Goal: Transaction & Acquisition: Purchase product/service

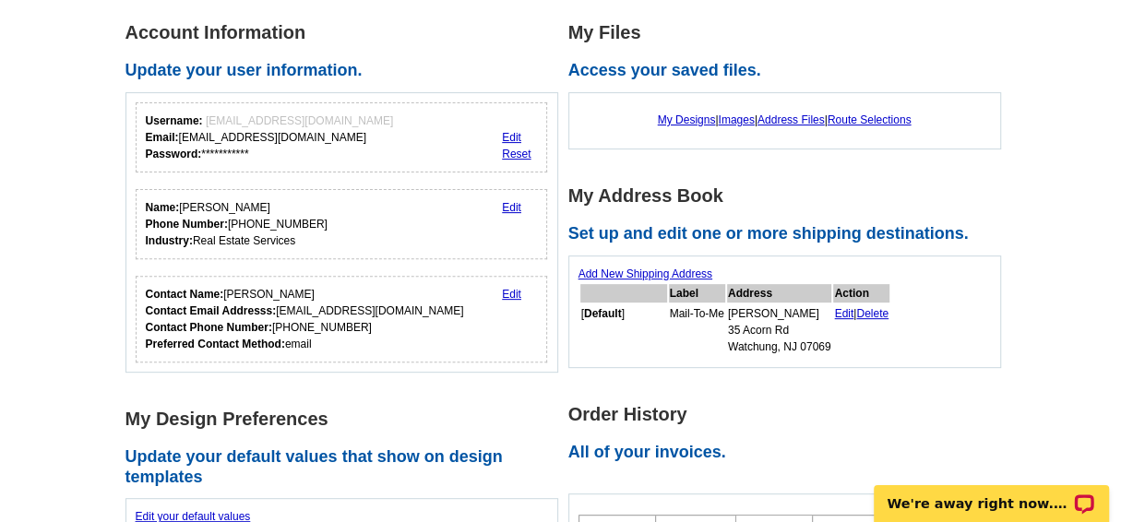
scroll to position [264, 0]
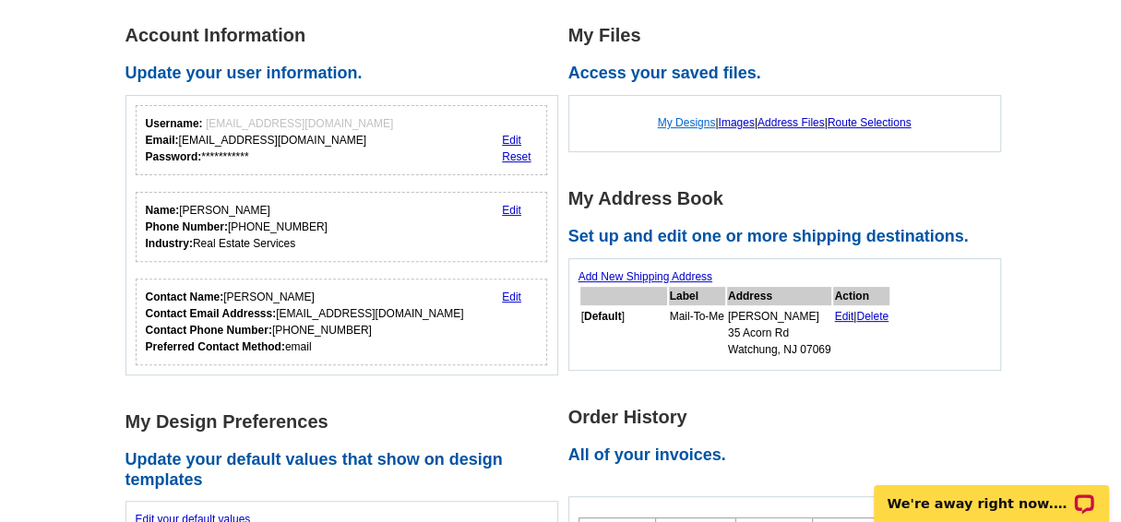
click at [675, 119] on link "My Designs" at bounding box center [687, 122] width 58 height 13
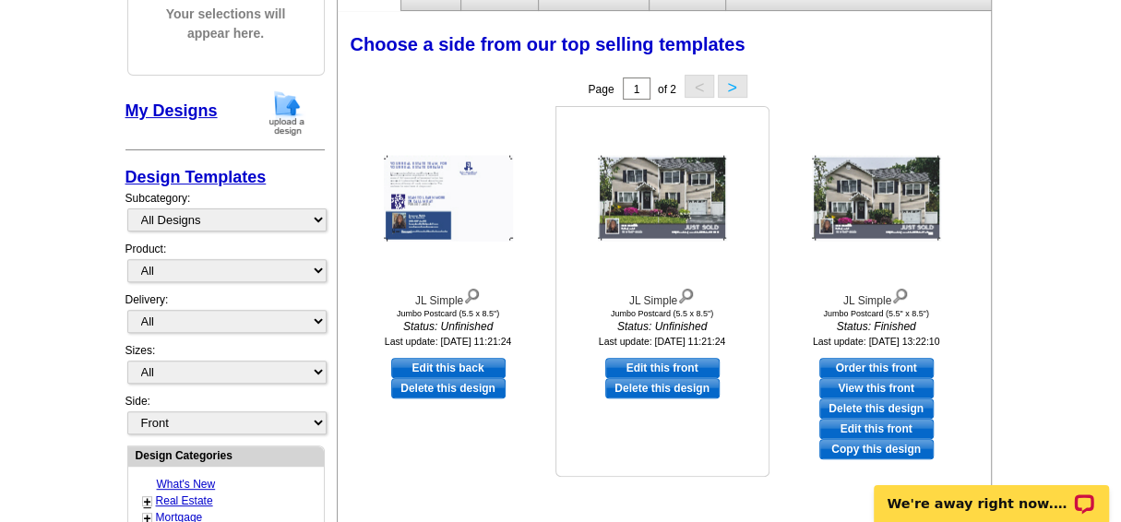
scroll to position [251, 0]
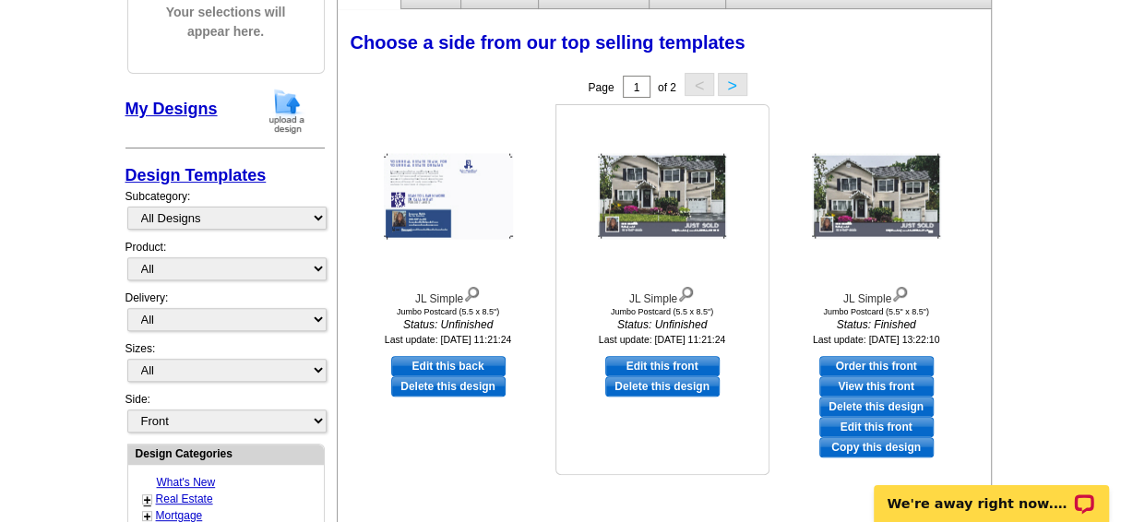
click at [708, 256] on div at bounding box center [662, 196] width 203 height 166
click at [656, 364] on link "Edit this front" at bounding box center [662, 366] width 114 height 20
select select "2"
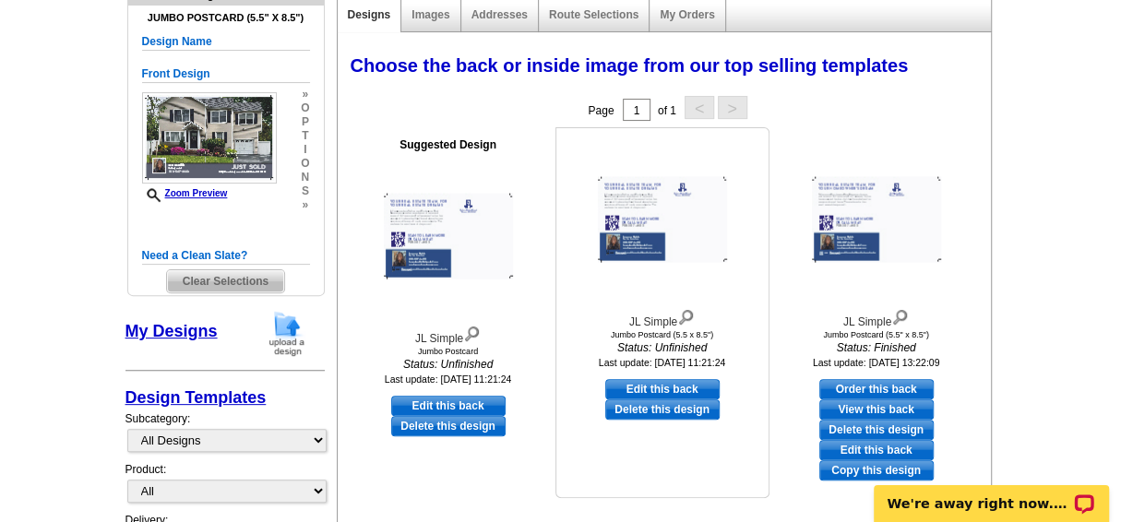
scroll to position [172, 0]
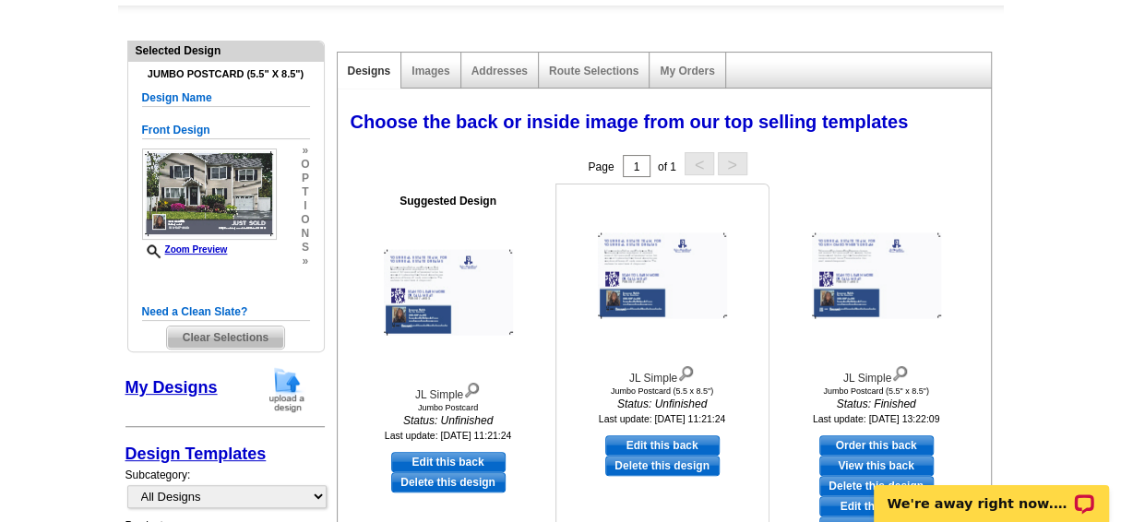
click at [656, 444] on link "Edit this back" at bounding box center [662, 446] width 114 height 20
select select "front"
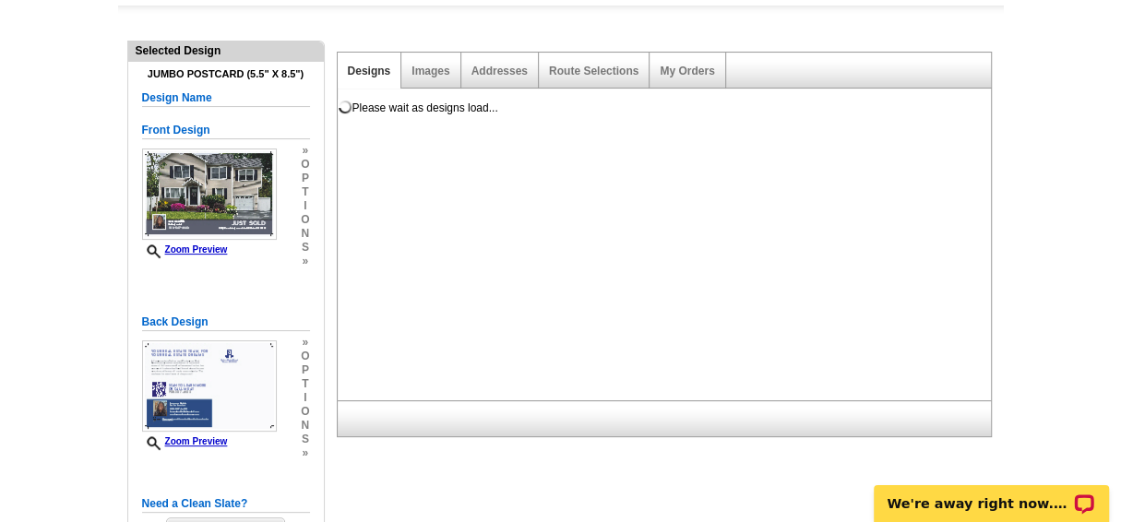
scroll to position [0, 0]
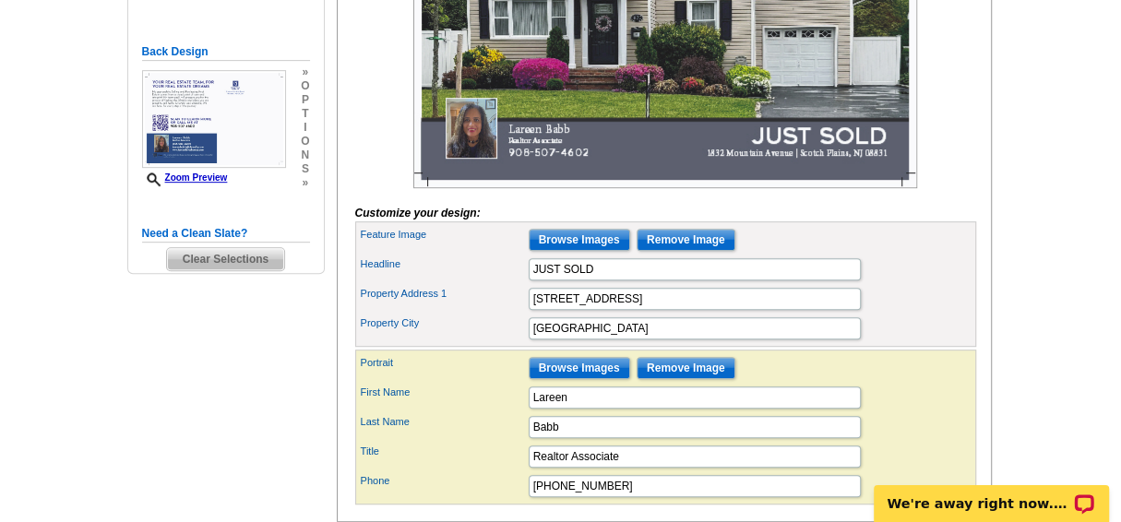
scroll to position [503, 0]
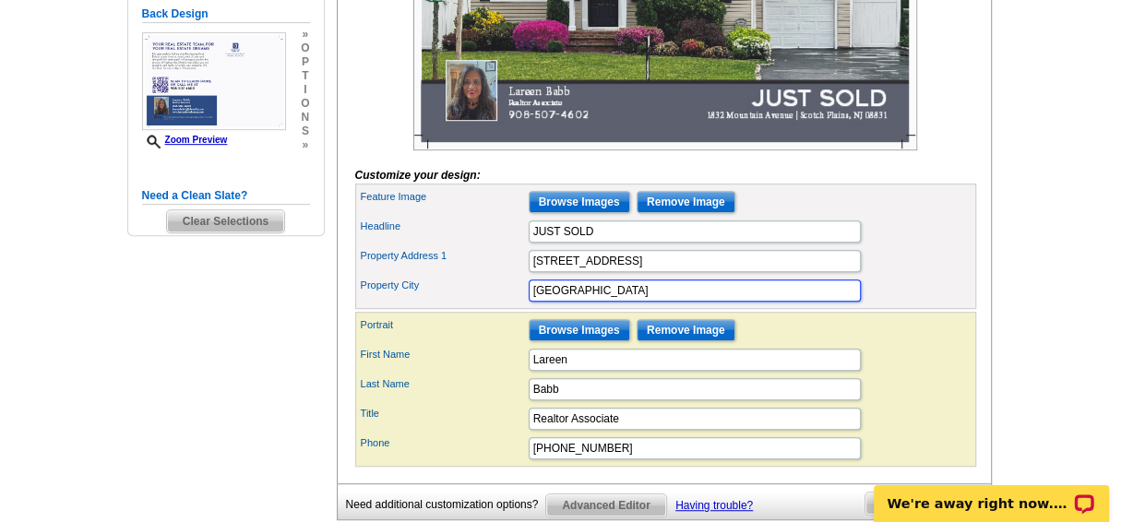
click at [651, 302] on input "[GEOGRAPHIC_DATA]" at bounding box center [695, 291] width 332 height 22
type input "Scotch Plains, NJ 07076"
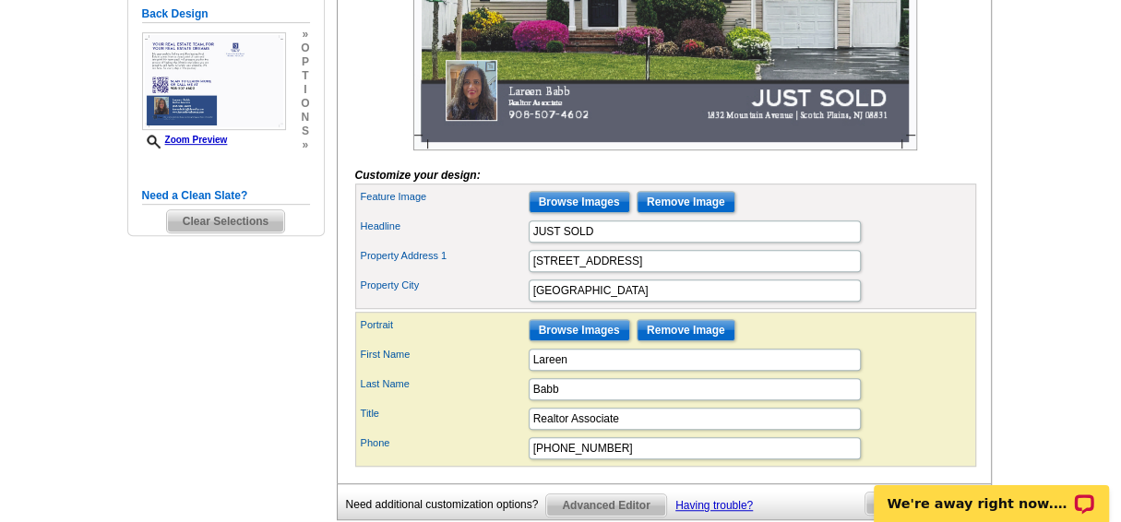
click at [907, 276] on div "Property Address 1 1832 Mountain Avenue" at bounding box center [666, 261] width 614 height 30
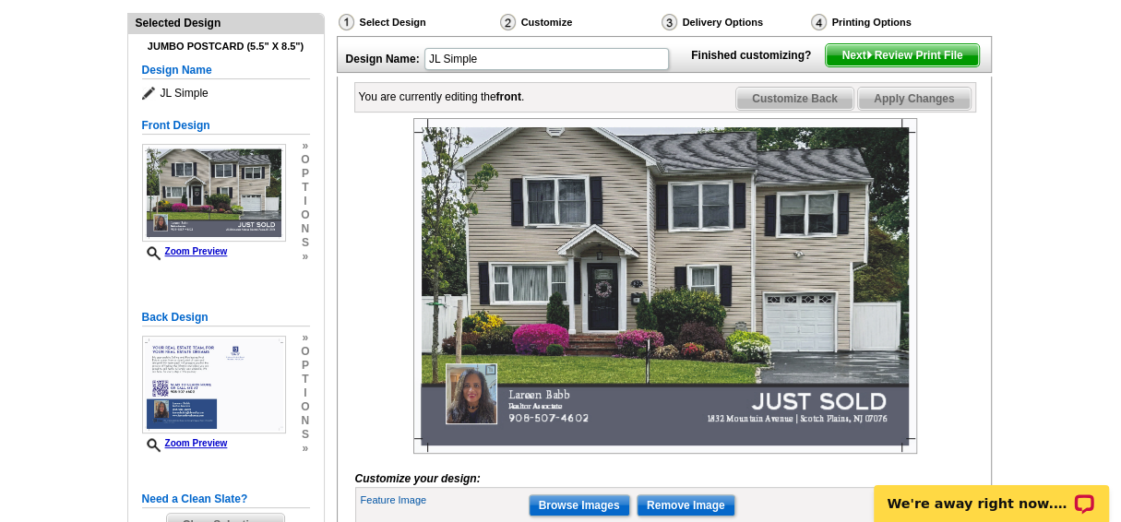
scroll to position [188, 0]
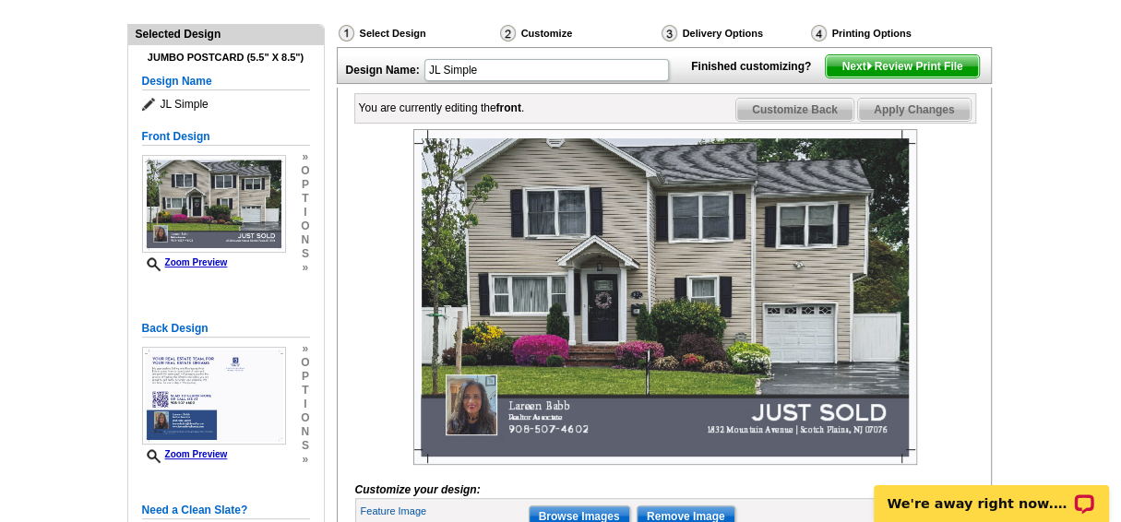
click at [923, 121] on span "Apply Changes" at bounding box center [914, 110] width 112 height 22
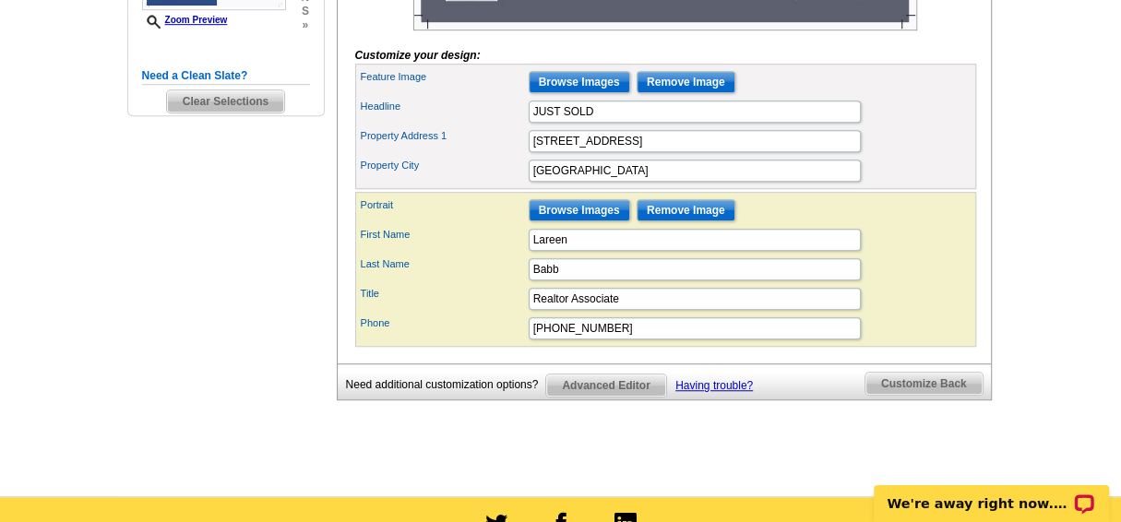
scroll to position [623, 0]
click at [926, 395] on span "Customize Back" at bounding box center [924, 384] width 117 height 22
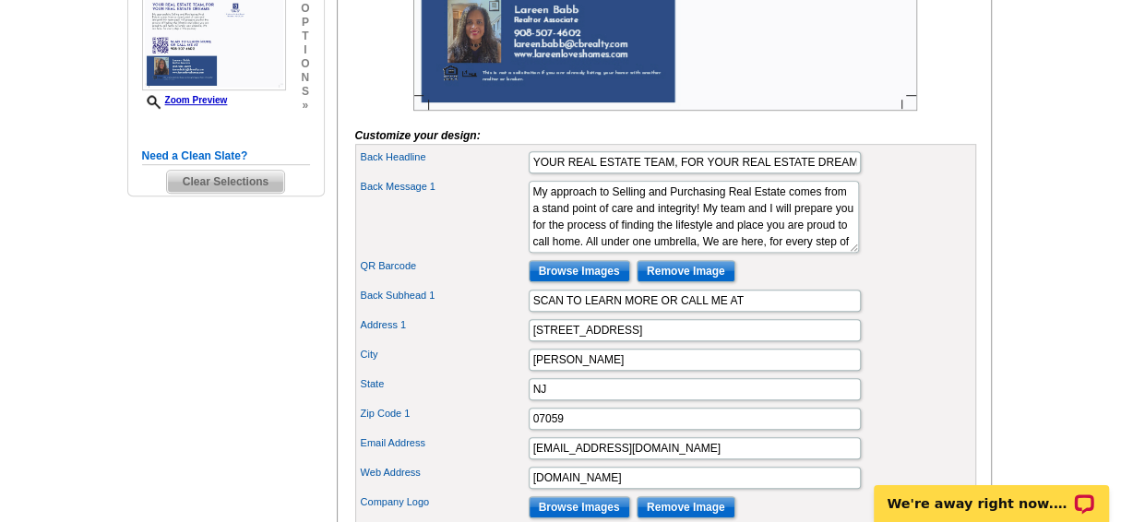
scroll to position [534, 0]
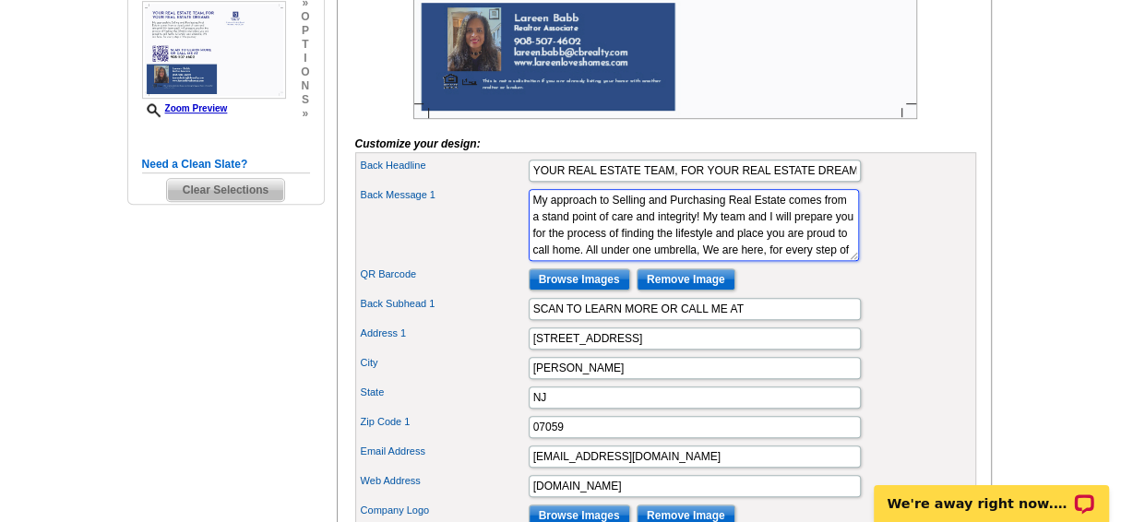
click at [589, 243] on textarea "My approach to Selling and Purchasing Real Estate comes from a stand point of c…" at bounding box center [694, 225] width 330 height 72
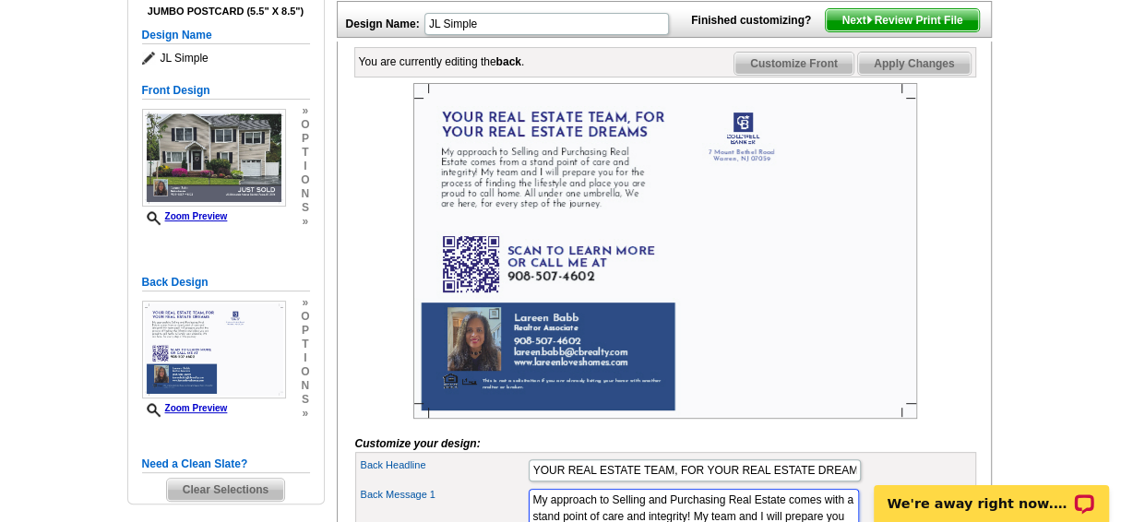
scroll to position [221, 0]
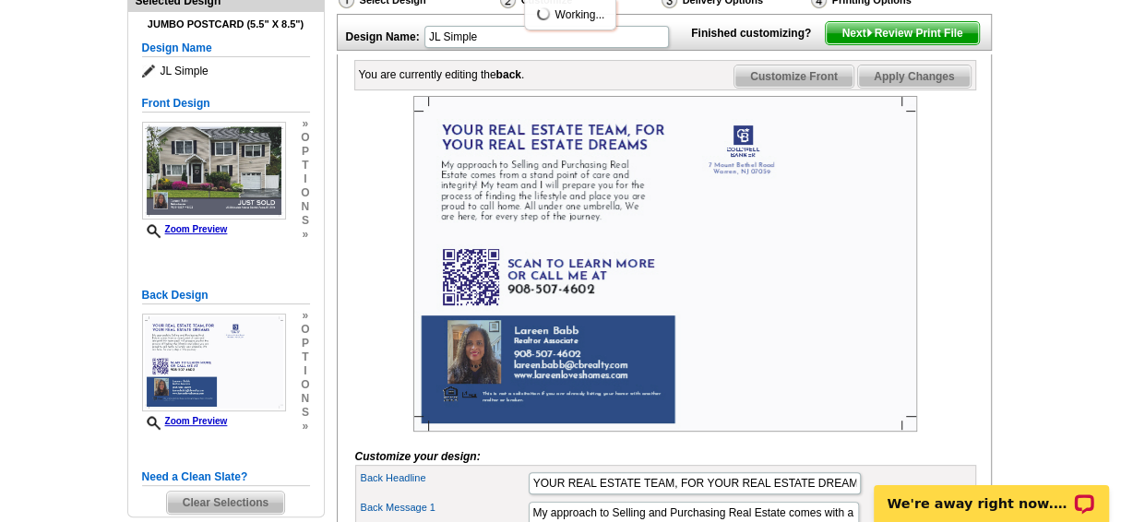
drag, startPoint x: 990, startPoint y: 182, endPoint x: 978, endPoint y: 171, distance: 16.3
click at [916, 88] on span "Apply Changes" at bounding box center [914, 77] width 112 height 22
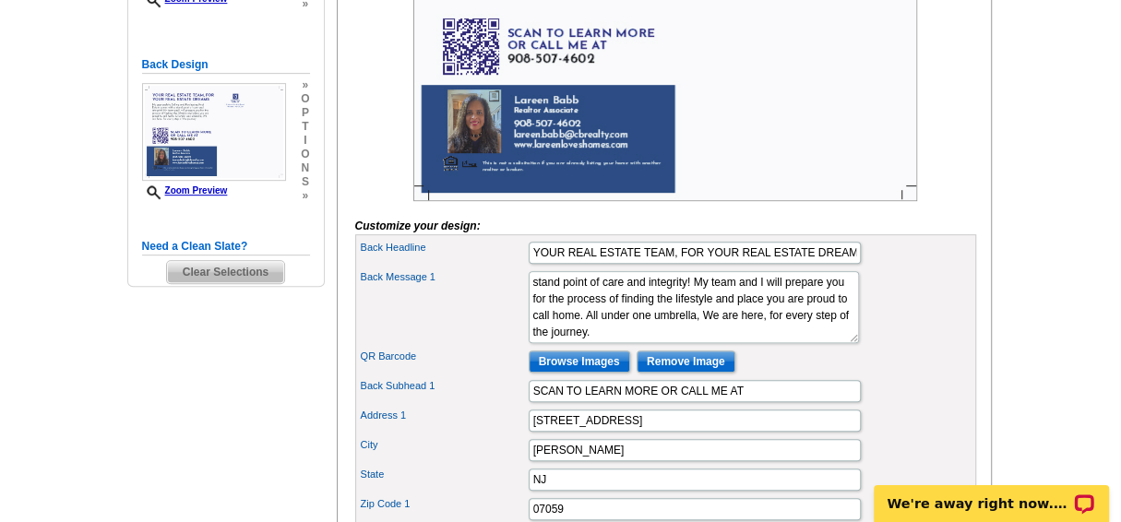
scroll to position [32, 0]
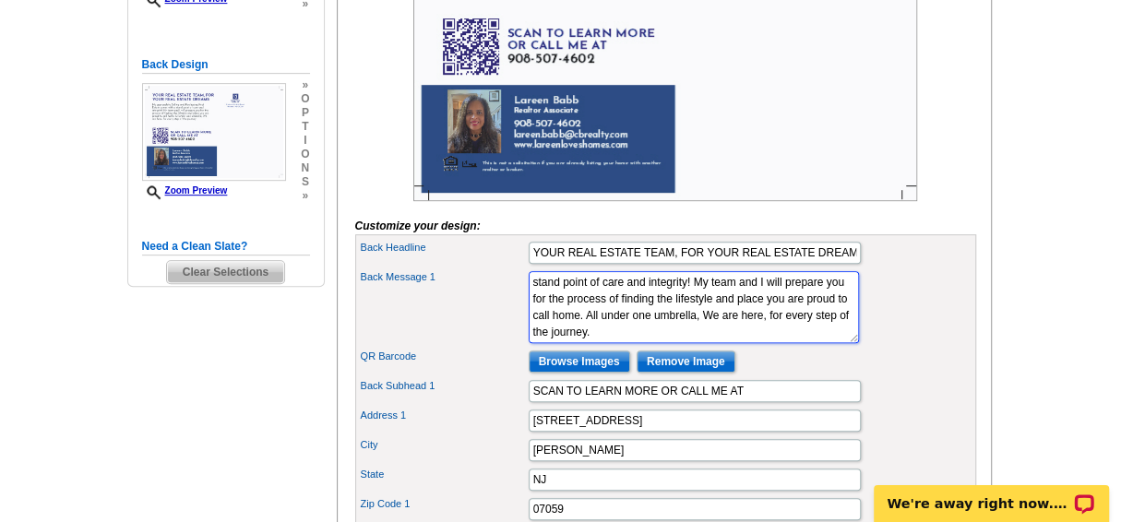
click at [627, 342] on textarea "My approach to Selling and Purchasing Real Estate comes from a stand point of c…" at bounding box center [694, 307] width 330 height 72
type textarea "My approach to Selling and Purchasing Real Estate comes with a stand point of c…"
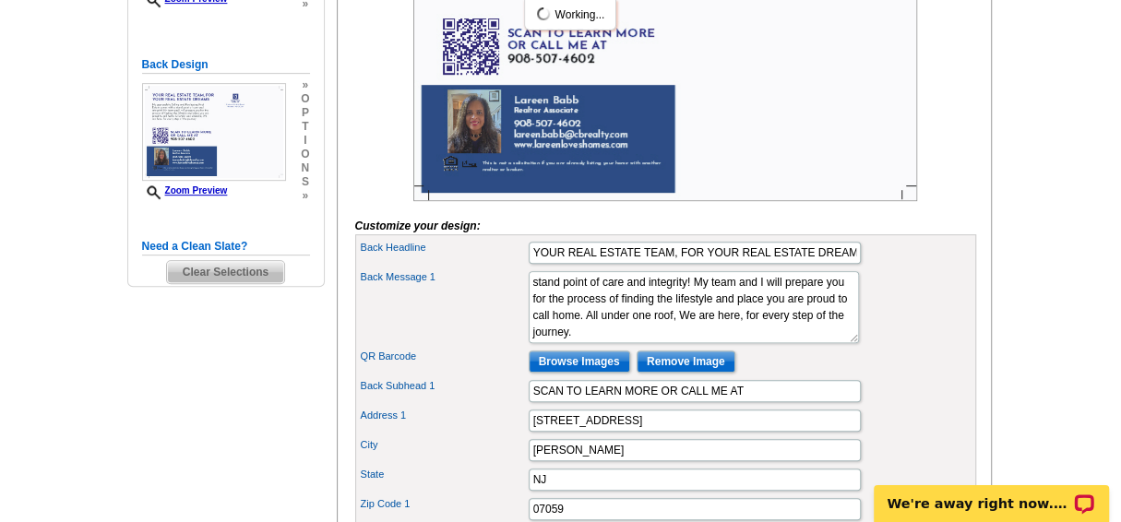
click at [857, 345] on div "Back Message 1 My approach to Selling and Purchasing Real Estate comes from a s…" at bounding box center [666, 307] width 614 height 79
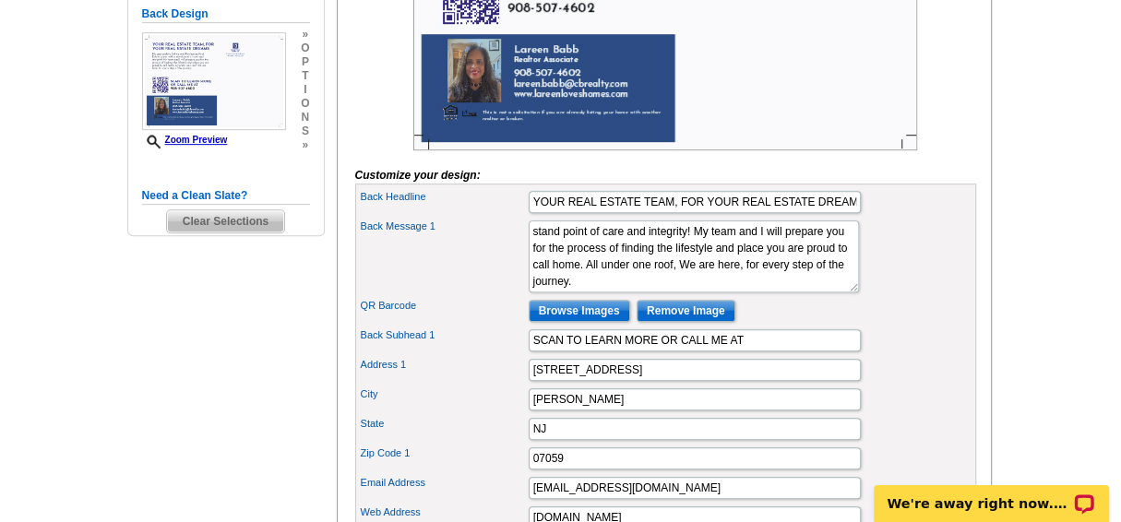
scroll to position [515, 0]
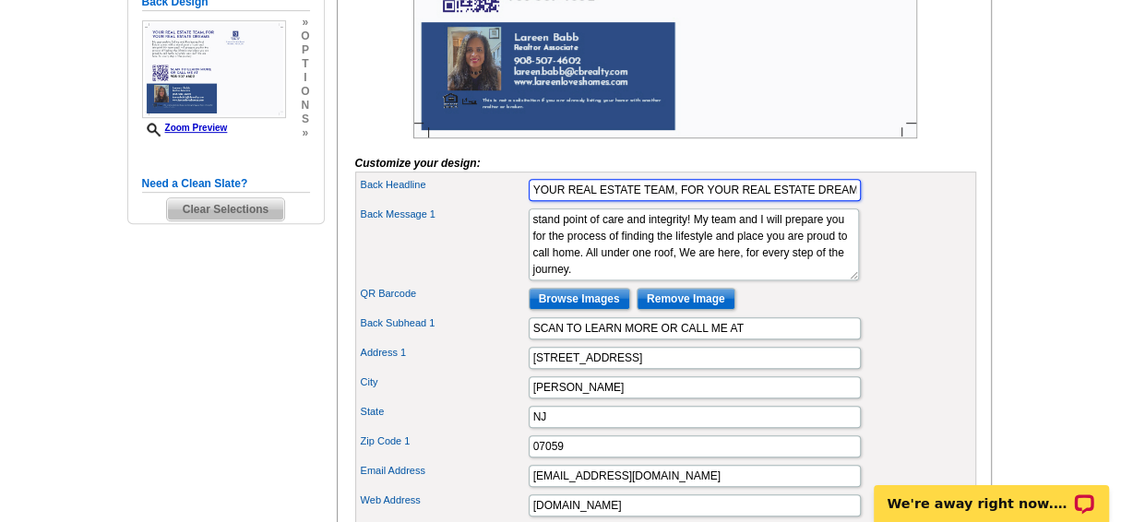
click at [671, 201] on input "YOUR REAL ESTATE TEAM, FOR YOUR REAL ESTATE DREAMS" at bounding box center [695, 190] width 332 height 22
click at [757, 201] on input "I AM HERE FOR YOUR REAL ESTATE , FOR YOUR REAL ESTATE DREAMS" at bounding box center [695, 190] width 332 height 22
click at [806, 201] on input "I AM HERE FOR YOUR REAL ESTATE , TO FULFILL YOUR REAL ESTATE DREAMS" at bounding box center [695, 190] width 332 height 22
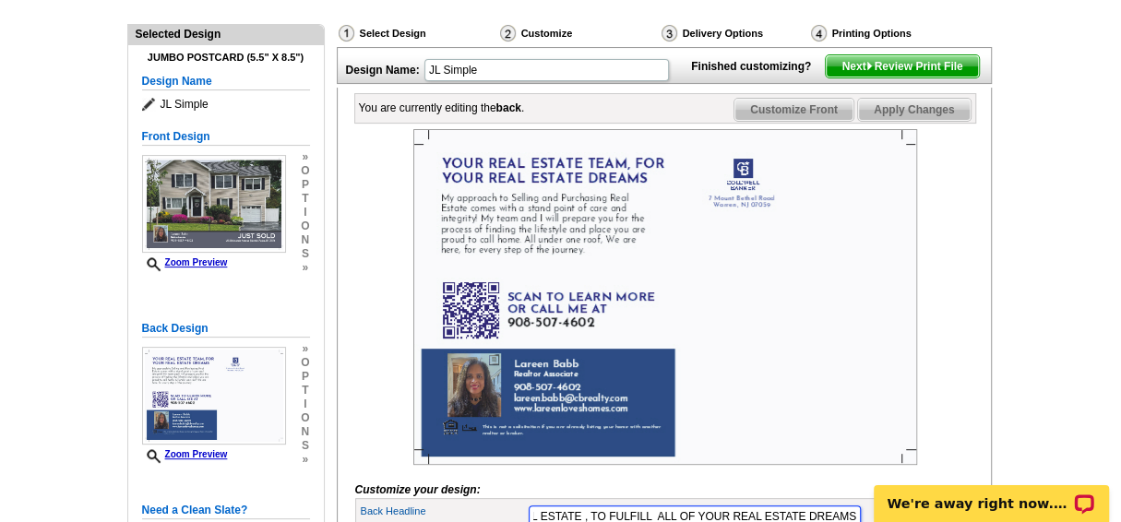
scroll to position [186, 0]
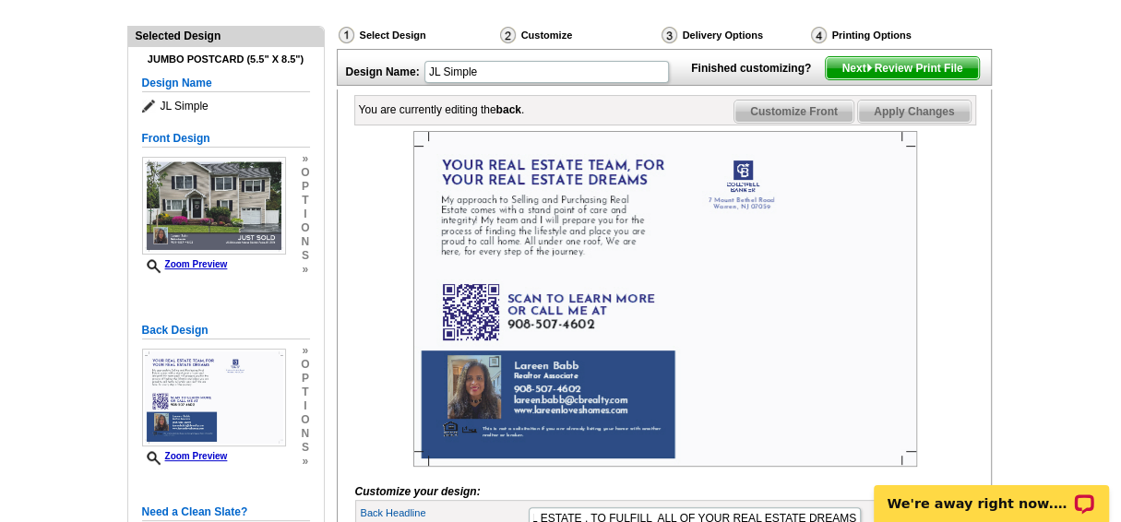
click at [907, 123] on span "Apply Changes" at bounding box center [914, 112] width 112 height 22
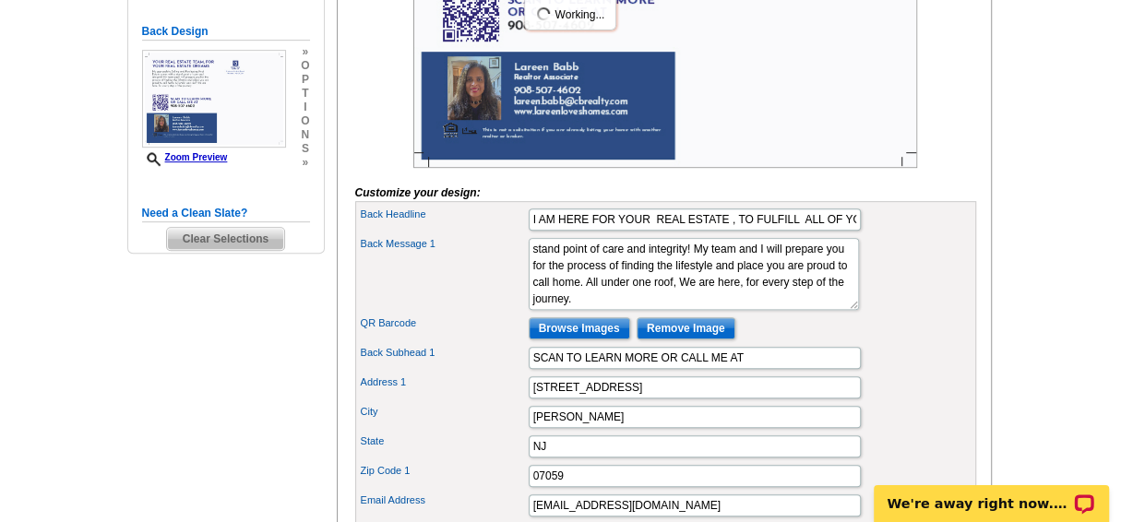
scroll to position [543, 0]
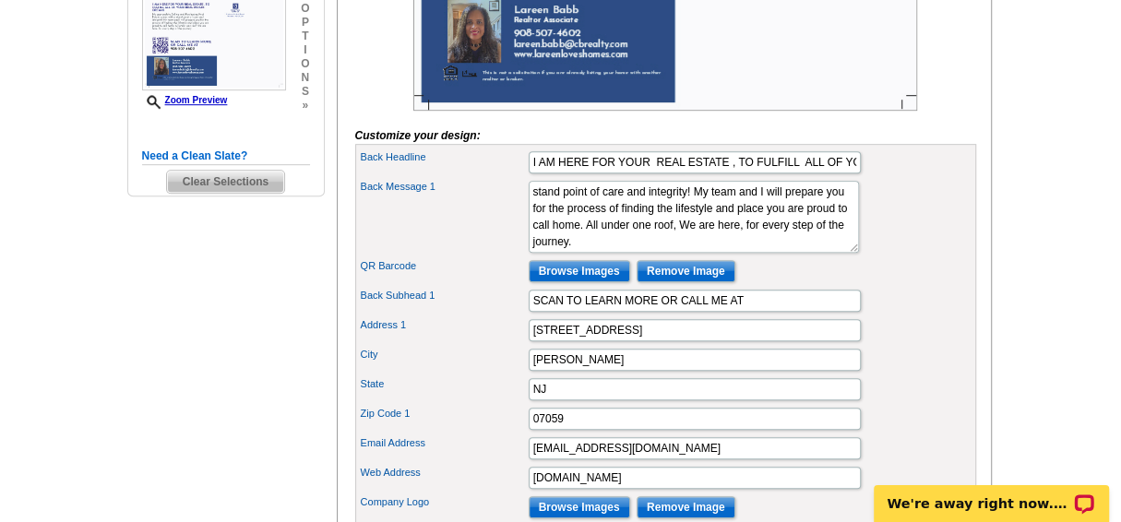
drag, startPoint x: 798, startPoint y: 268, endPoint x: 1010, endPoint y: 65, distance: 293.7
click at [1010, 65] on main "Need Help? call 800-260-5887, chat with support, or have our designers make som…" at bounding box center [560, 251] width 1121 height 1342
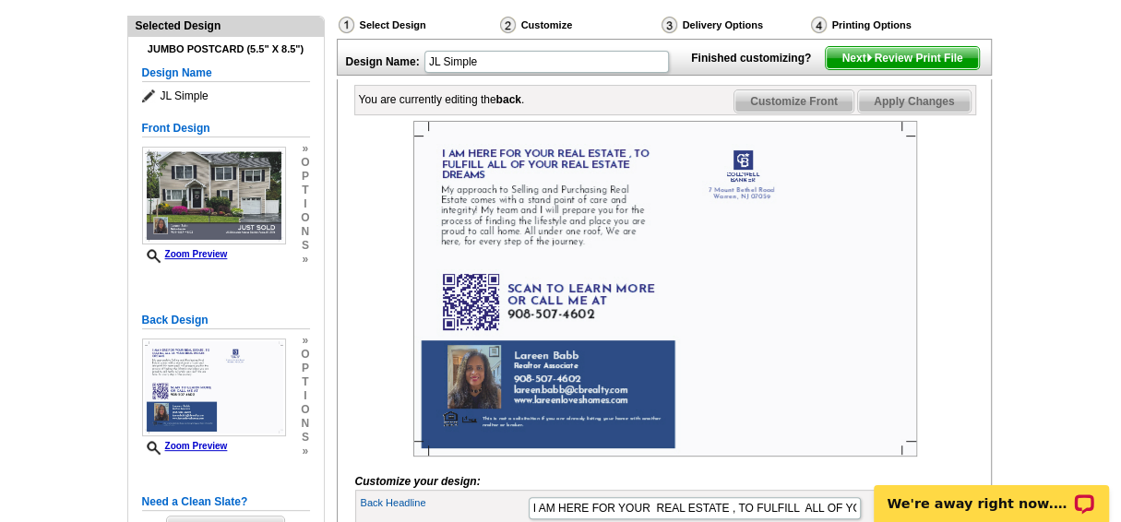
scroll to position [262, 0]
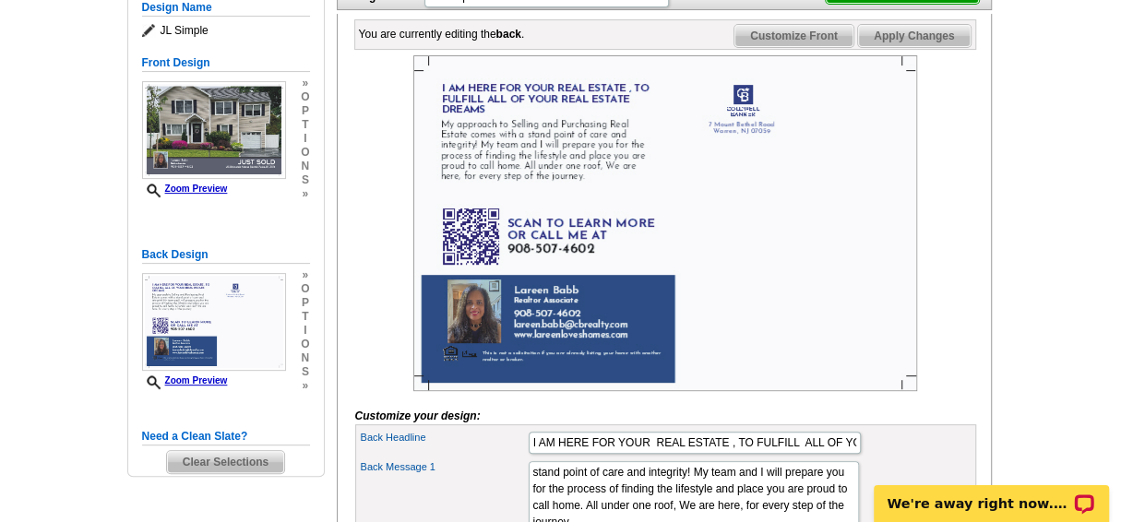
click at [912, 47] on span "Apply Changes" at bounding box center [914, 36] width 112 height 22
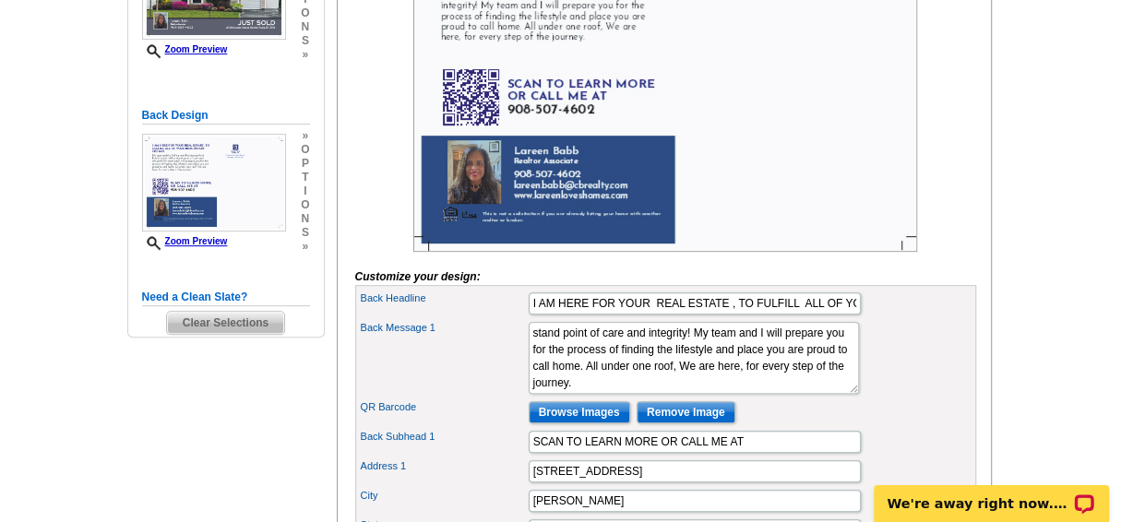
scroll to position [414, 0]
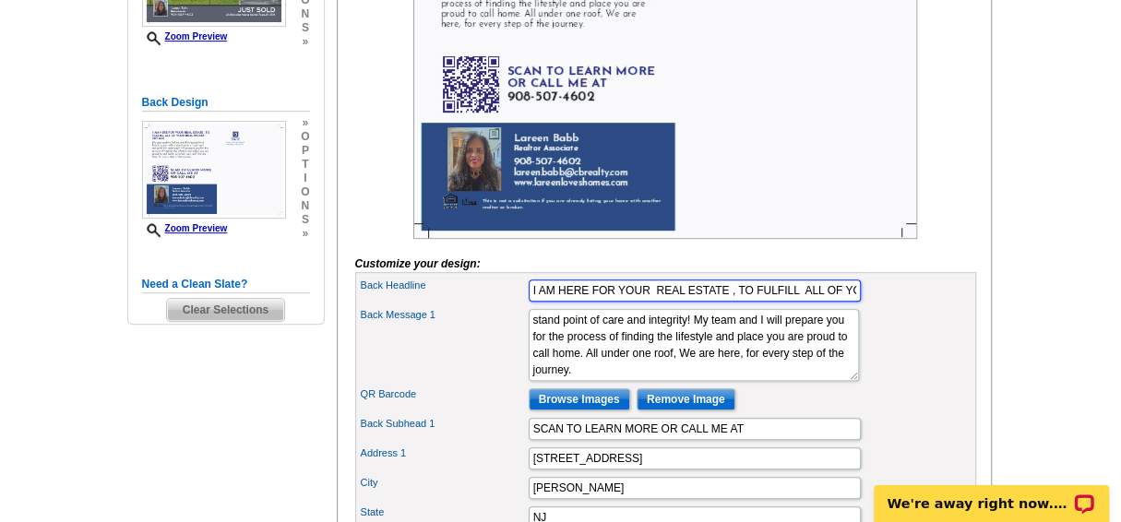
click at [730, 302] on input "I AM HERE FOR YOUR REAL ESTATE , TO FULFILL ALL OF YOUR REAL ESTATE DREAMS" at bounding box center [695, 291] width 332 height 22
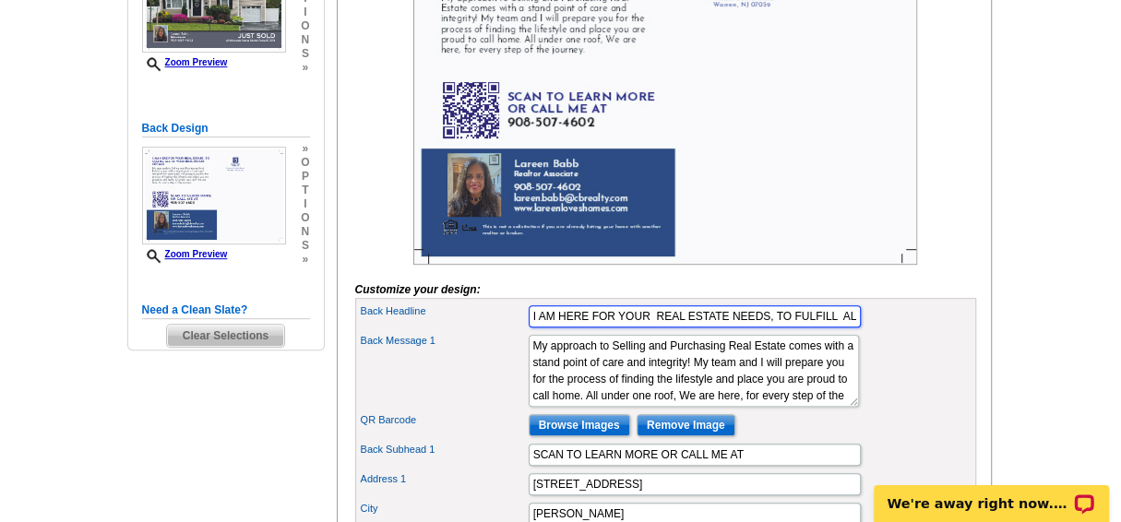
scroll to position [380, 0]
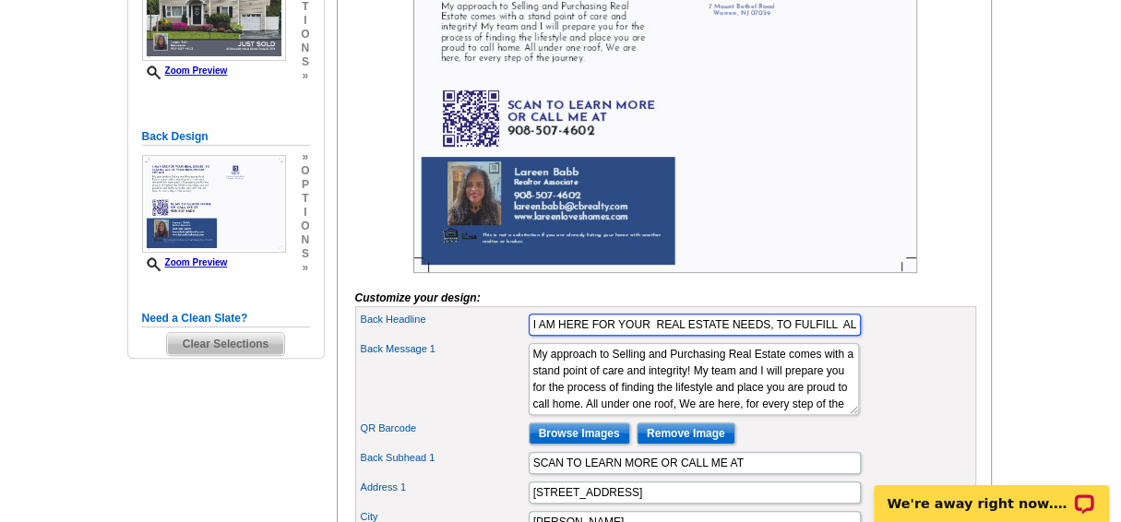
type input "I AM HERE FOR YOUR REAL ESTATE NEEDS, TO FULFILL ALL OF YOUR REAL ESTATE DREAMS"
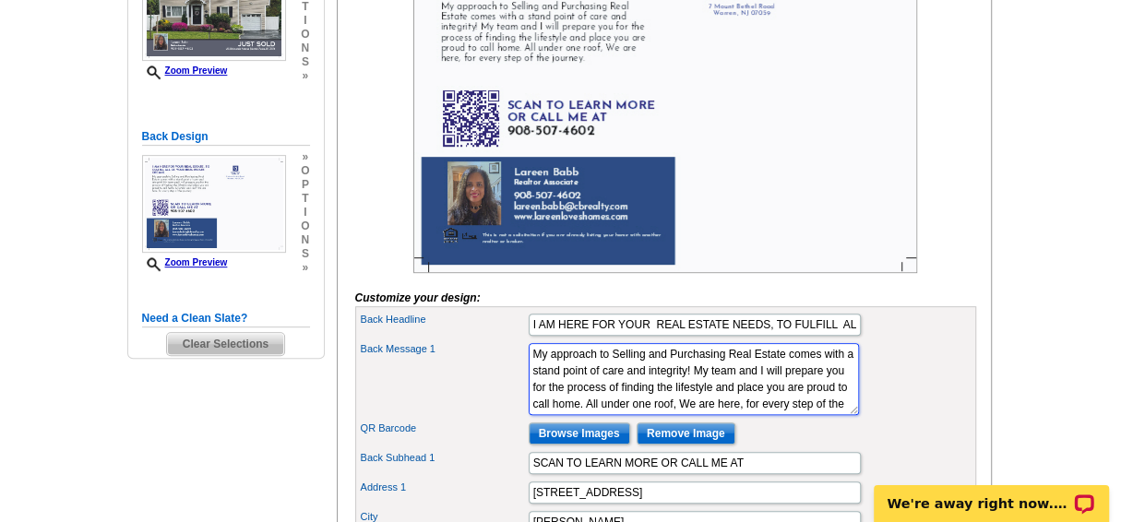
click at [576, 412] on textarea "My approach to Selling and Purchasing Real Estate comes from a stand point of c…" at bounding box center [694, 379] width 330 height 72
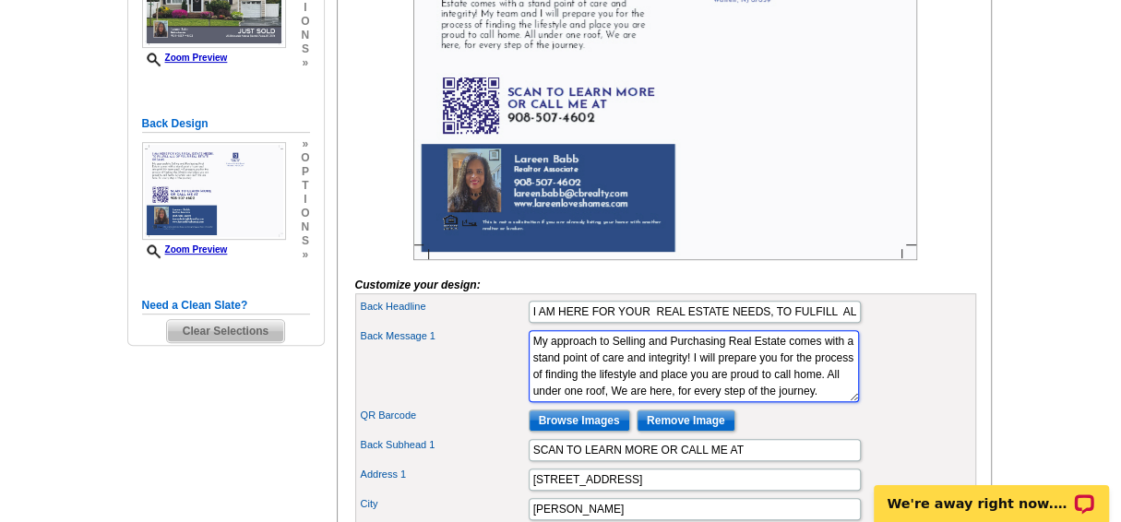
scroll to position [393, 0]
click at [567, 402] on textarea "My approach to Selling and Purchasing Real Estate comes from a stand point of c…" at bounding box center [694, 366] width 330 height 72
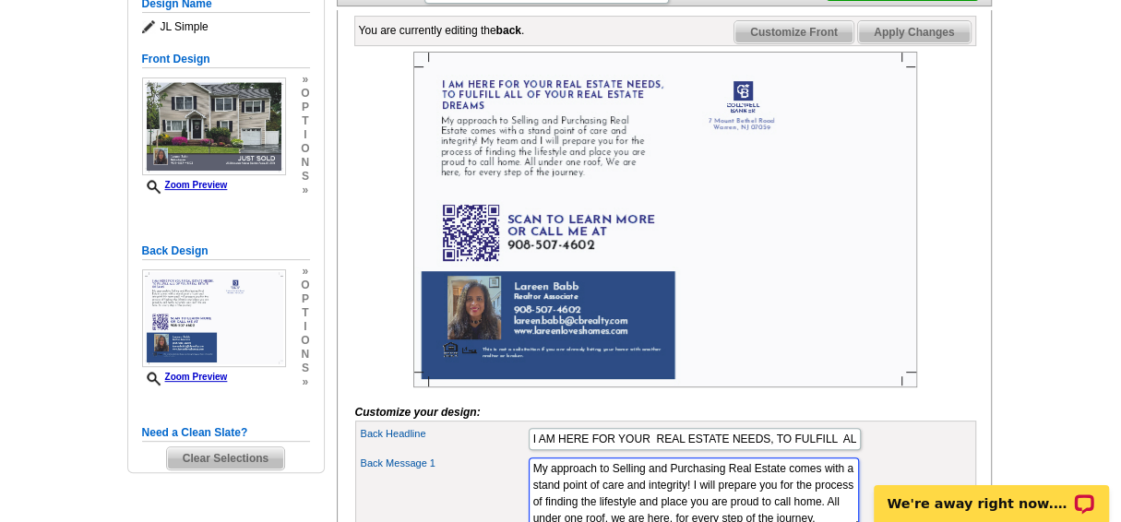
scroll to position [260, 0]
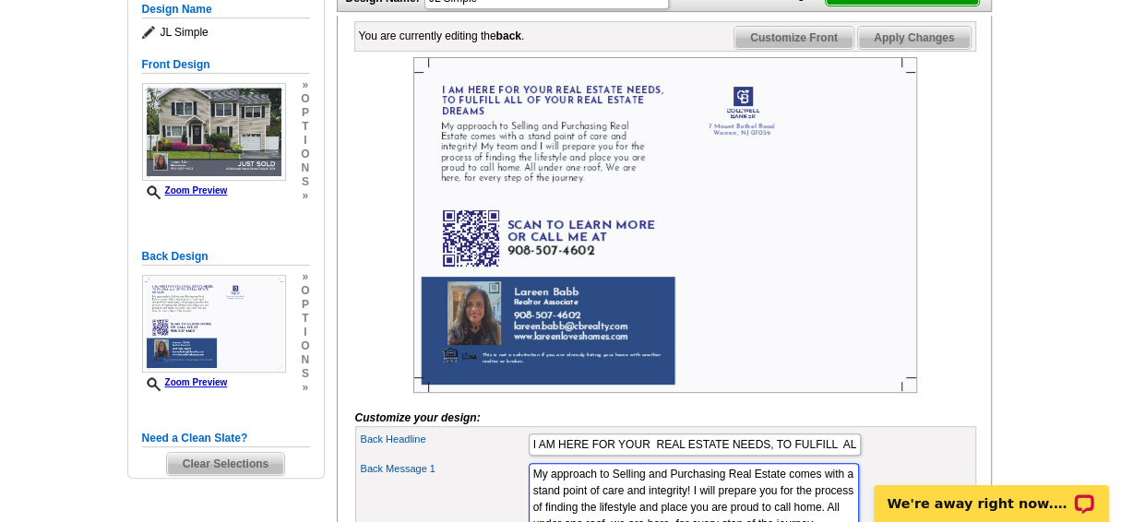
type textarea "My approach to Selling and Purchasing Real Estate comes with a stand point of c…"
click at [912, 49] on span "Apply Changes" at bounding box center [914, 38] width 112 height 22
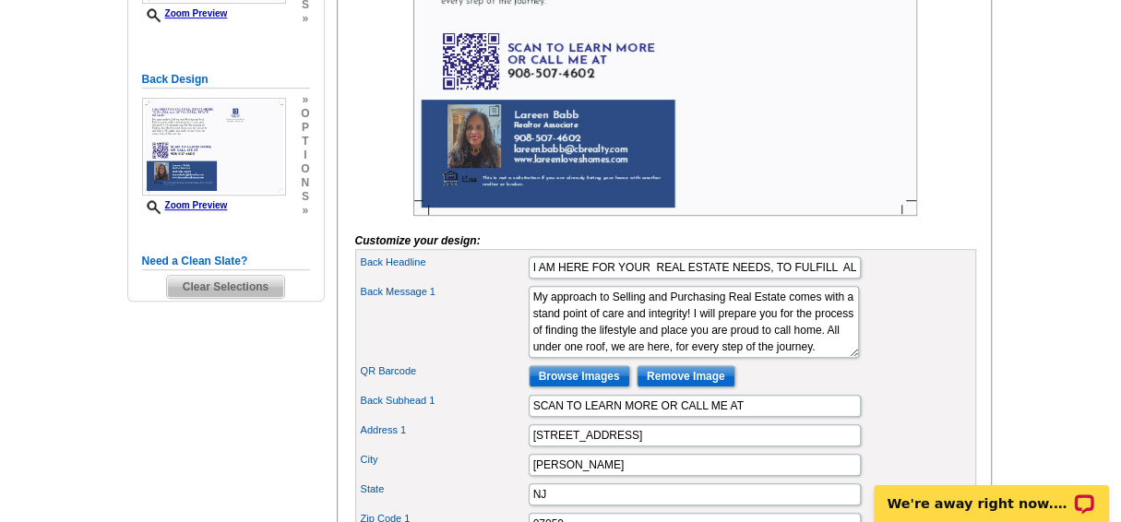
scroll to position [437, 0]
click at [851, 279] on input "I AM HERE FOR YOUR REAL ESTATE NEEDS, TO FULFILL ALL OF YOUR REAL ESTATE DREAMS" at bounding box center [695, 268] width 332 height 22
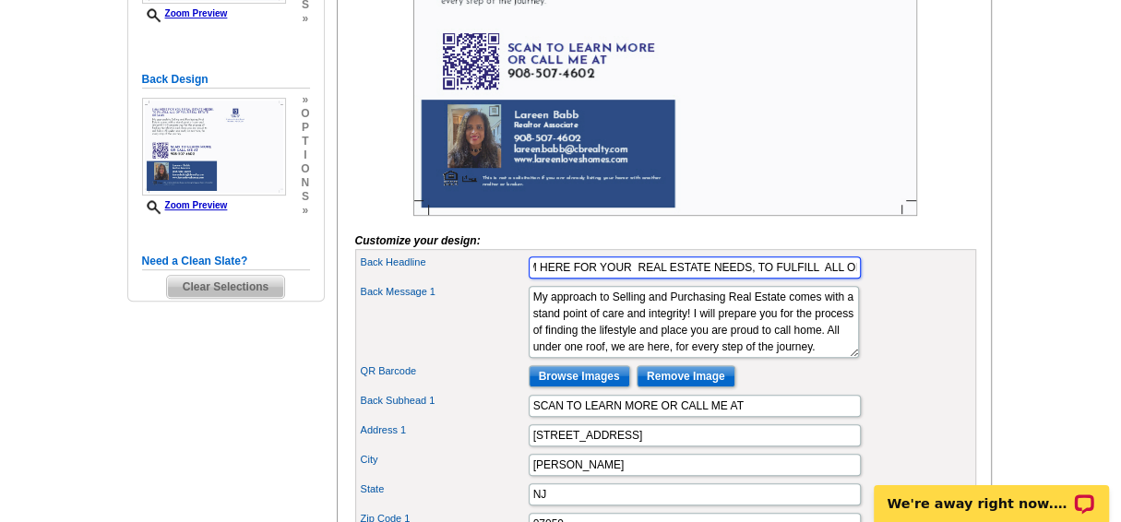
scroll to position [0, 25]
type input "I AM HERE FOR YOUR REAL ESTATE NEEDS, TO FULFILL YOUR REAL ESTATE DREAMS"
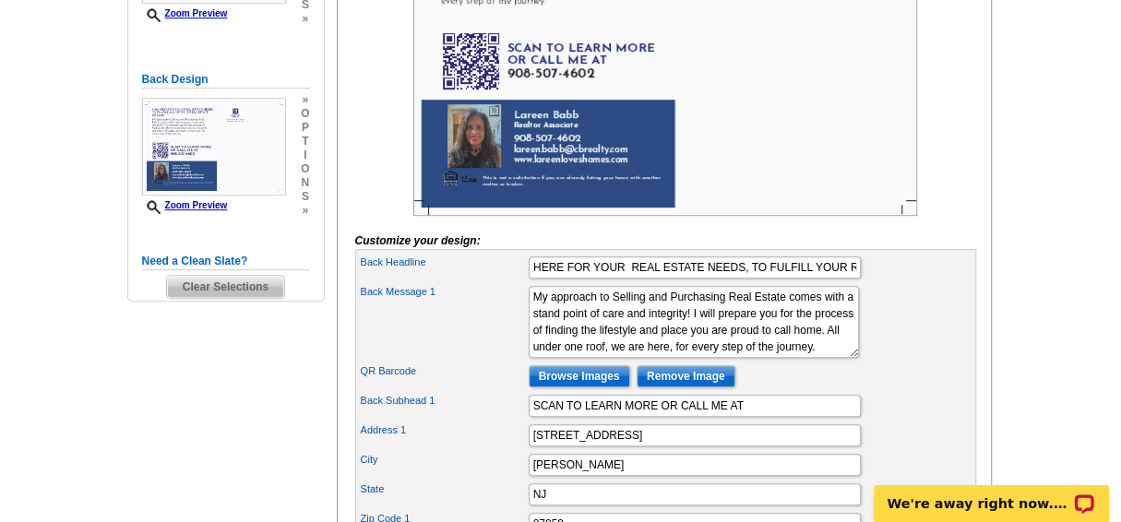
click at [920, 311] on div "Back Message 1 My approach to Selling and Purchasing Real Estate comes from a s…" at bounding box center [666, 321] width 614 height 79
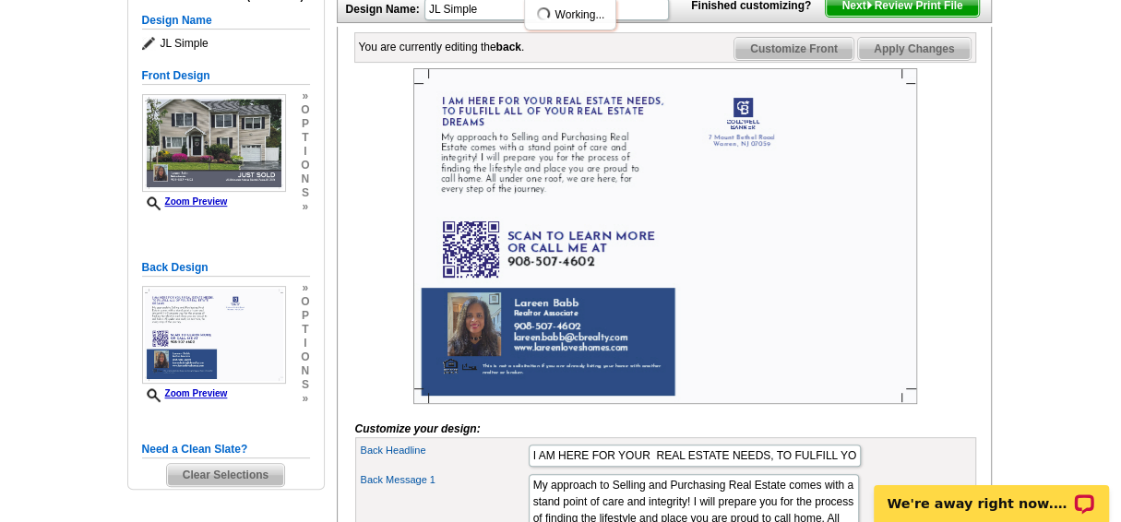
scroll to position [220, 0]
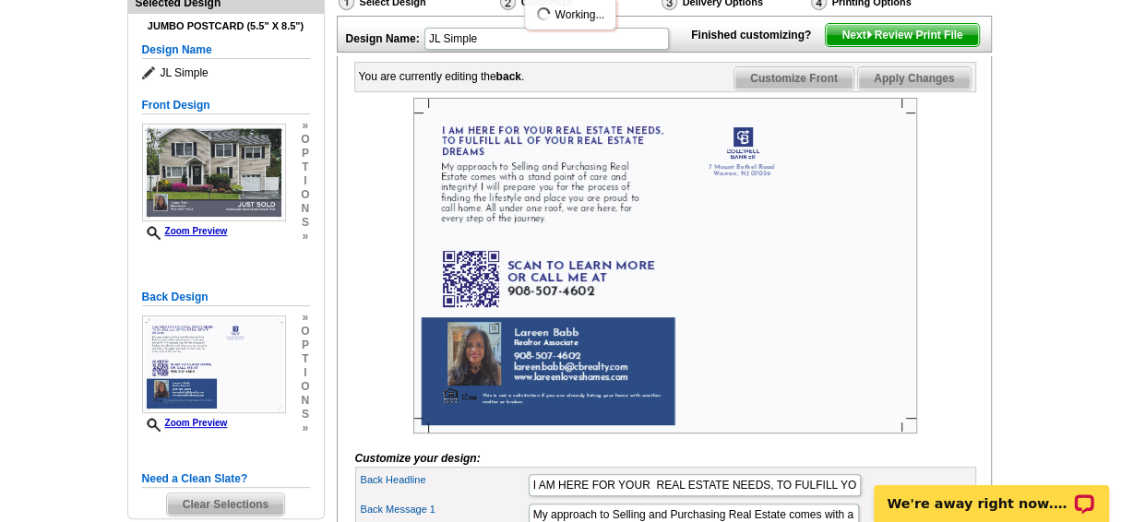
click at [914, 90] on span "Apply Changes" at bounding box center [914, 78] width 112 height 22
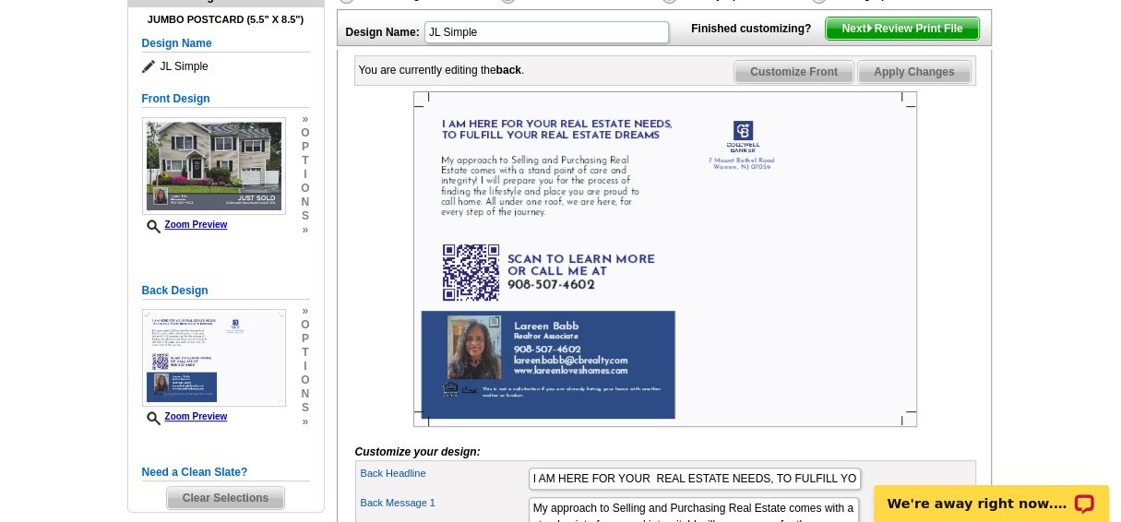
scroll to position [226, 0]
click at [912, 83] on span "Apply Changes" at bounding box center [914, 72] width 112 height 22
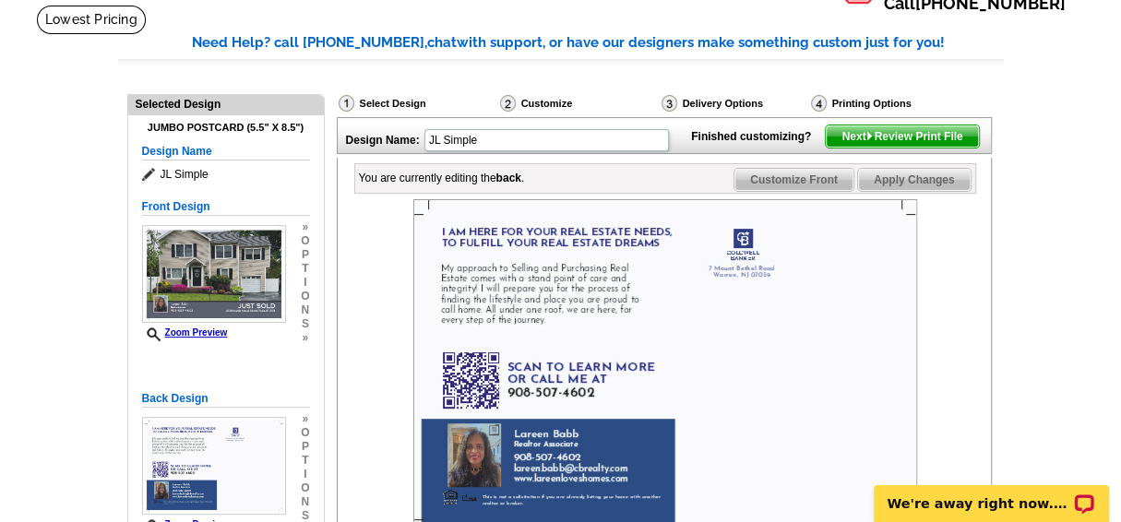
scroll to position [116, 0]
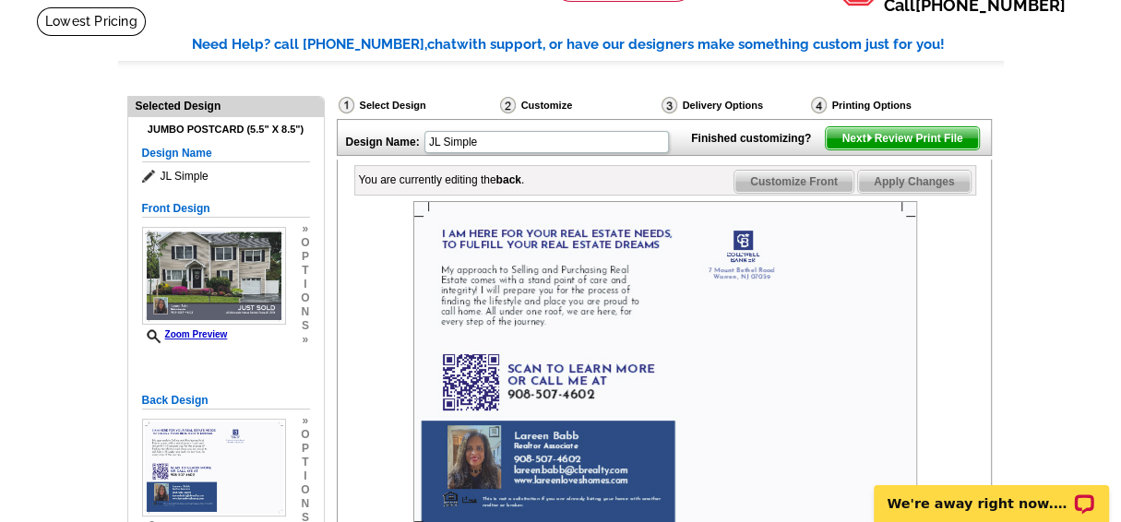
click at [907, 149] on span "Next Review Print File" at bounding box center [902, 138] width 152 height 22
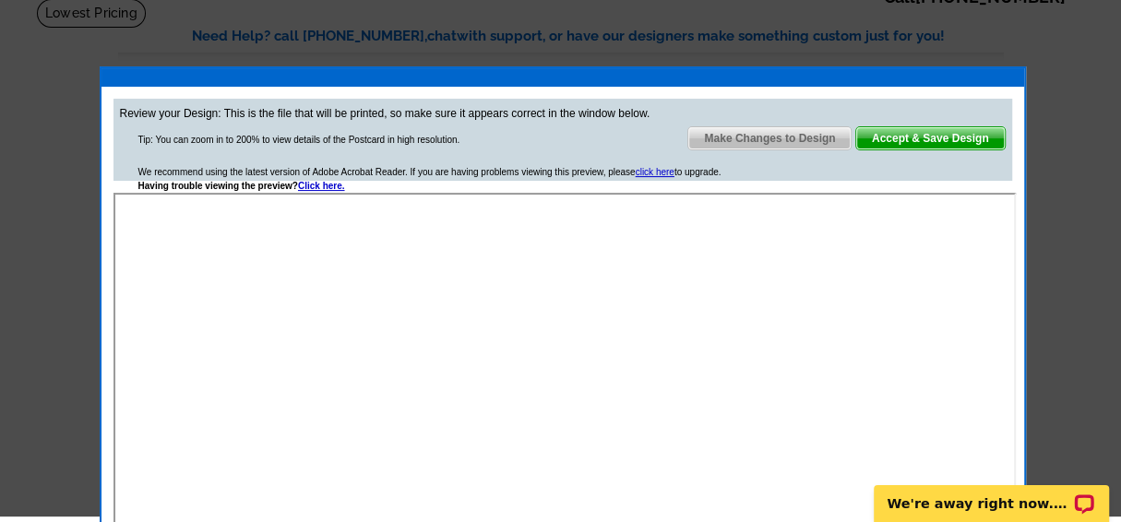
scroll to position [119, 0]
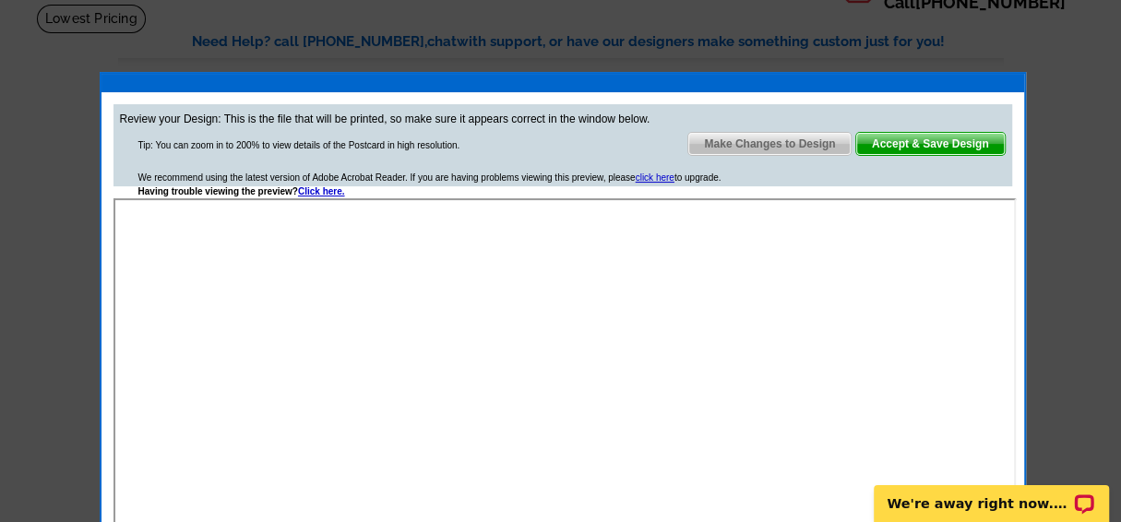
click at [775, 141] on span "Make Changes to Design" at bounding box center [769, 144] width 162 height 22
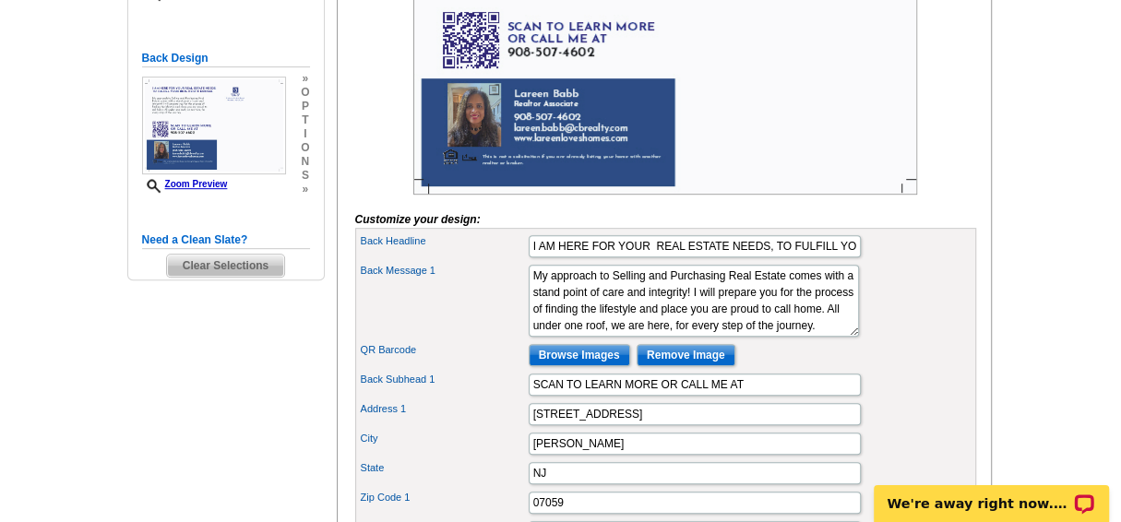
scroll to position [495, 0]
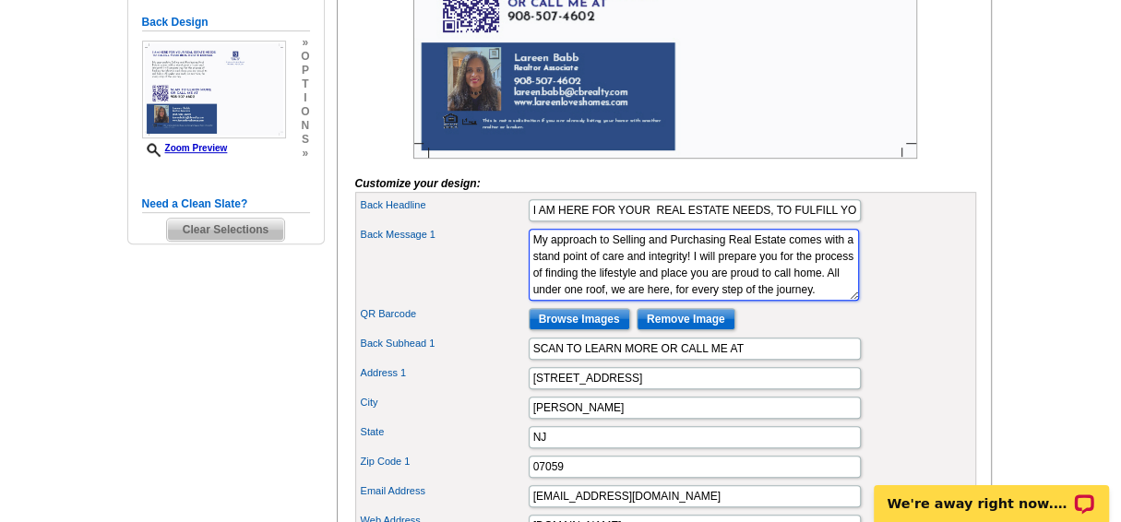
click at [757, 282] on textarea "My approach to Selling and Purchasing Real Estate comes from a stand point of c…" at bounding box center [694, 265] width 330 height 72
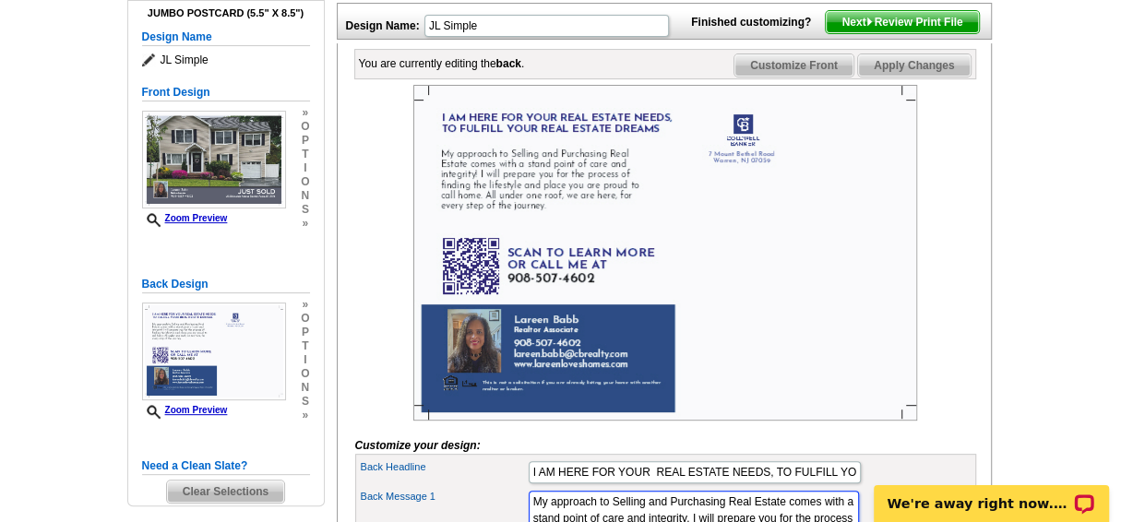
scroll to position [231, 0]
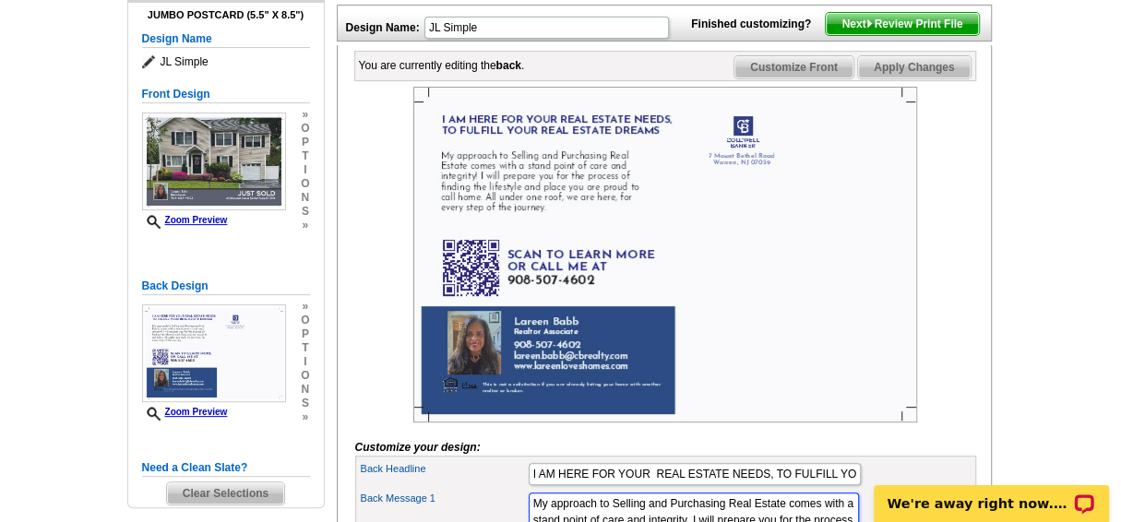
type textarea "My approach to Selling and Purchasing Real Estate comes with a stand point of c…"
click at [922, 78] on span "Apply Changes" at bounding box center [914, 67] width 112 height 22
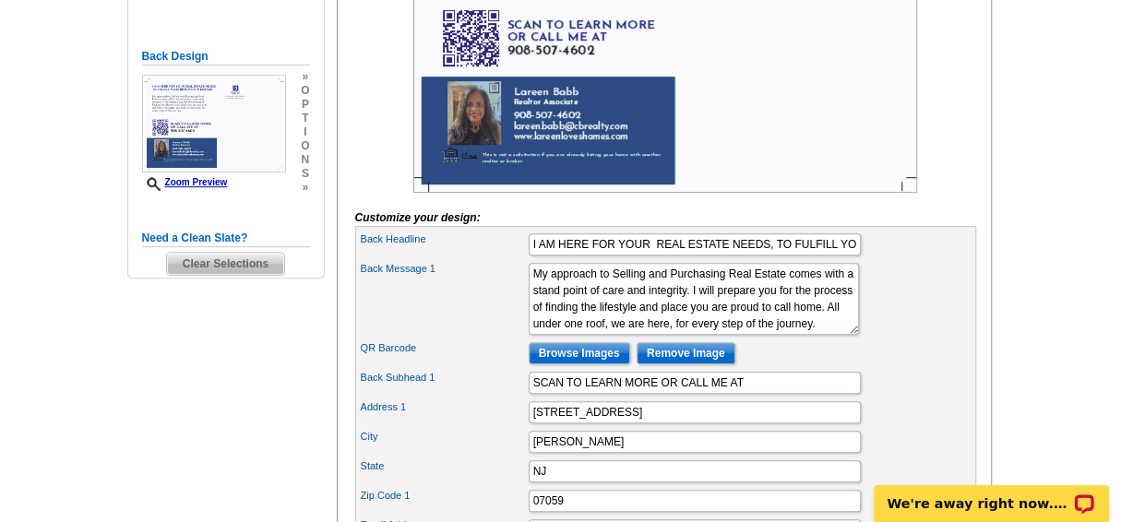
scroll to position [459, 0]
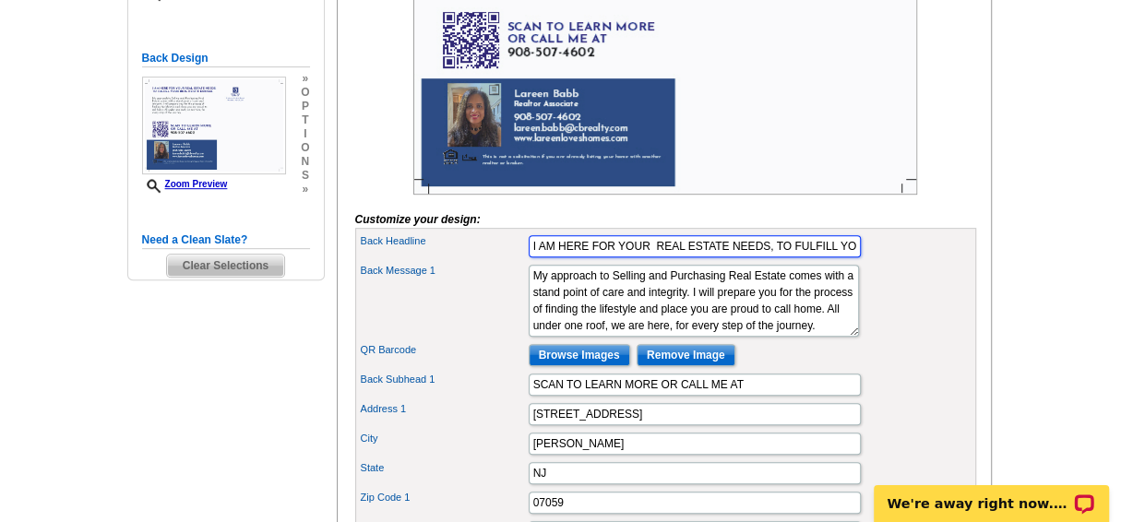
click at [553, 257] on input "I AM HERE FOR YOUR REAL ESTATE NEEDS, TO FULFILL YOUR REAL ESTATE DREAMS" at bounding box center [695, 246] width 332 height 22
click at [534, 257] on input "HERE FOR YOUR REAL ESTATE NEEDS, YOUR REAL ESTATE DREAMS" at bounding box center [695, 246] width 332 height 22
click at [779, 257] on input "i AM HERE FOR YOUR REAL ESTATE NEEDS, YOUR REAL ESTATE DREAMS" at bounding box center [695, 246] width 332 height 22
click at [853, 257] on input "I AM HERE FOR YOUR REAL ESTATE NEEDS, TO ACCOMPLISH YOUR REAL ESTATE DREAMS" at bounding box center [695, 246] width 332 height 22
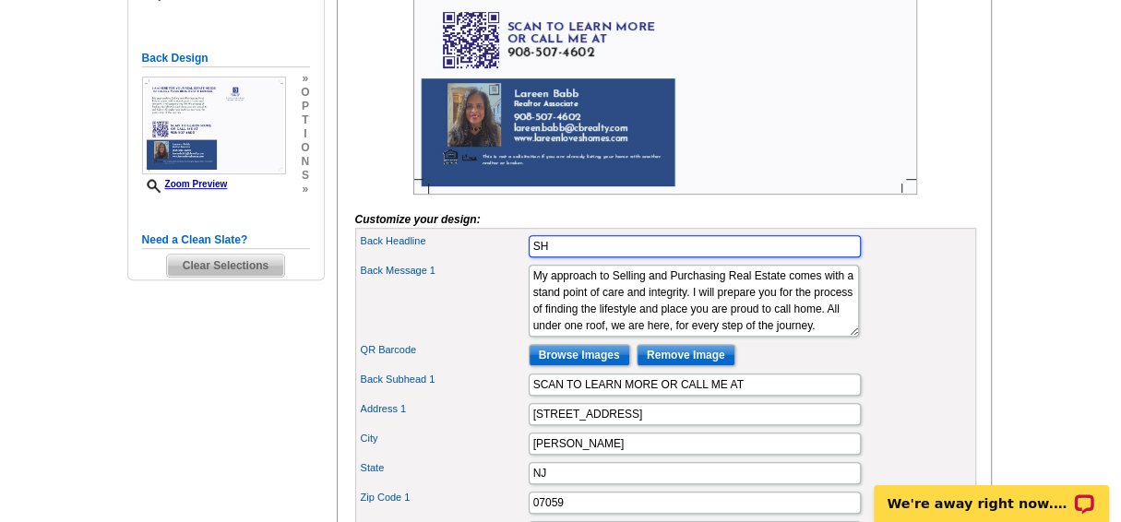
type input "S"
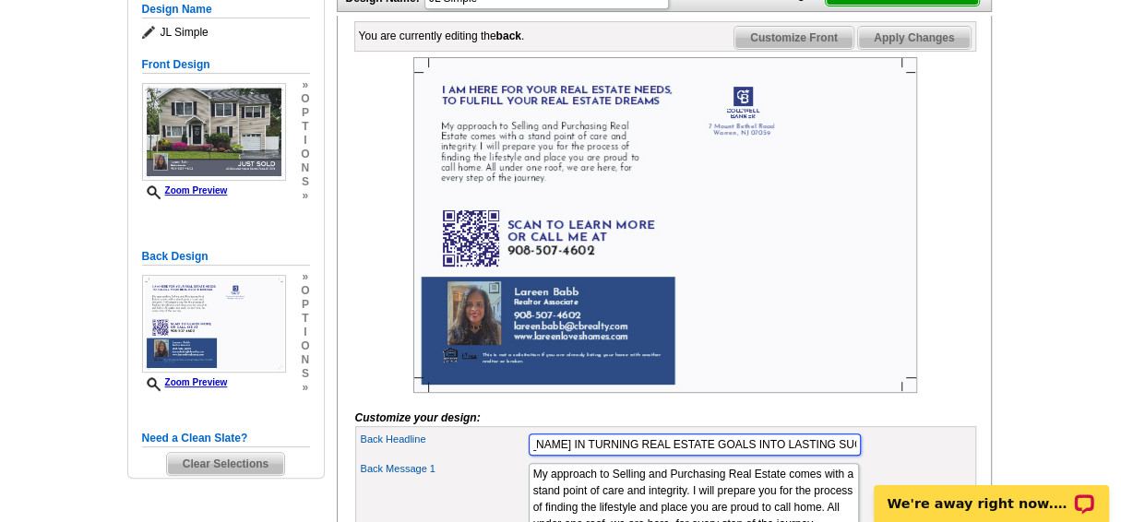
scroll to position [258, 0]
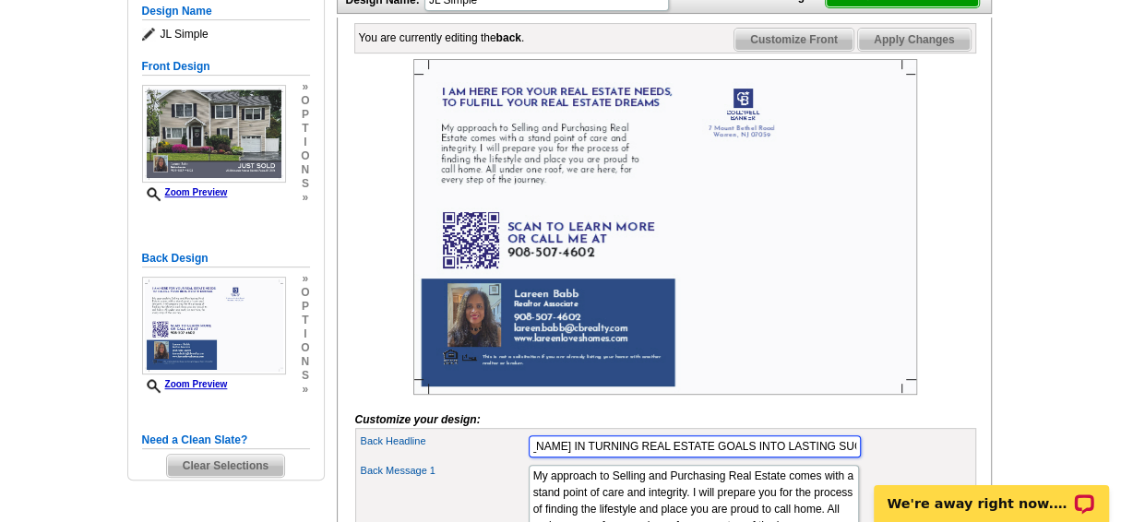
type input "YOUR TRUSTED PARNTER IN TURNING REAL ESTATE GOALS INTO LASTING SUCCESS."
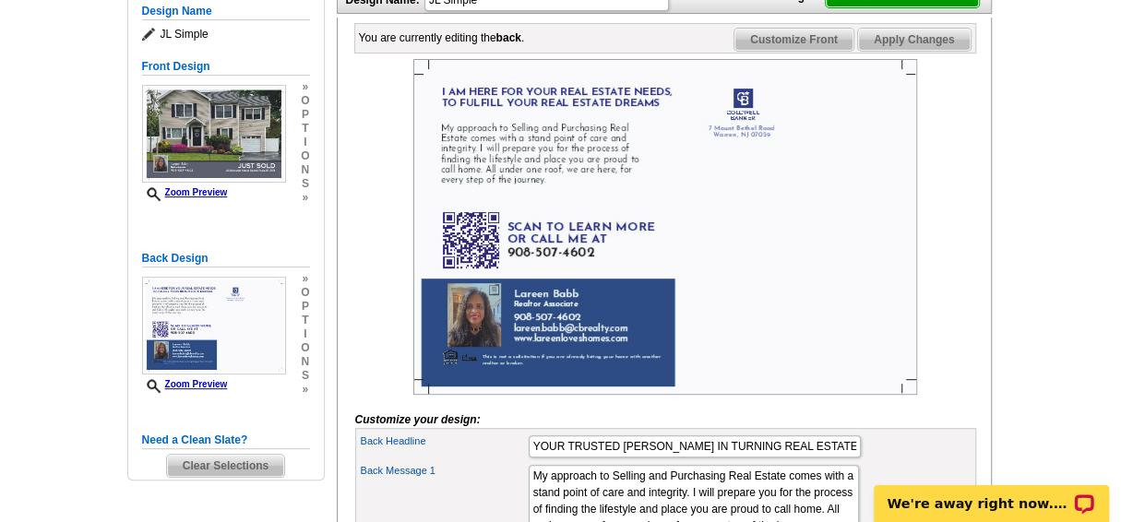
click at [926, 51] on span "Apply Changes" at bounding box center [914, 40] width 112 height 22
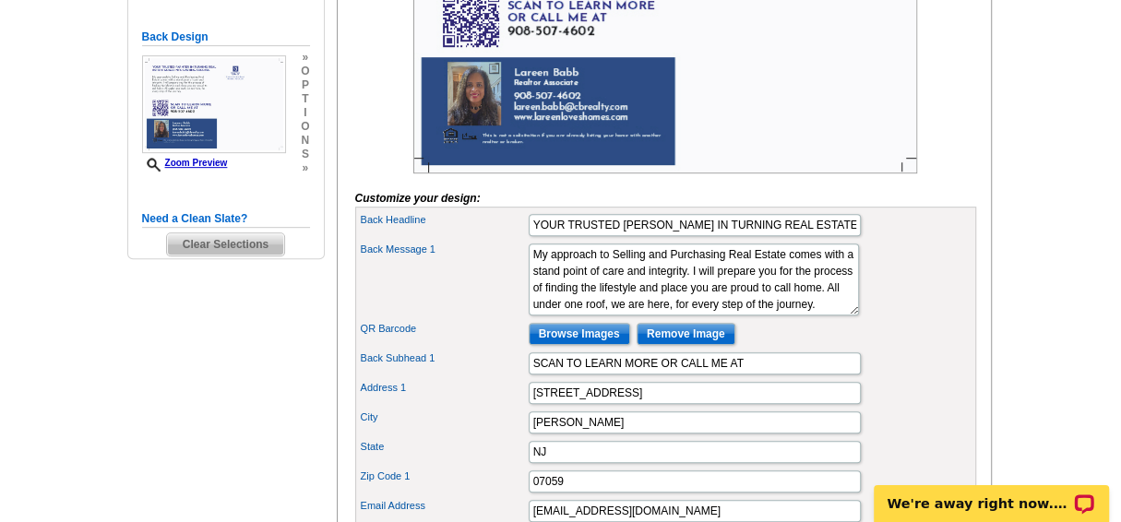
scroll to position [484, 0]
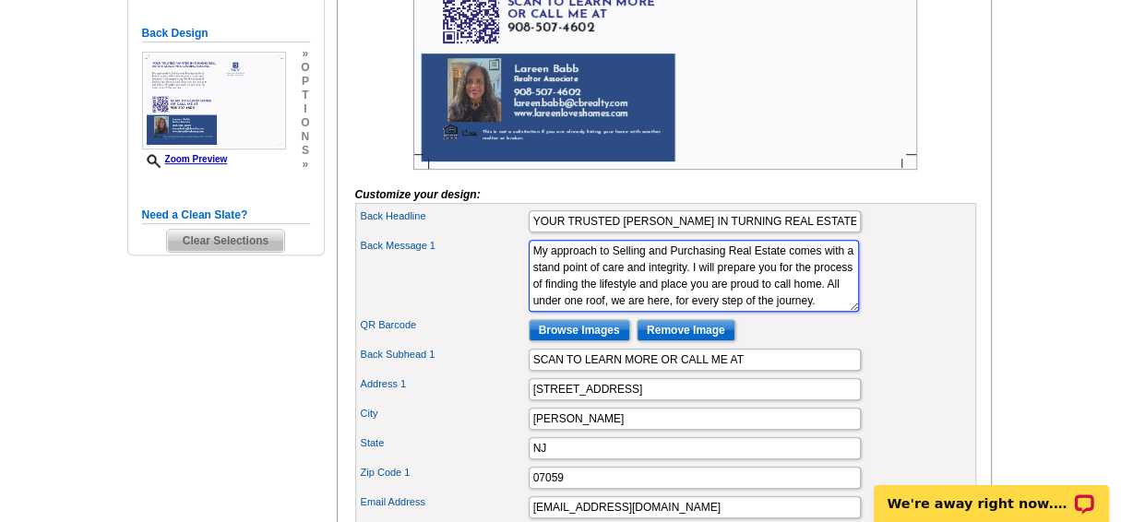
click at [586, 275] on textarea "My approach to Selling and Purchasing Real Estate comes from a stand point of c…" at bounding box center [694, 276] width 330 height 72
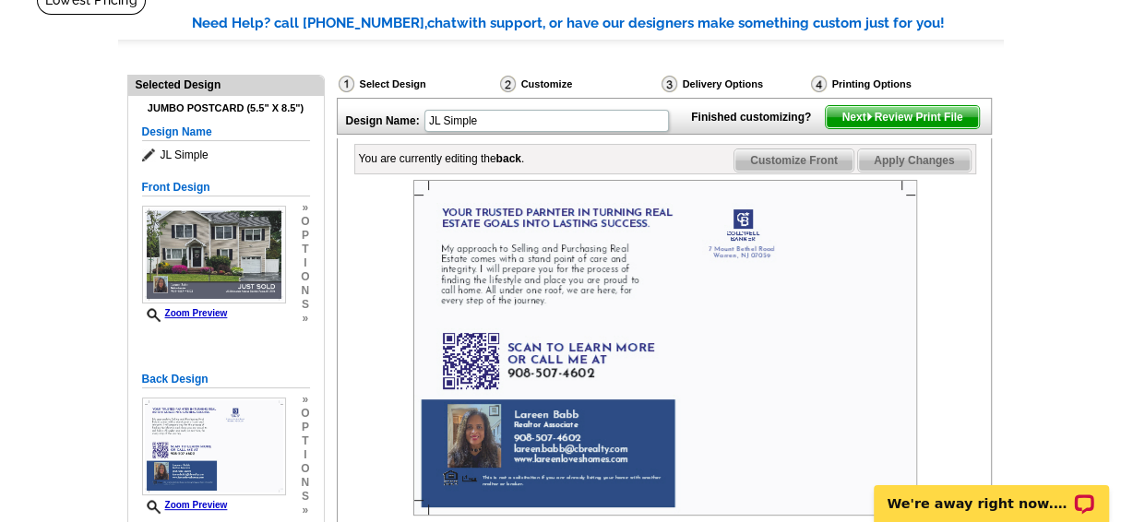
scroll to position [136, 0]
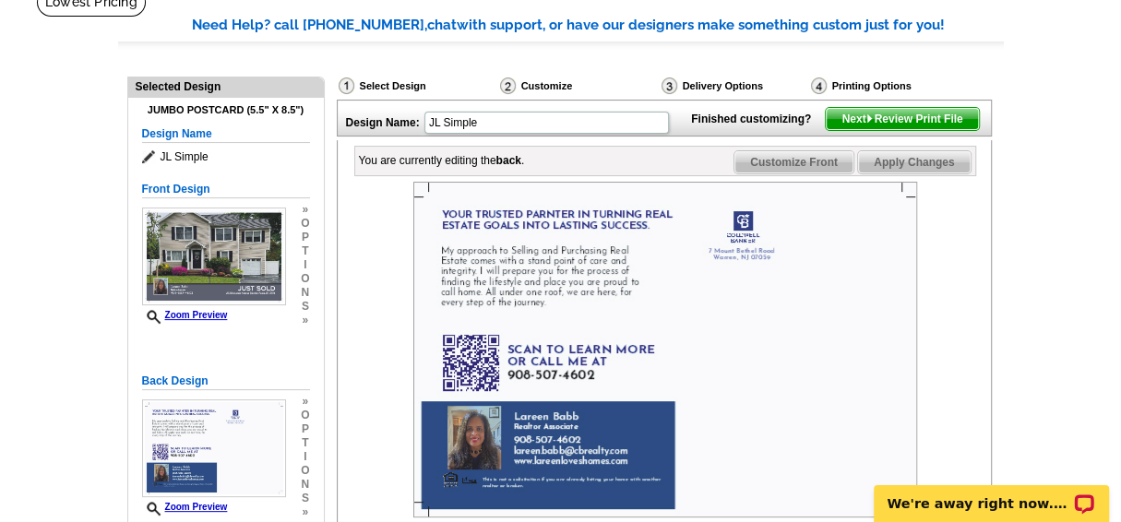
type textarea "My approach to Selling and Purchasing Real Estate comes from a stand point of c…"
click at [915, 173] on span "Apply Changes" at bounding box center [914, 162] width 112 height 22
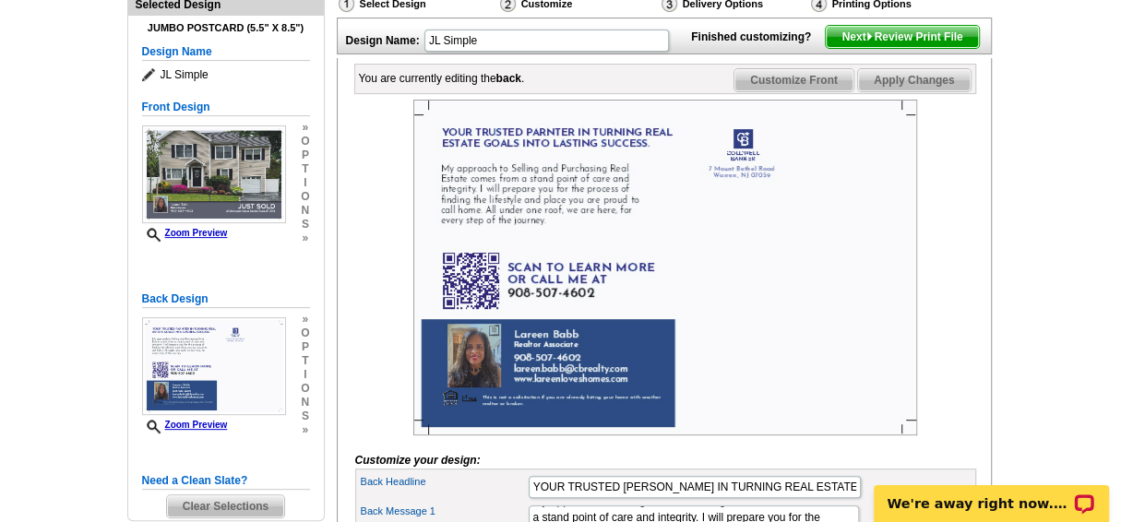
scroll to position [201, 0]
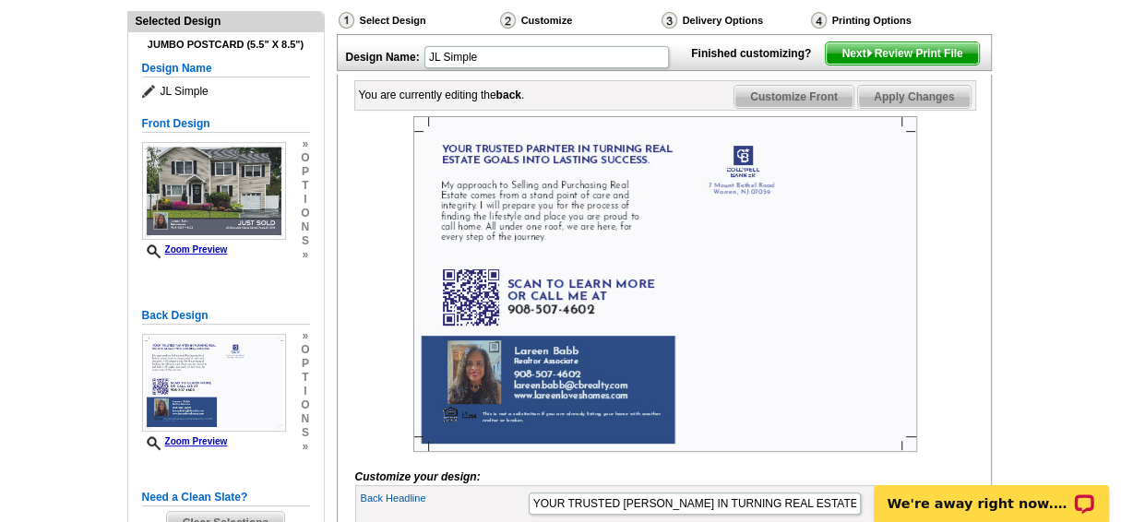
click at [887, 65] on span "Next Review Print File" at bounding box center [902, 53] width 152 height 22
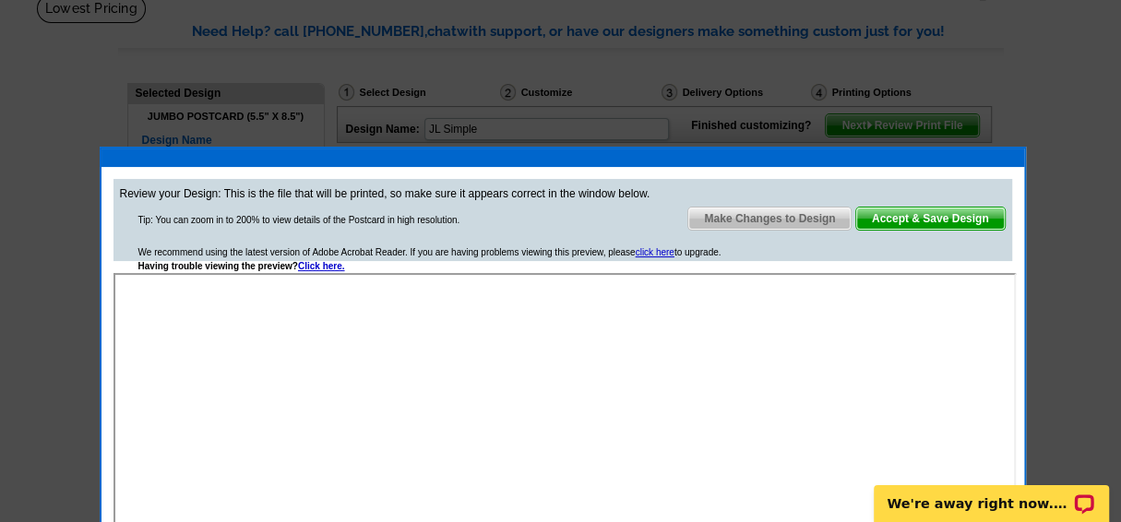
scroll to position [127, 0]
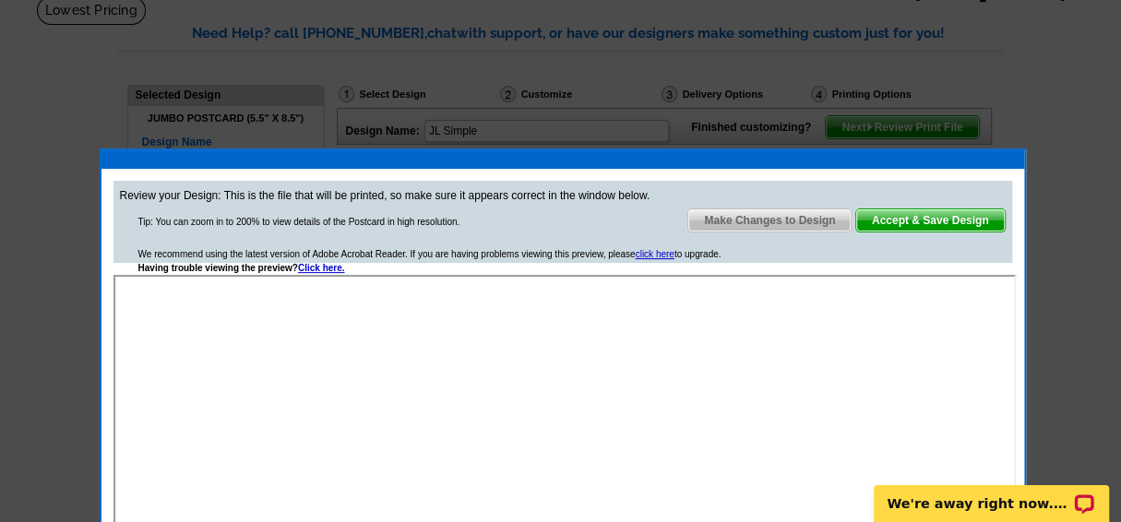
click at [925, 216] on span "Accept & Save Design" at bounding box center [930, 220] width 149 height 22
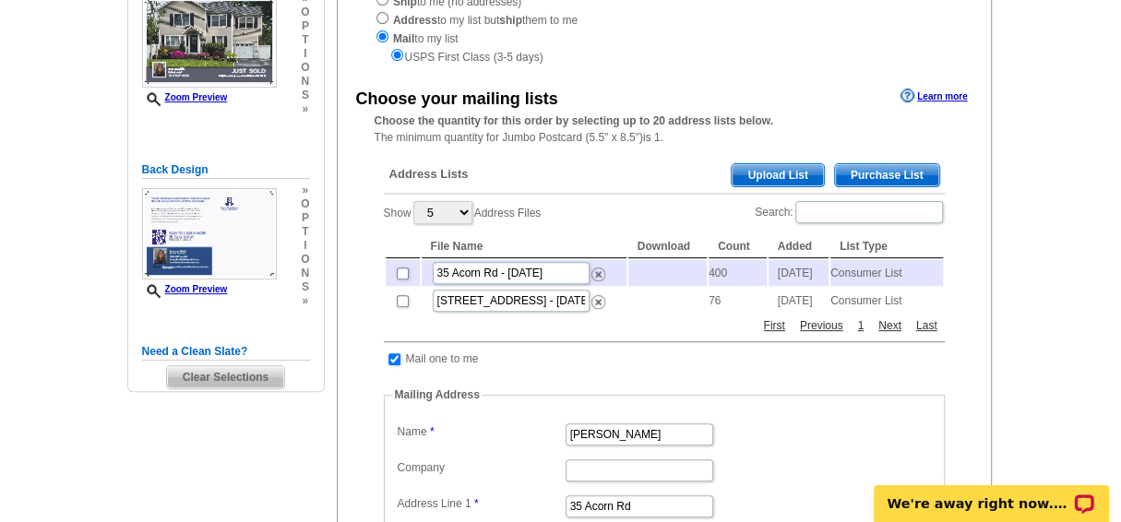
scroll to position [285, 0]
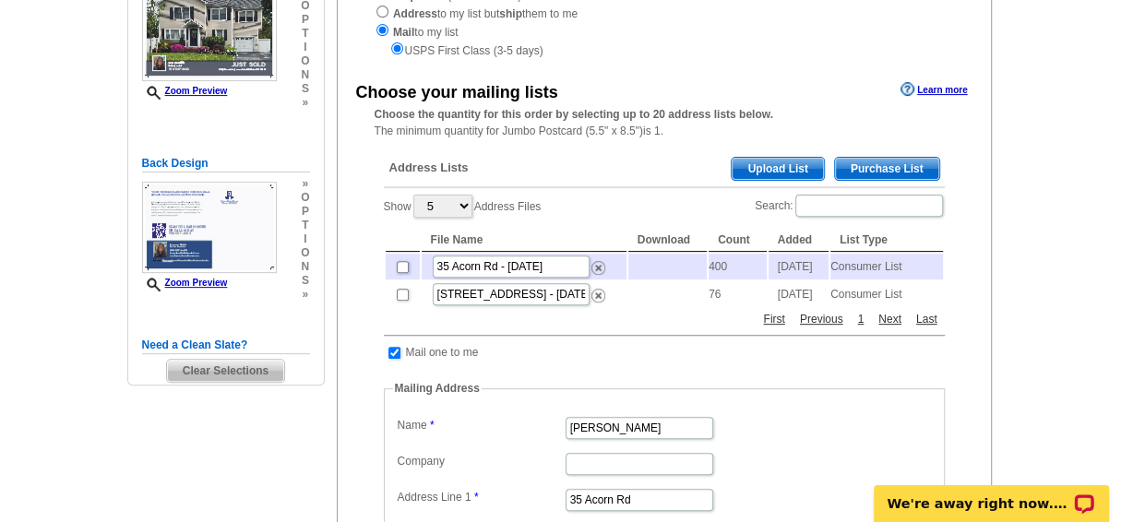
click at [400, 269] on input "checkbox" at bounding box center [403, 267] width 12 height 12
checkbox input "true"
click at [400, 301] on input "checkbox" at bounding box center [403, 295] width 12 height 12
checkbox input "true"
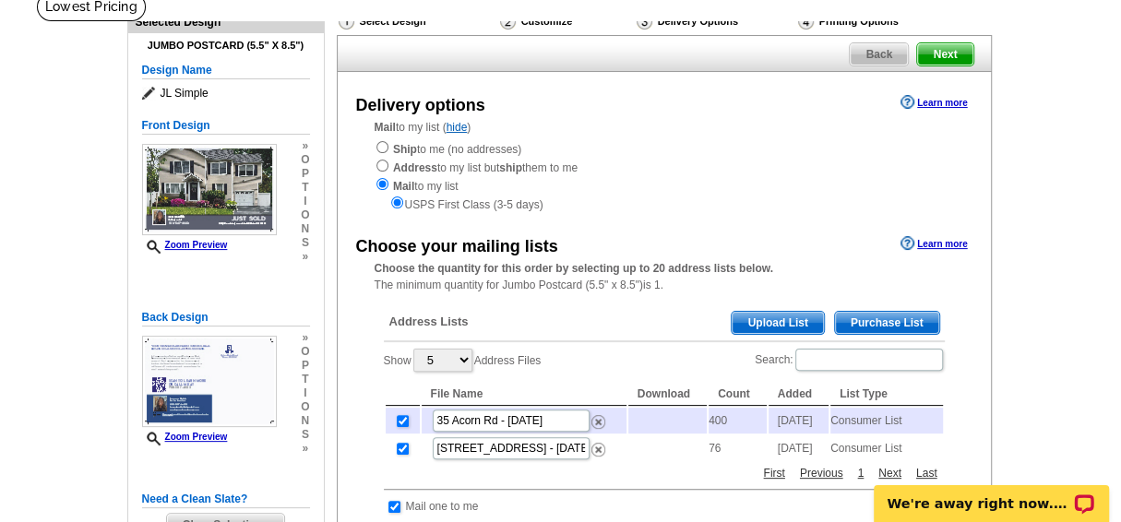
scroll to position [129, 0]
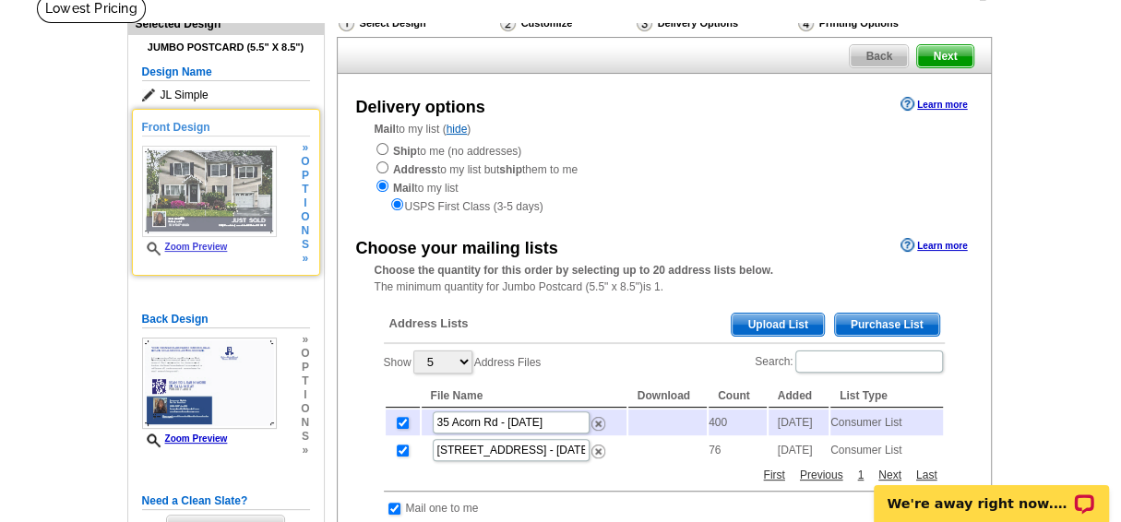
click at [198, 245] on link "Zoom Preview" at bounding box center [185, 247] width 86 height 10
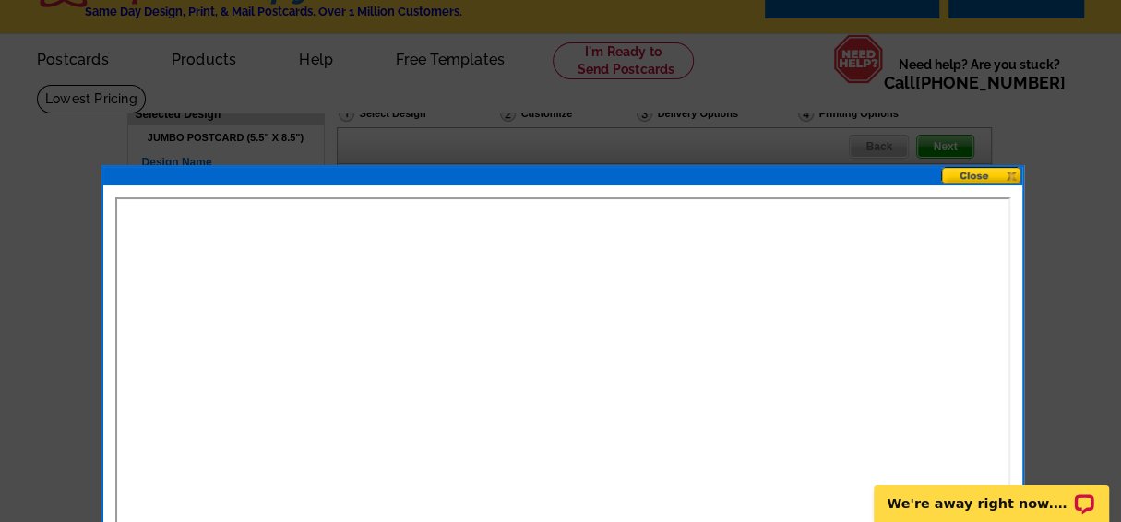
scroll to position [0, 0]
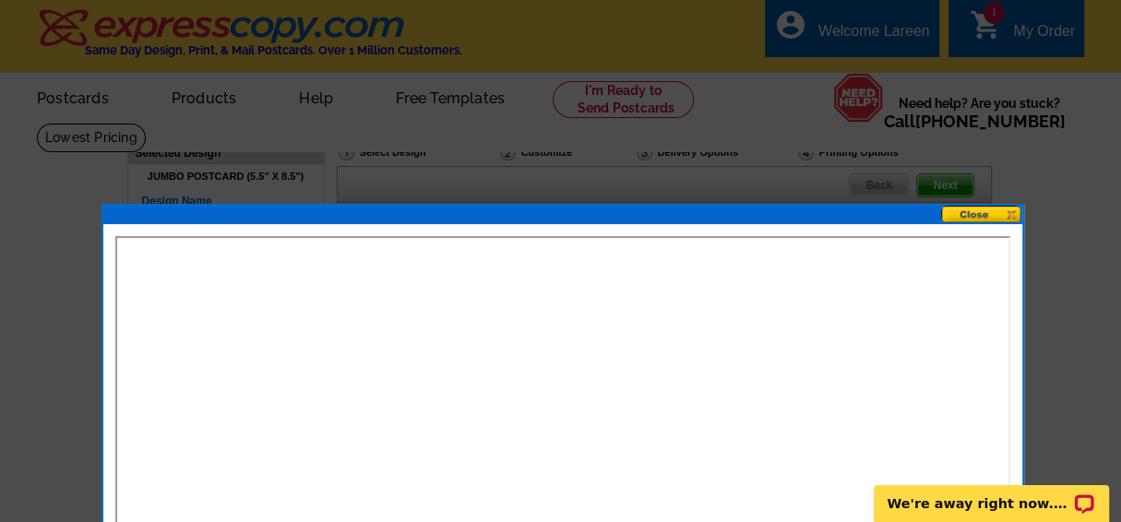
click at [973, 211] on button at bounding box center [981, 215] width 81 height 18
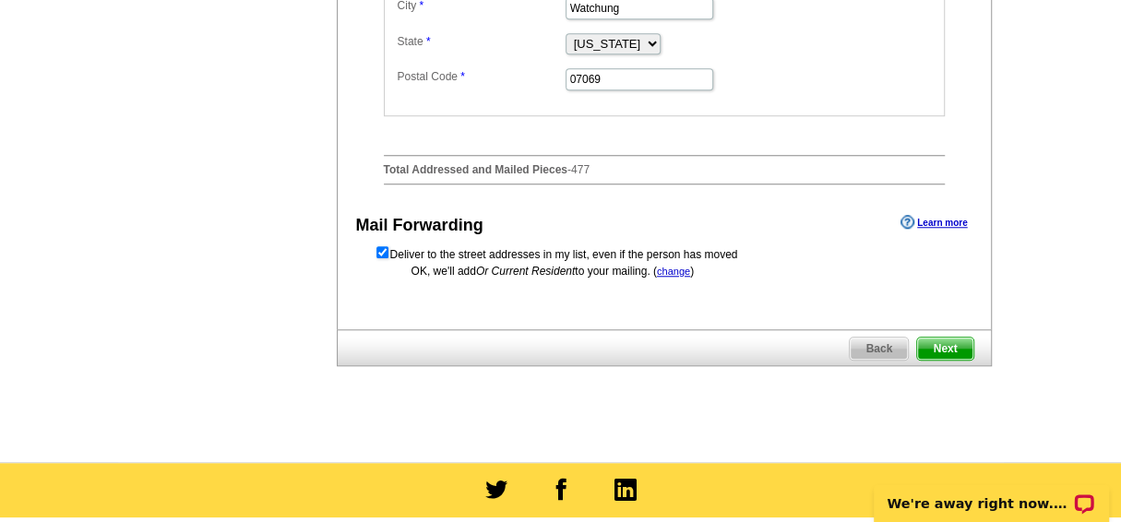
scroll to position [854, 0]
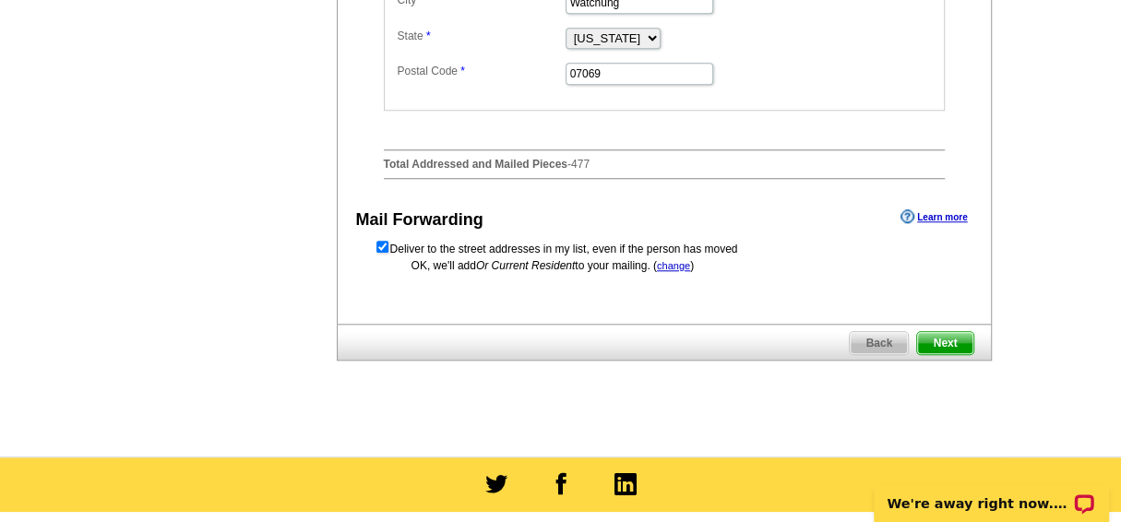
click at [946, 348] on span "Next" at bounding box center [944, 343] width 55 height 22
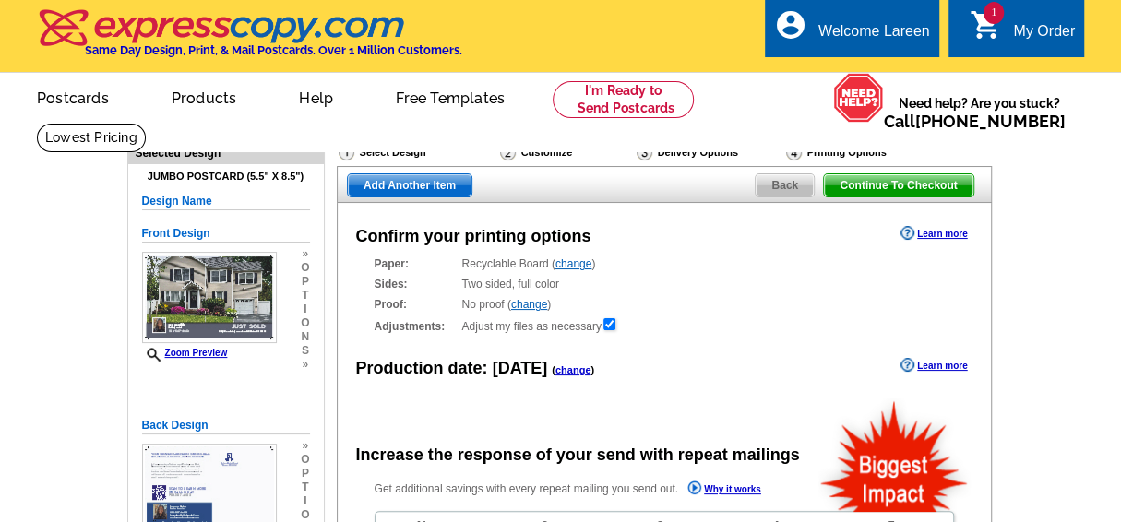
radio input "false"
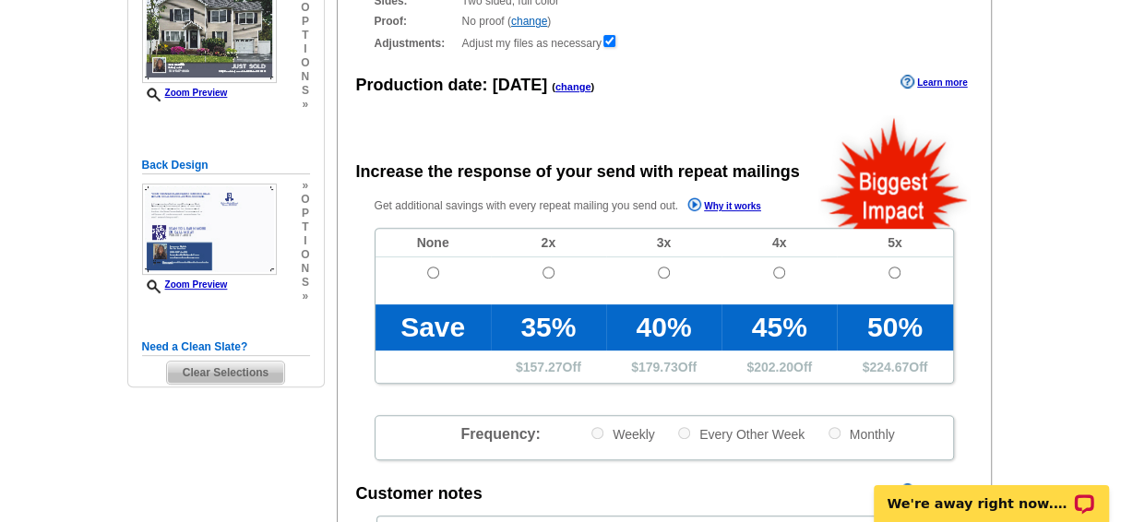
scroll to position [323, 0]
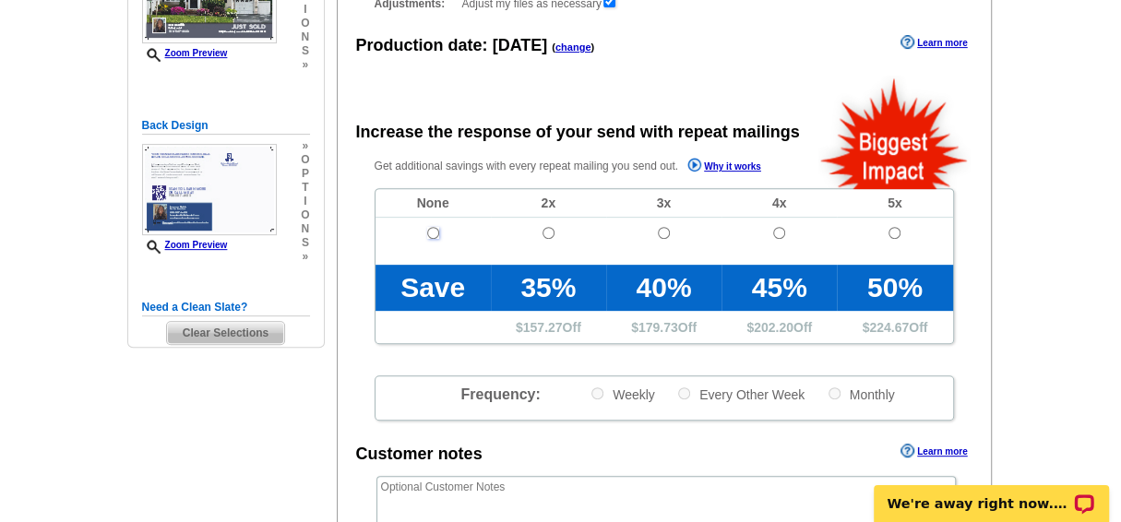
click at [434, 233] on input "radio" at bounding box center [433, 233] width 12 height 12
radio input "true"
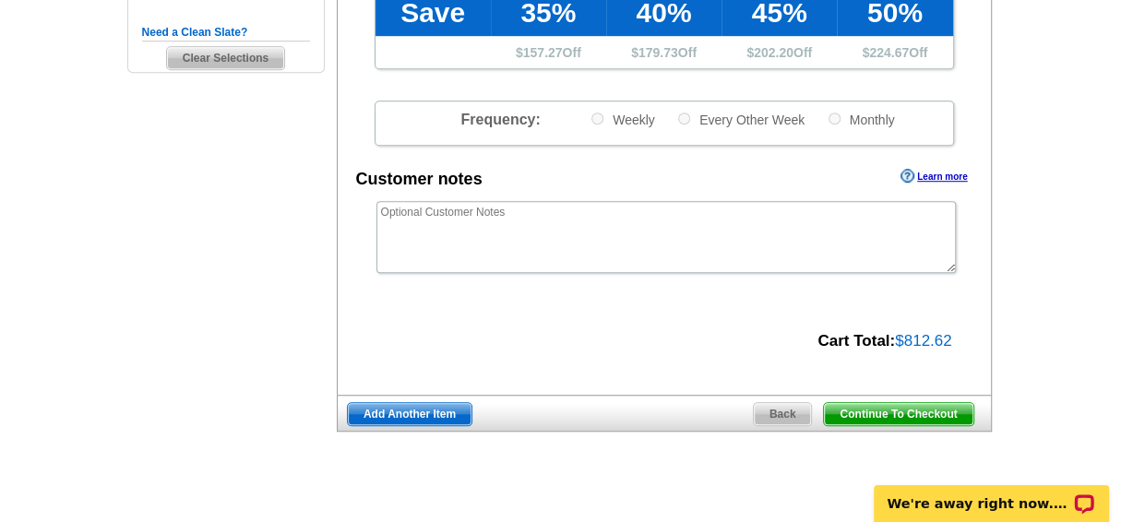
scroll to position [597, 0]
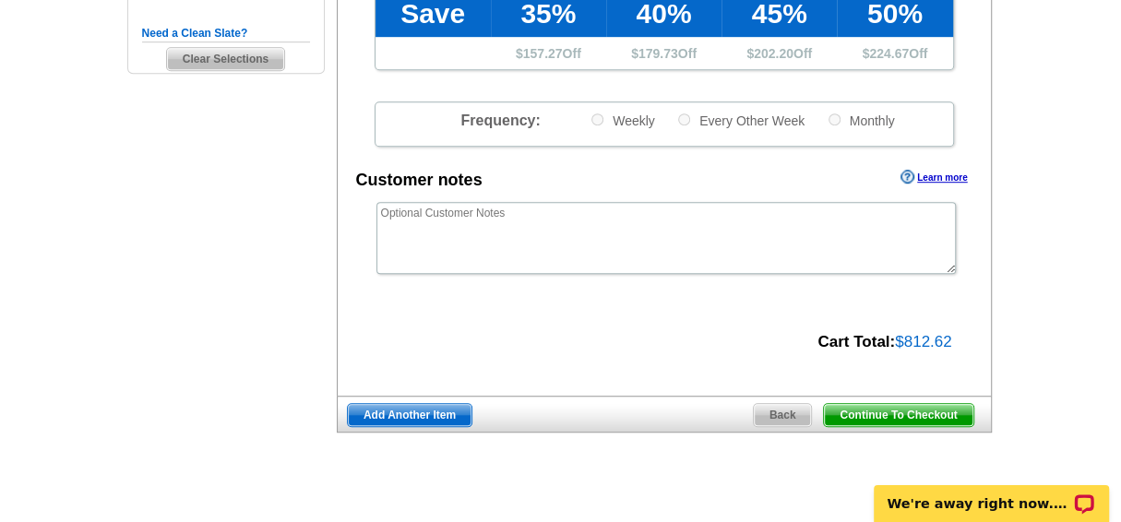
click at [892, 412] on span "Continue To Checkout" at bounding box center [898, 415] width 149 height 22
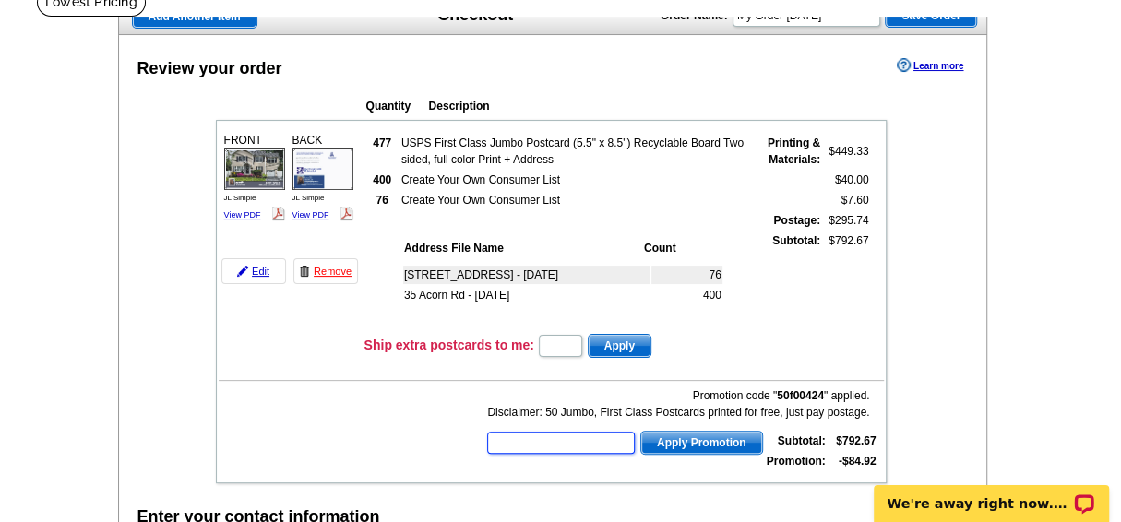
click at [512, 444] on input "text" at bounding box center [561, 443] width 148 height 22
type input "SMS50t"
click at [694, 441] on span "Apply Promotion" at bounding box center [701, 443] width 121 height 22
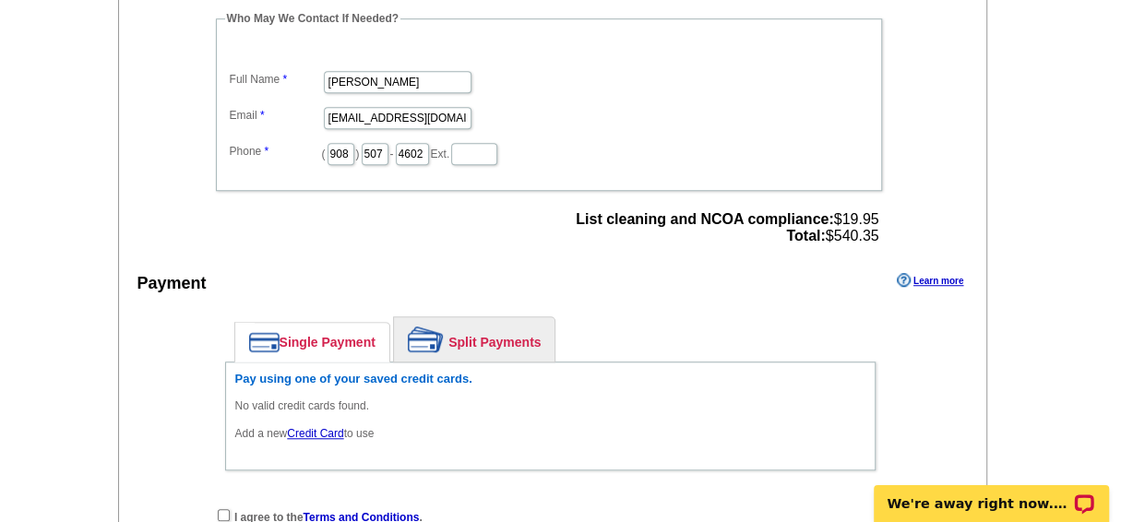
scroll to position [687, 0]
click at [311, 335] on link "Single Payment" at bounding box center [312, 341] width 154 height 39
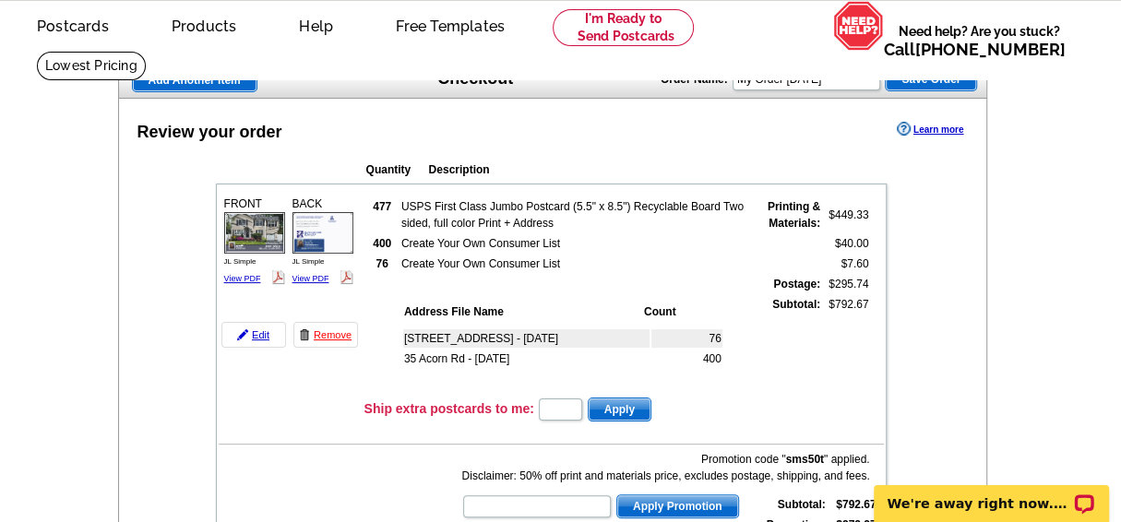
scroll to position [15, 0]
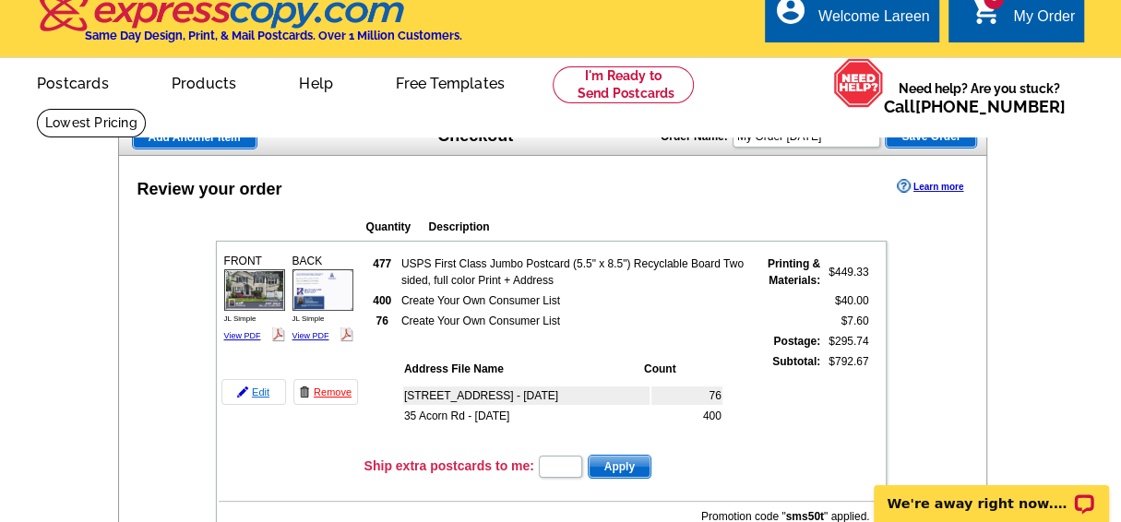
click at [257, 388] on link "Edit" at bounding box center [253, 392] width 65 height 26
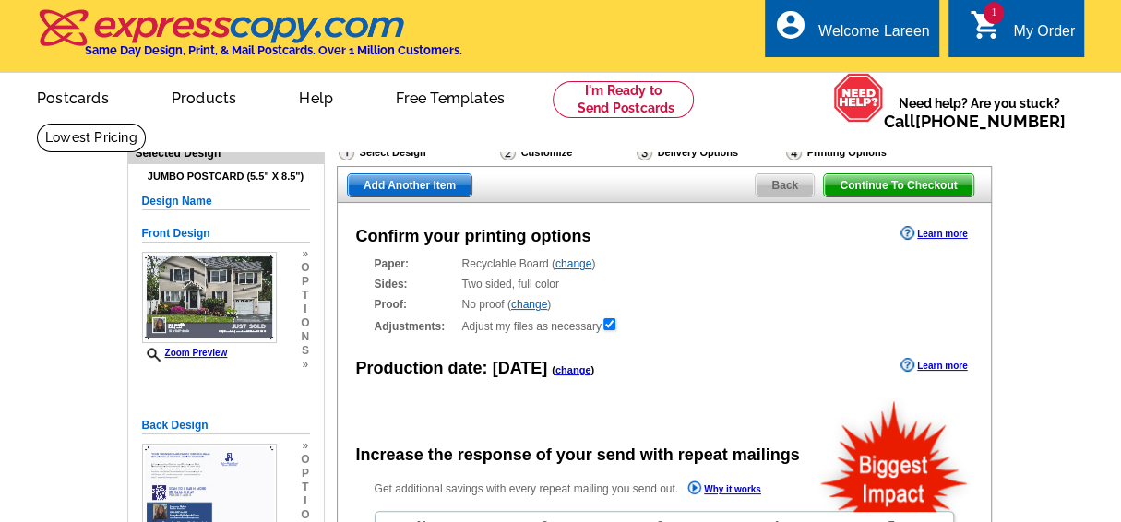
radio input "false"
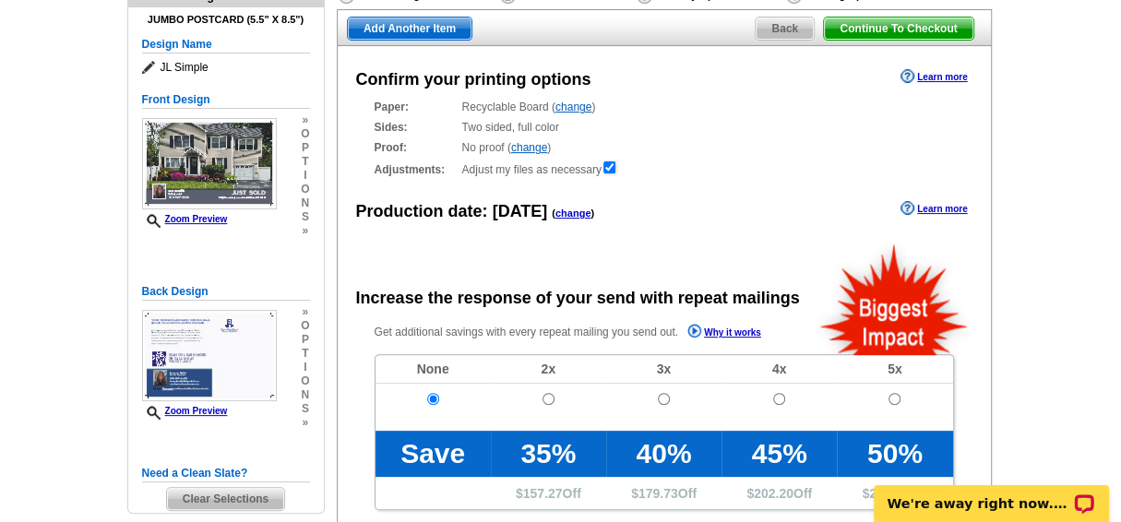
scroll to position [148, 0]
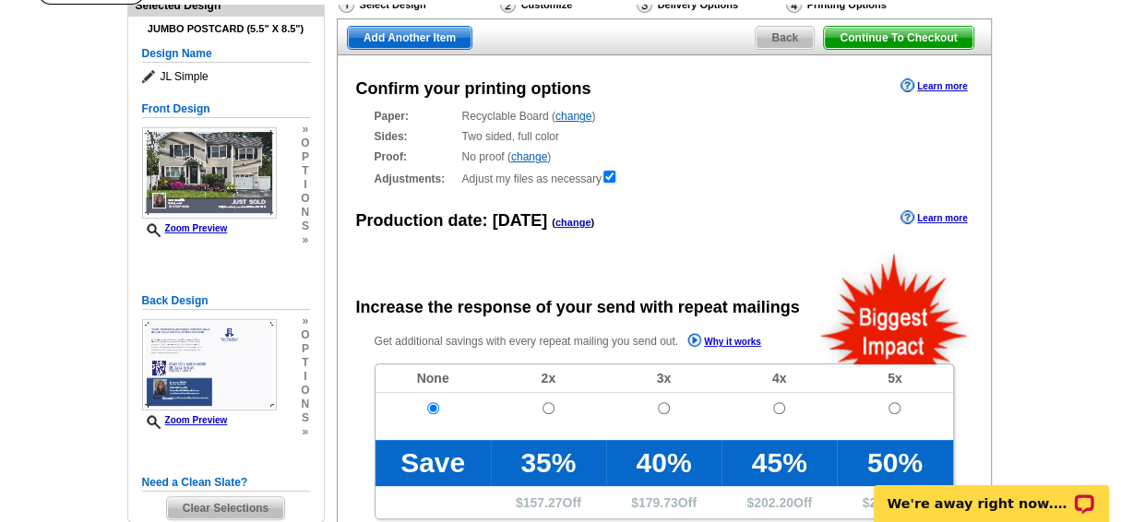
click at [779, 33] on span "Back" at bounding box center [785, 38] width 58 height 22
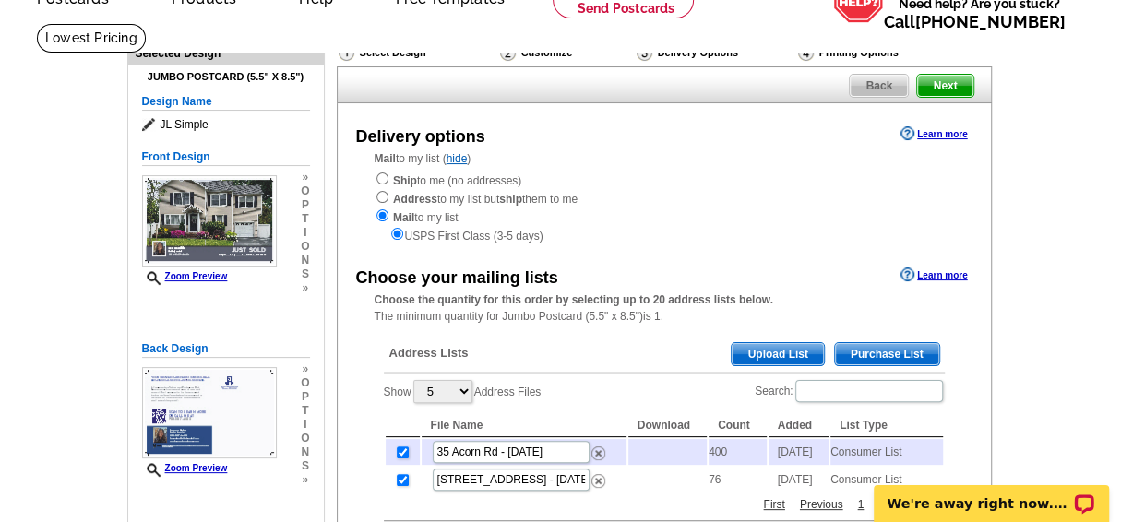
scroll to position [100, 0]
click at [878, 83] on span "Back" at bounding box center [879, 86] width 58 height 22
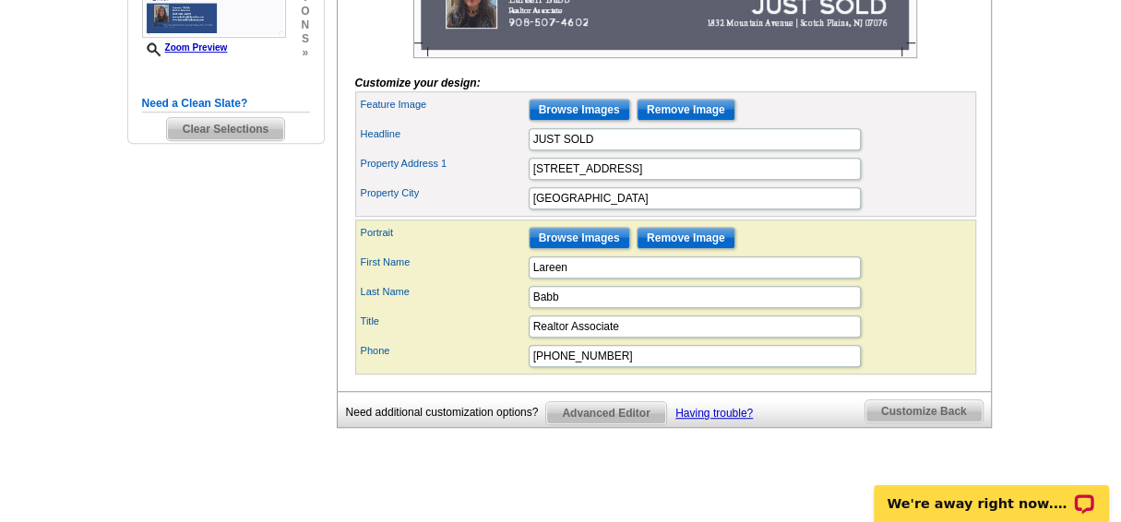
scroll to position [615, 0]
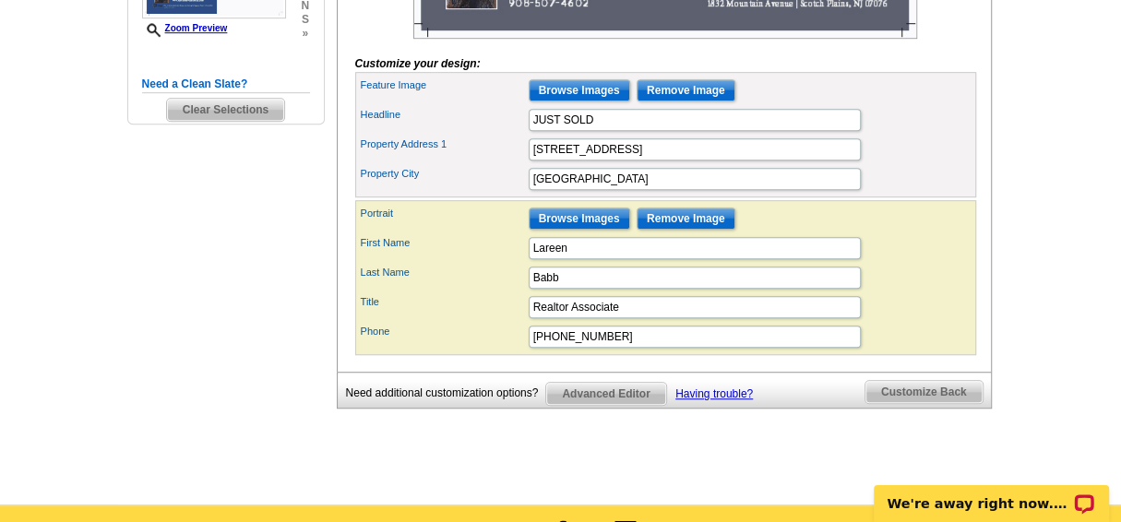
click at [925, 403] on span "Customize Back" at bounding box center [924, 392] width 117 height 22
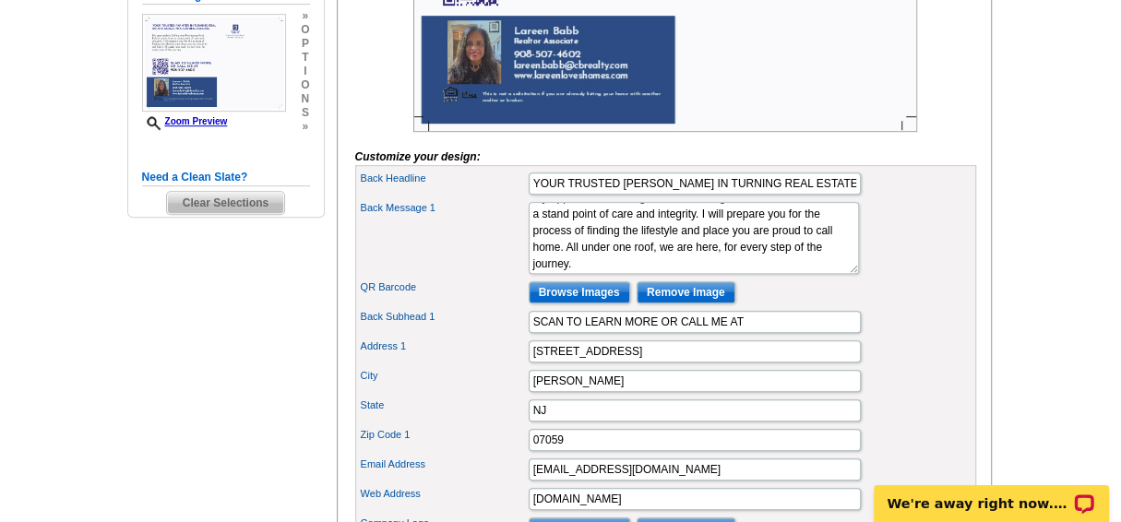
scroll to position [521, 0]
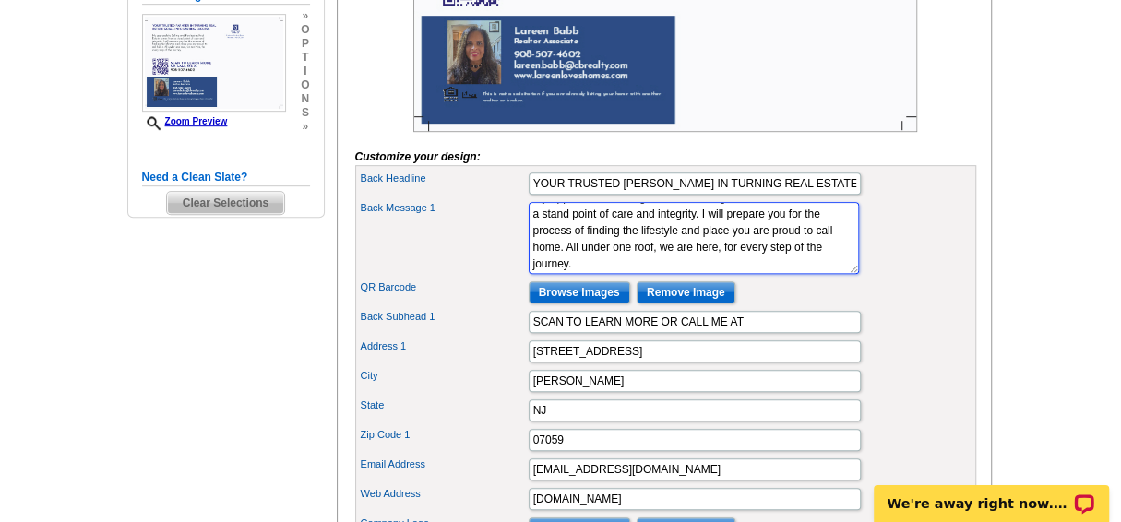
click at [617, 274] on textarea "My approach to Selling and Purchasing Real Estate comes from a stand point of c…" at bounding box center [694, 238] width 330 height 72
click at [774, 274] on textarea "My approach to Selling and Purchasing Real Estate comes from a stand point of c…" at bounding box center [694, 238] width 330 height 72
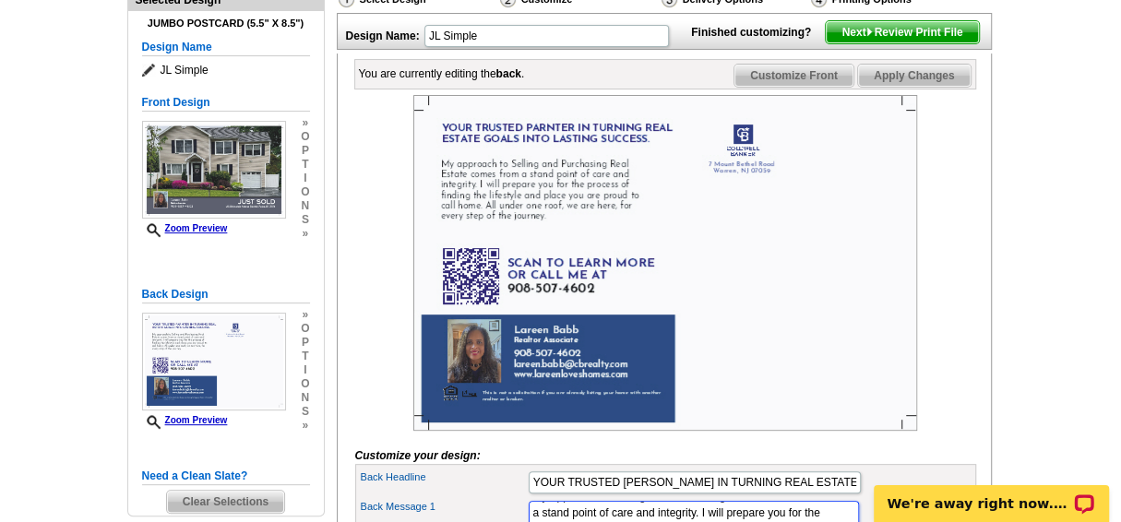
scroll to position [180, 0]
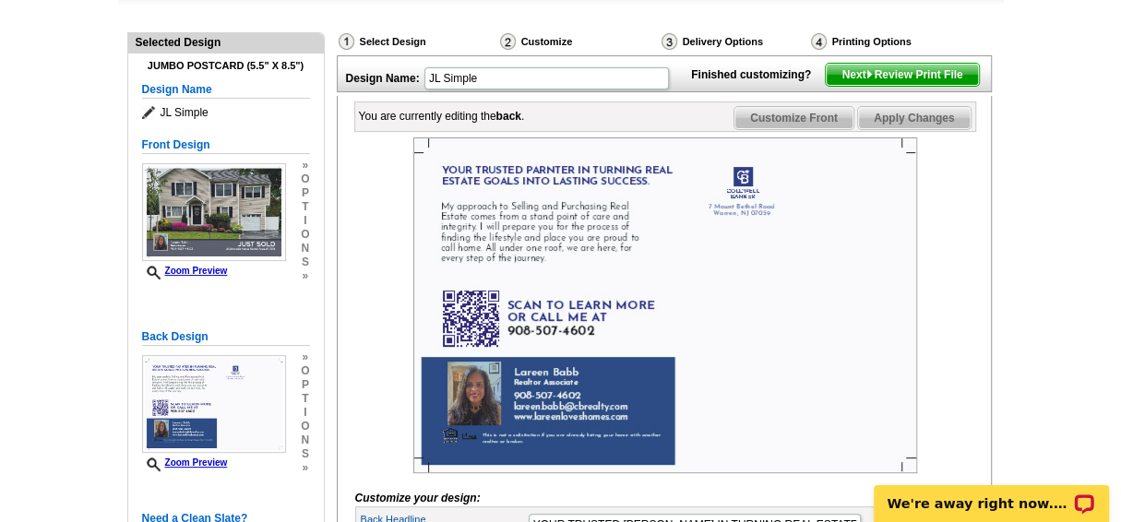
type textarea "My approach to Selling and Purchasing Real Estate comes from a stand point of c…"
click at [907, 129] on span "Apply Changes" at bounding box center [914, 118] width 112 height 22
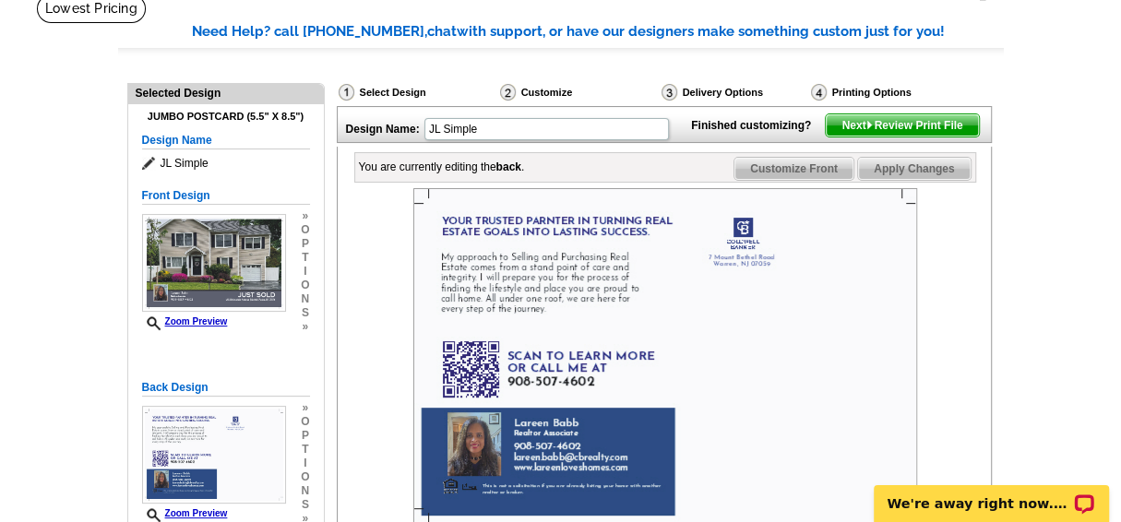
scroll to position [116, 0]
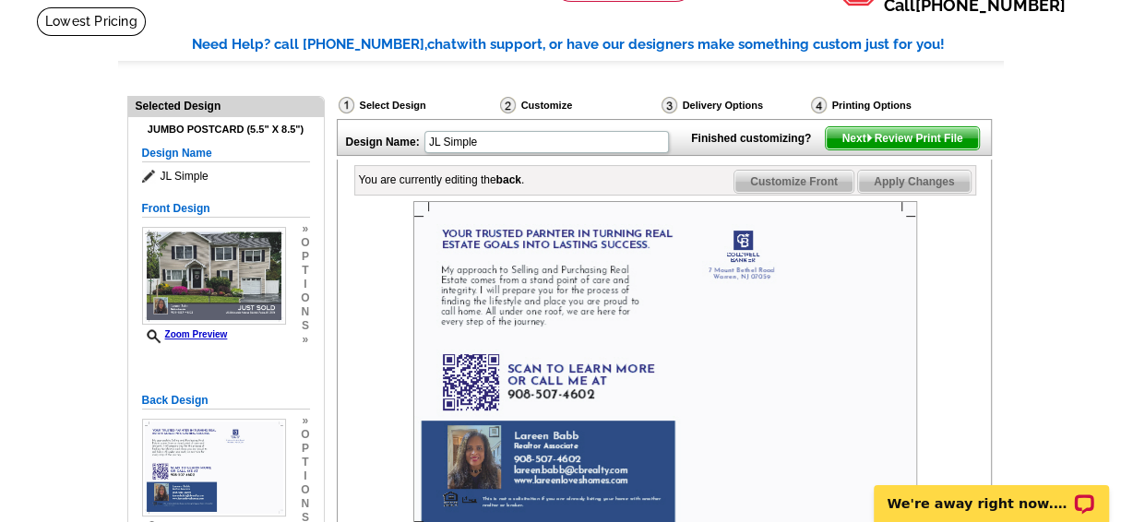
click at [906, 193] on span "Apply Changes" at bounding box center [914, 182] width 112 height 22
click at [888, 149] on span "Next Review Print File" at bounding box center [902, 138] width 152 height 22
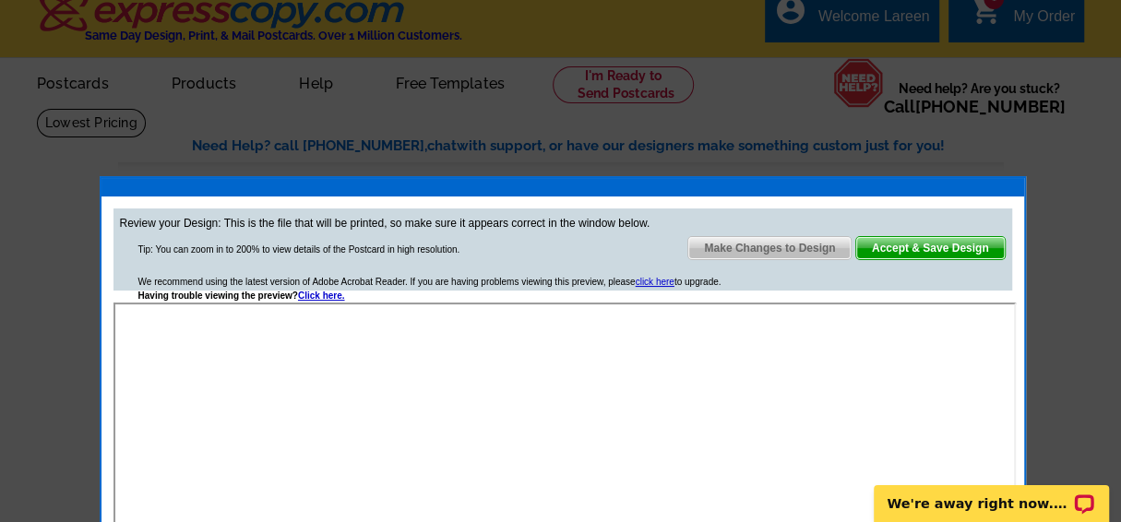
scroll to position [16, 0]
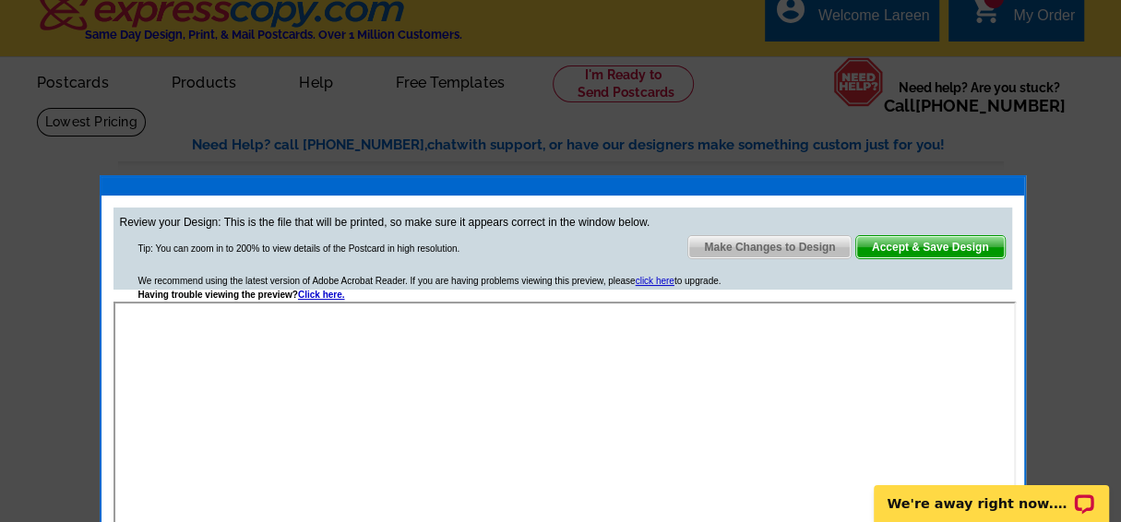
click at [924, 243] on span "Accept & Save Design" at bounding box center [930, 247] width 149 height 22
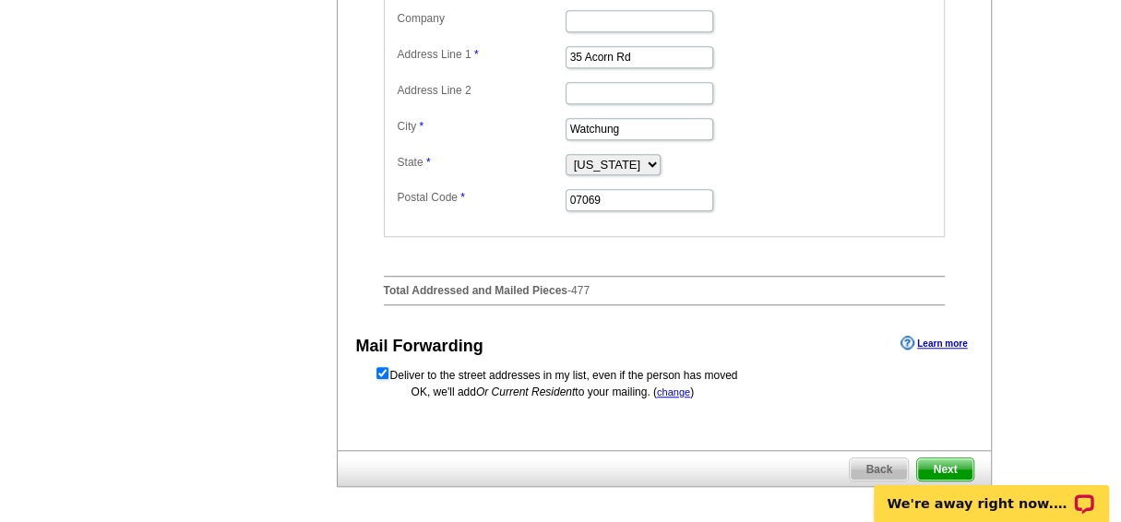
scroll to position [842, 0]
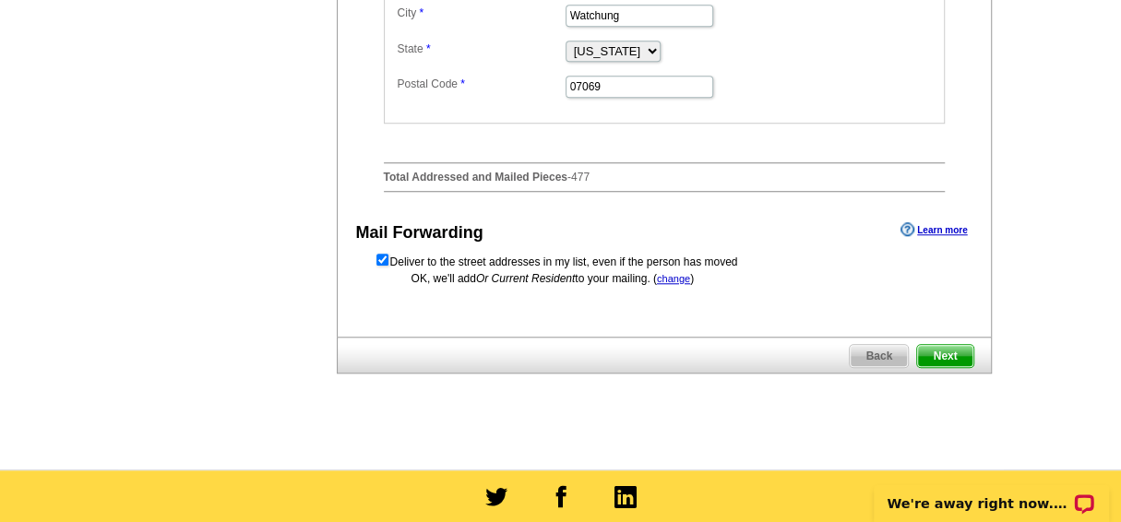
click at [946, 359] on span "Next" at bounding box center [944, 356] width 55 height 22
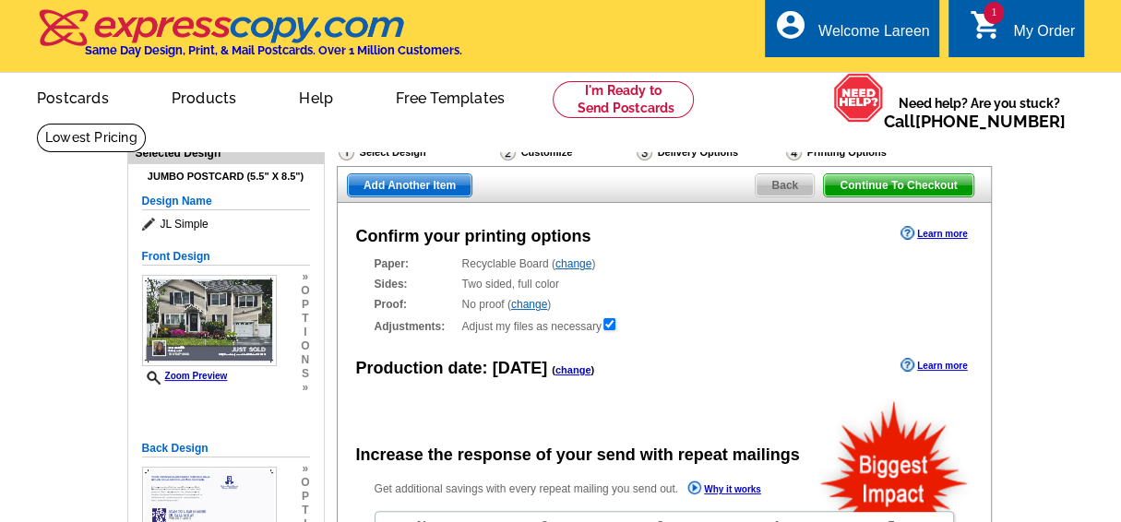
radio input "false"
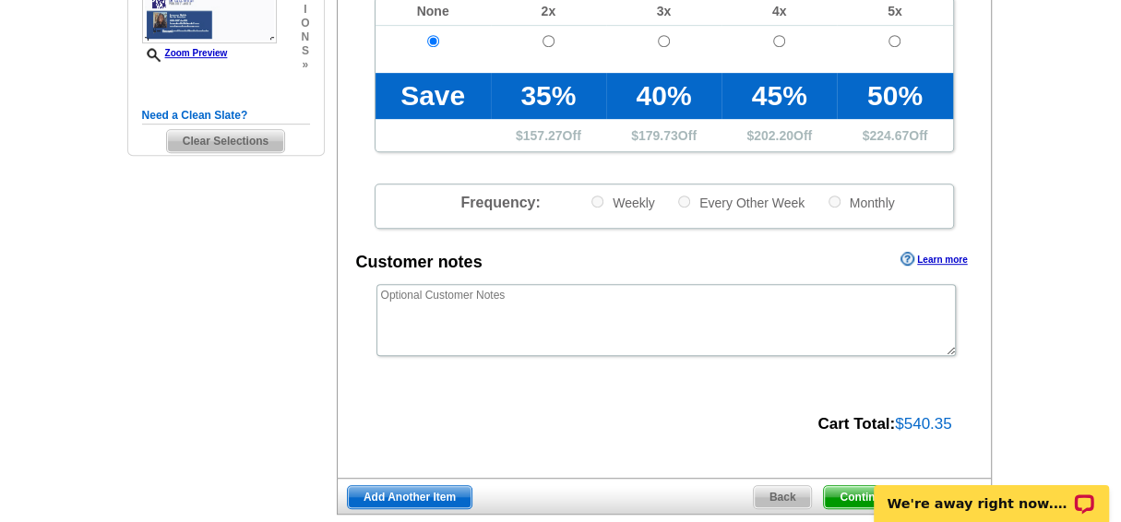
scroll to position [616, 0]
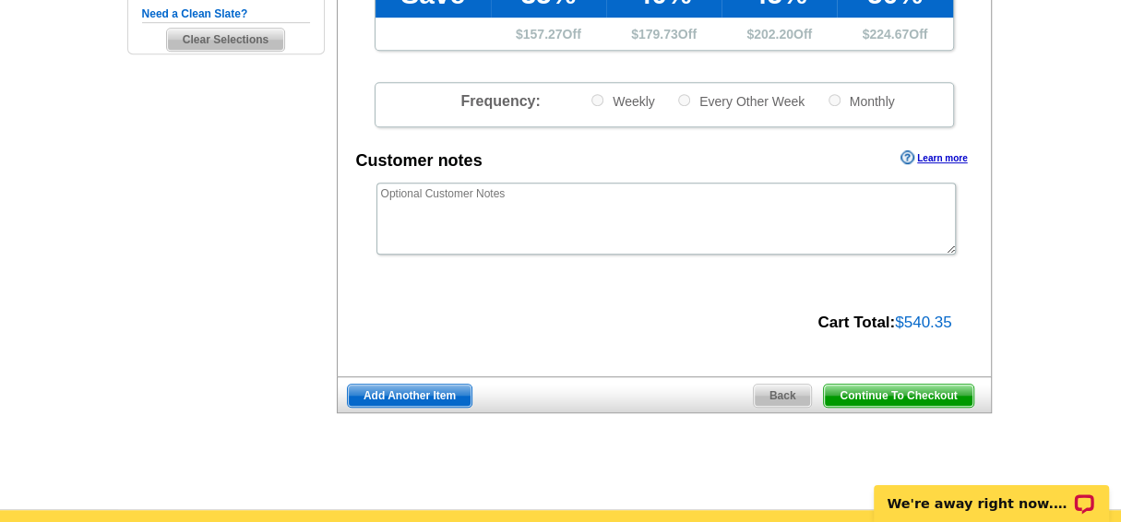
click at [889, 392] on span "Continue To Checkout" at bounding box center [898, 396] width 149 height 22
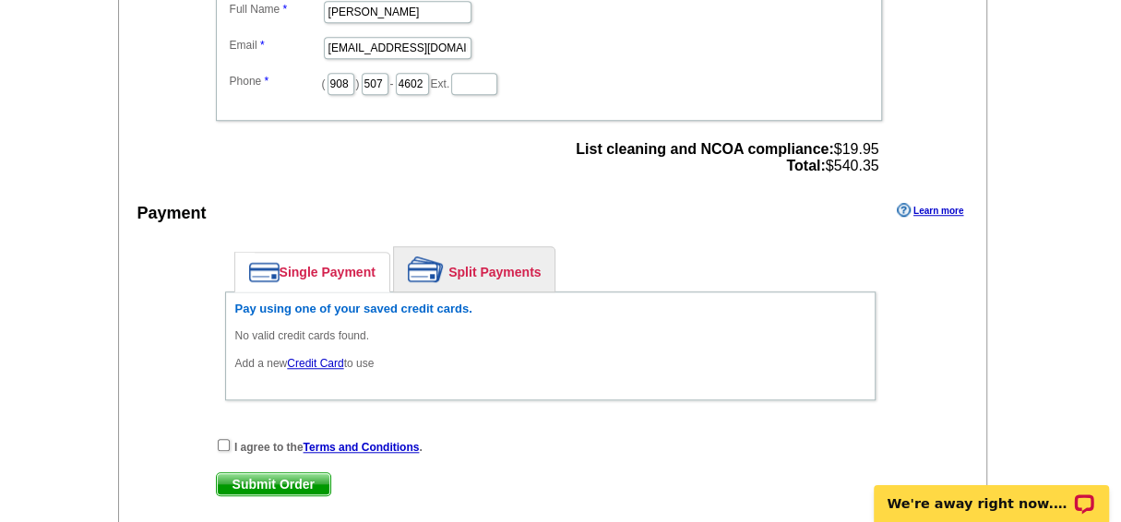
scroll to position [759, 0]
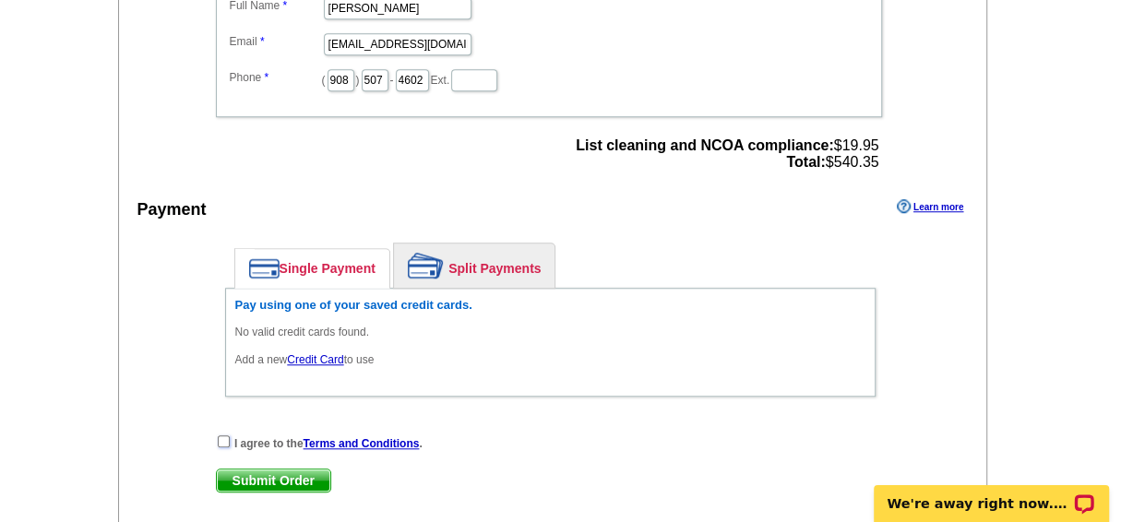
click at [220, 436] on input "checkbox" at bounding box center [224, 442] width 12 height 12
checkbox input "true"
click at [308, 353] on link "Credit Card" at bounding box center [315, 359] width 56 height 13
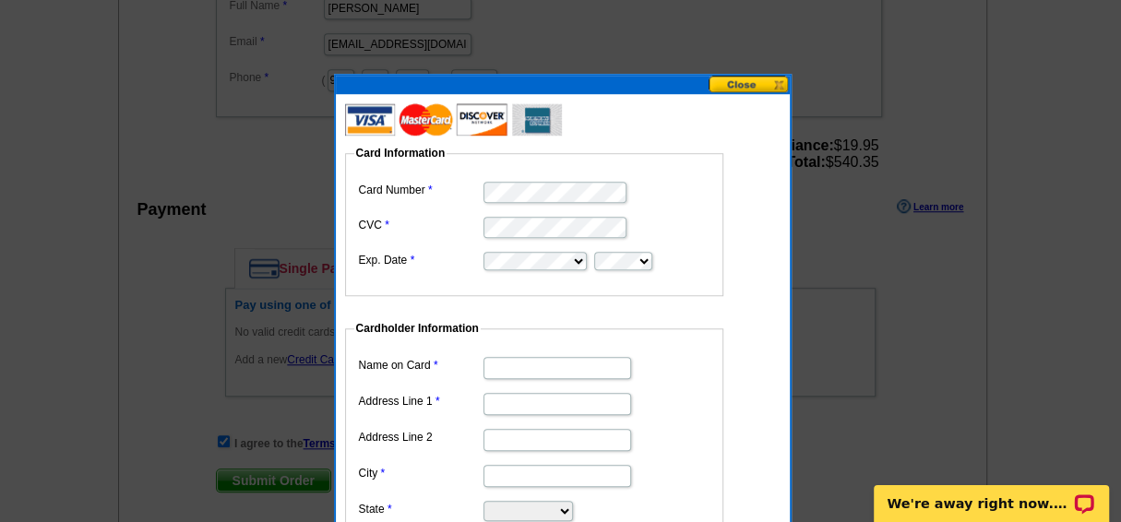
scroll to position [0, 0]
click at [502, 369] on input "Name on Card" at bounding box center [558, 368] width 148 height 22
drag, startPoint x: 513, startPoint y: 382, endPoint x: 554, endPoint y: 448, distance: 77.1
click at [554, 448] on dl "Name on Card Address Line 1 Address Line 2 City State [US_STATE] [US_STATE] [US…" at bounding box center [534, 455] width 360 height 207
click at [546, 370] on input "Name on Card" at bounding box center [558, 368] width 148 height 22
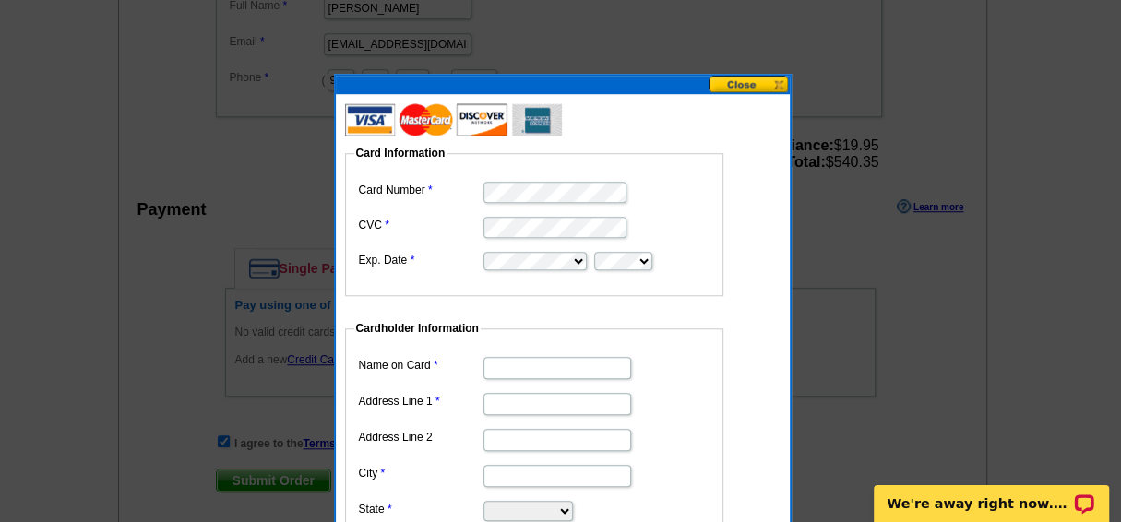
type input "[PERSON_NAME]"
click at [498, 407] on input "Address Line 1" at bounding box center [558, 404] width 148 height 22
type input "[STREET_ADDRESS]"
type input "Watchung"
select select "NJ"
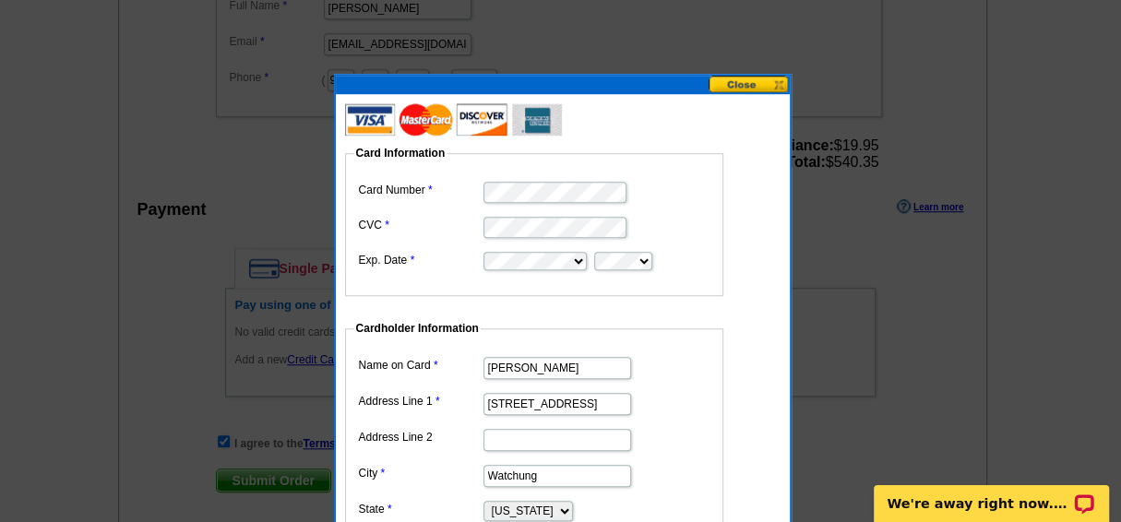
type input "07069"
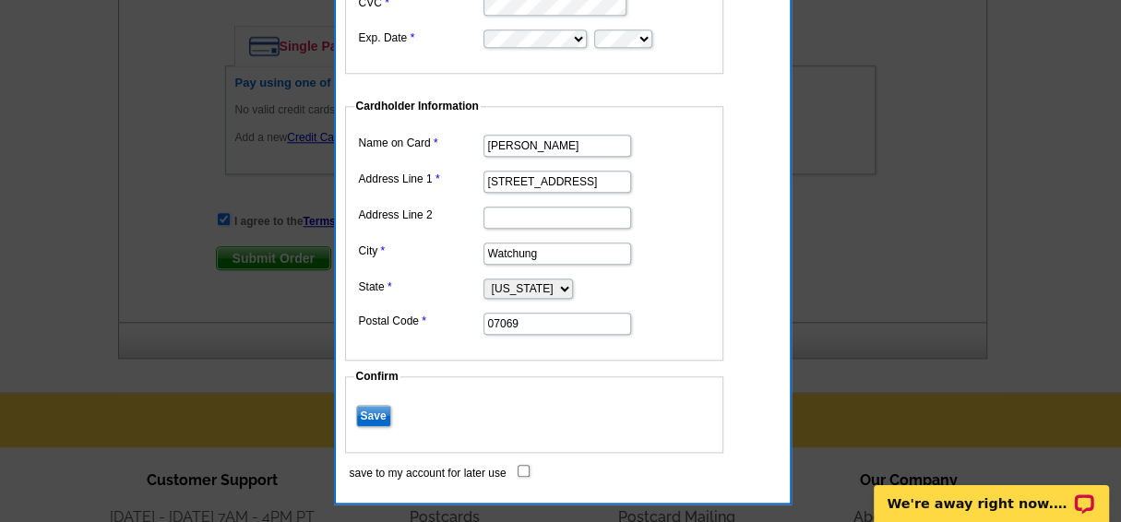
scroll to position [984, 0]
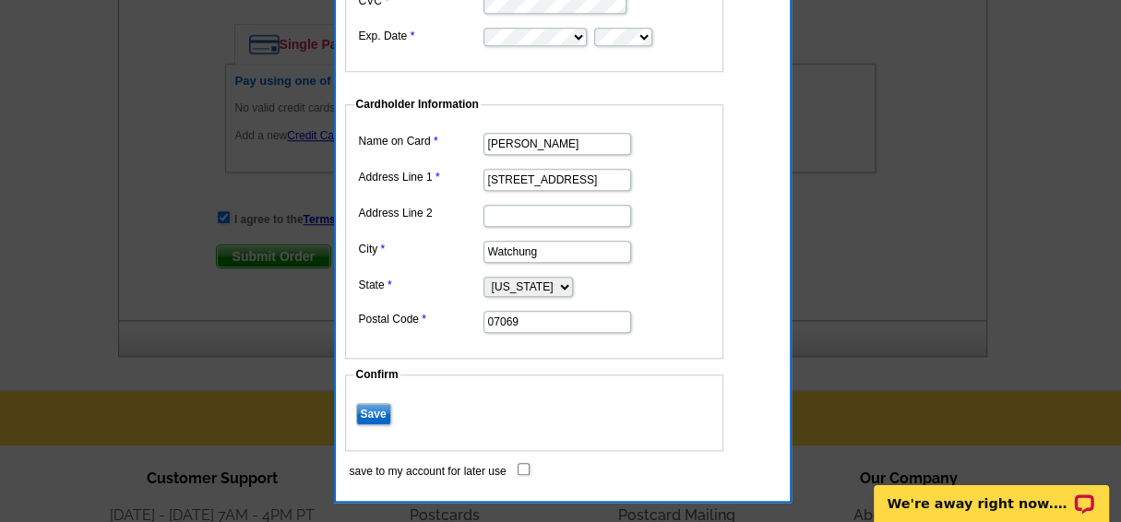
click at [369, 406] on input "Save" at bounding box center [373, 414] width 35 height 22
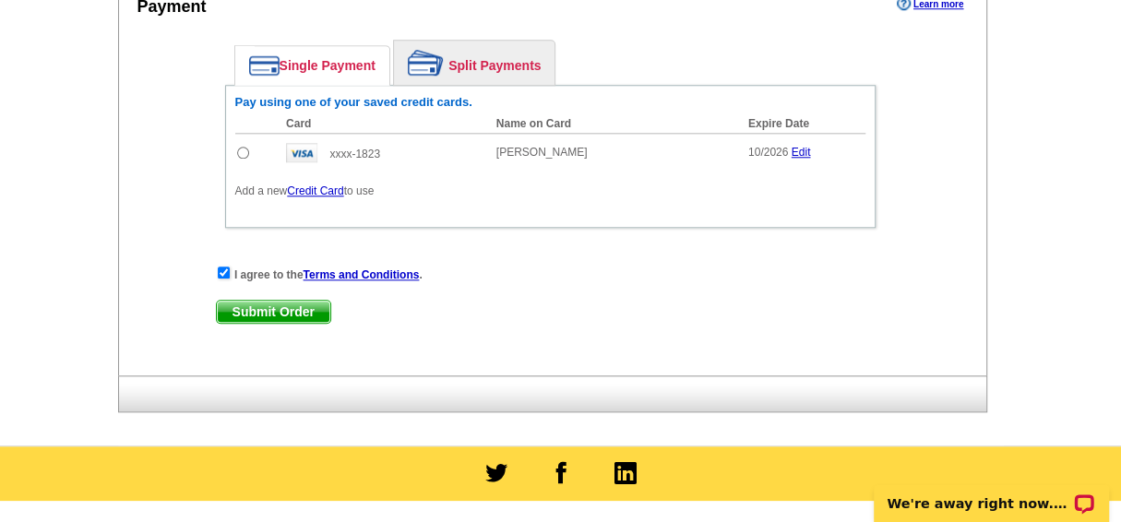
scroll to position [1021, 0]
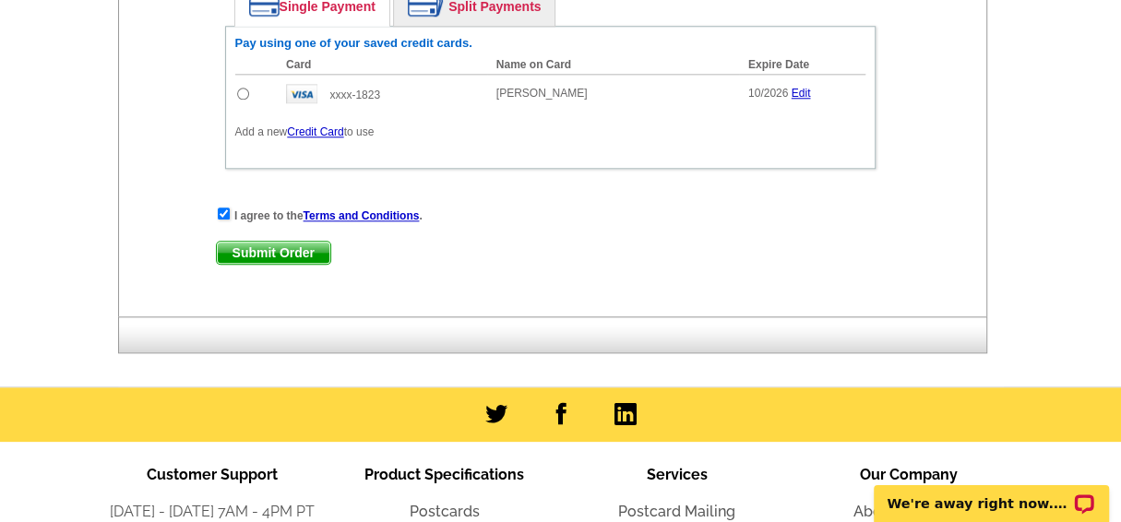
click at [273, 245] on span "Submit Order" at bounding box center [273, 253] width 113 height 22
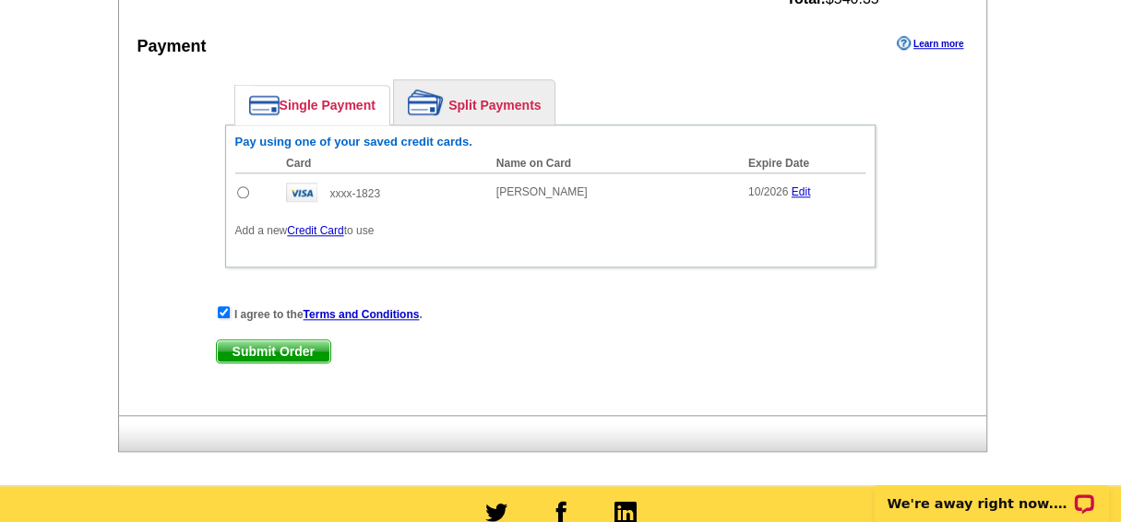
scroll to position [923, 0]
click at [239, 186] on input "radio" at bounding box center [243, 192] width 12 height 12
radio input "true"
click at [264, 340] on span "Submit Order" at bounding box center [273, 351] width 113 height 22
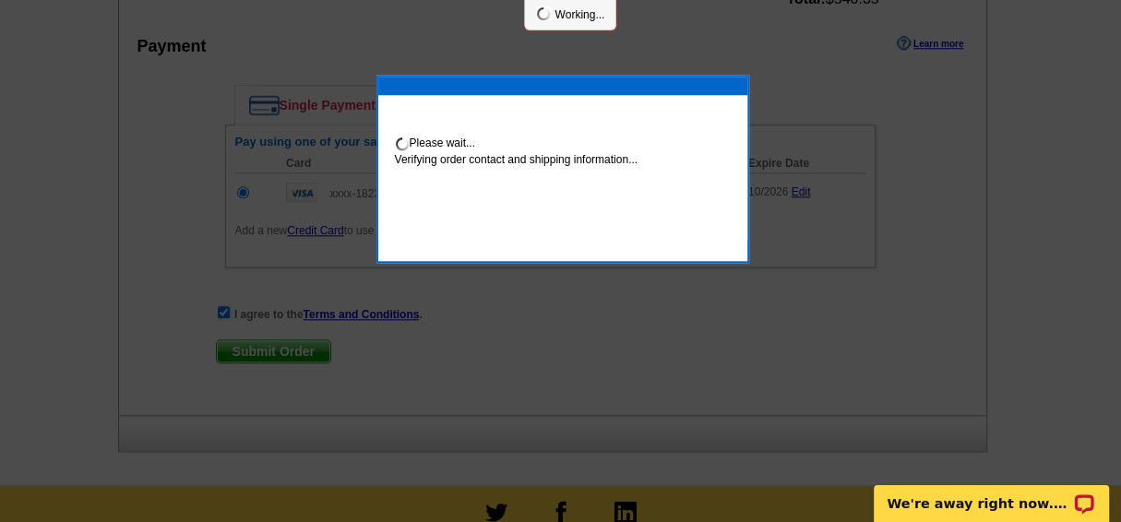
scroll to position [1017, 0]
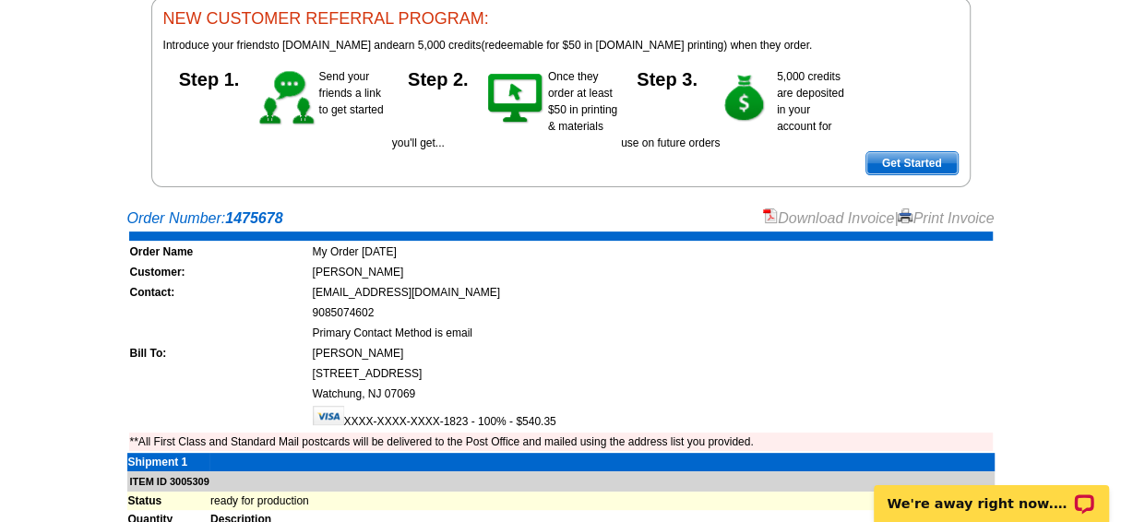
scroll to position [198, 0]
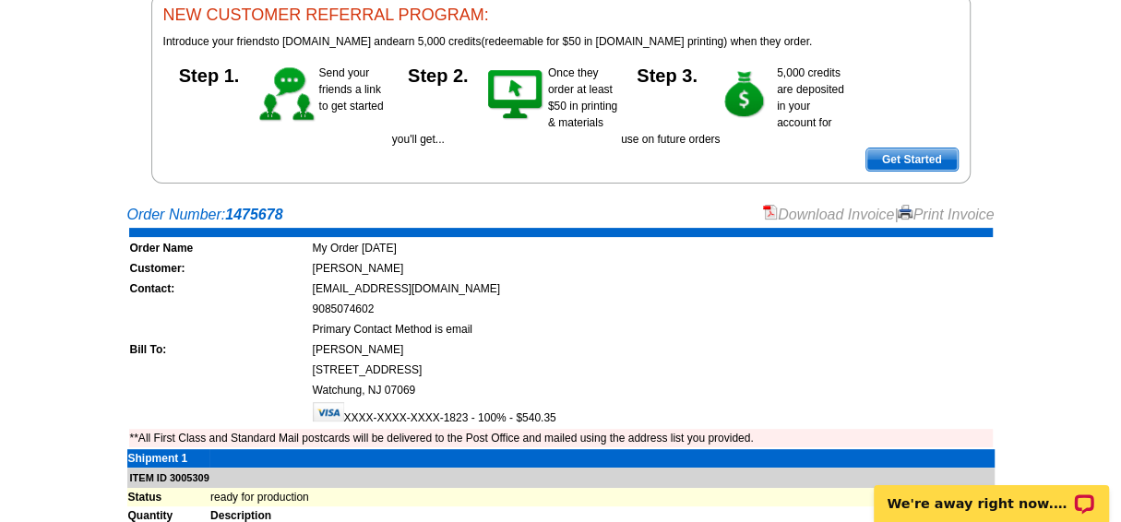
drag, startPoint x: 948, startPoint y: 219, endPoint x: 901, endPoint y: 460, distance: 246.3
click at [948, 219] on link "Print Invoice" at bounding box center [946, 215] width 96 height 16
